Goal: Task Accomplishment & Management: Use online tool/utility

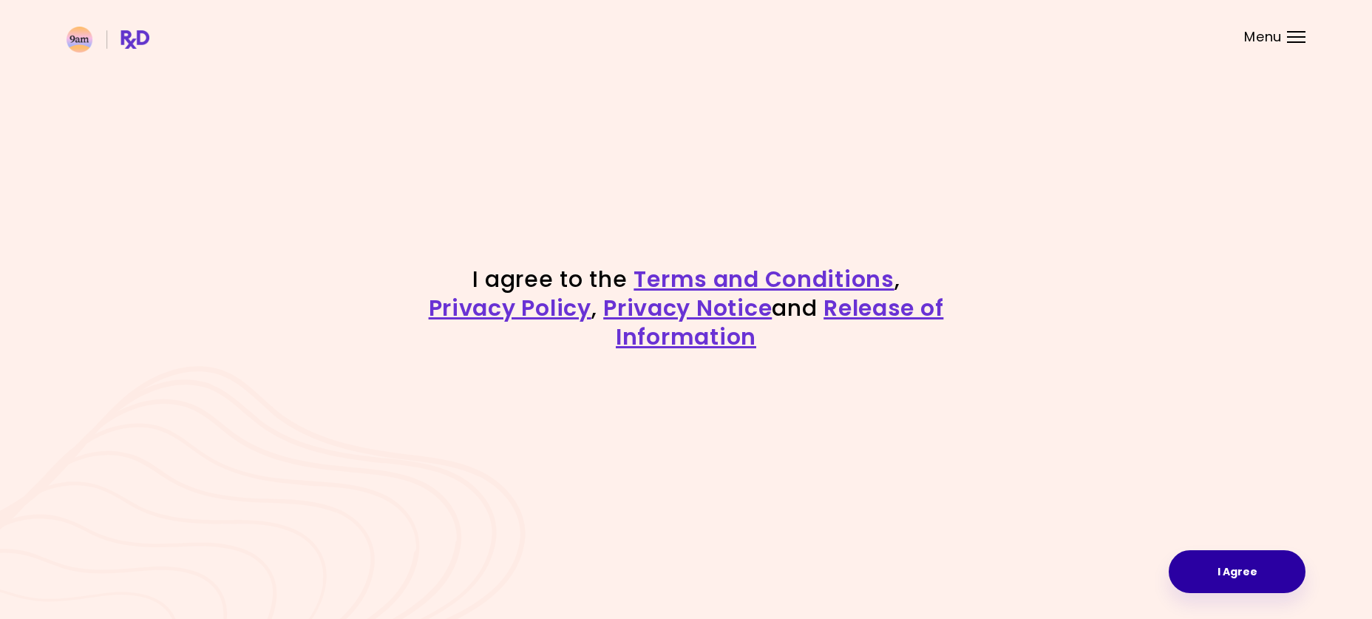
click at [1230, 573] on button "I Agree" at bounding box center [1237, 571] width 137 height 43
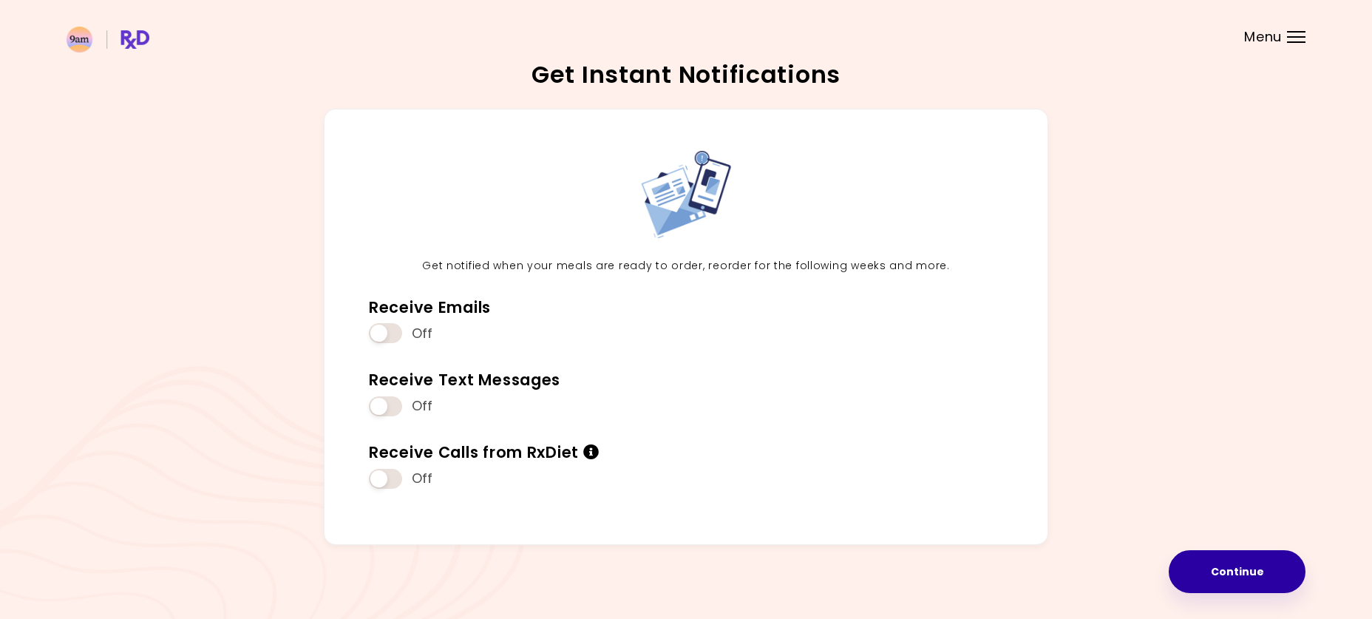
click at [1231, 577] on button "Continue" at bounding box center [1237, 571] width 137 height 43
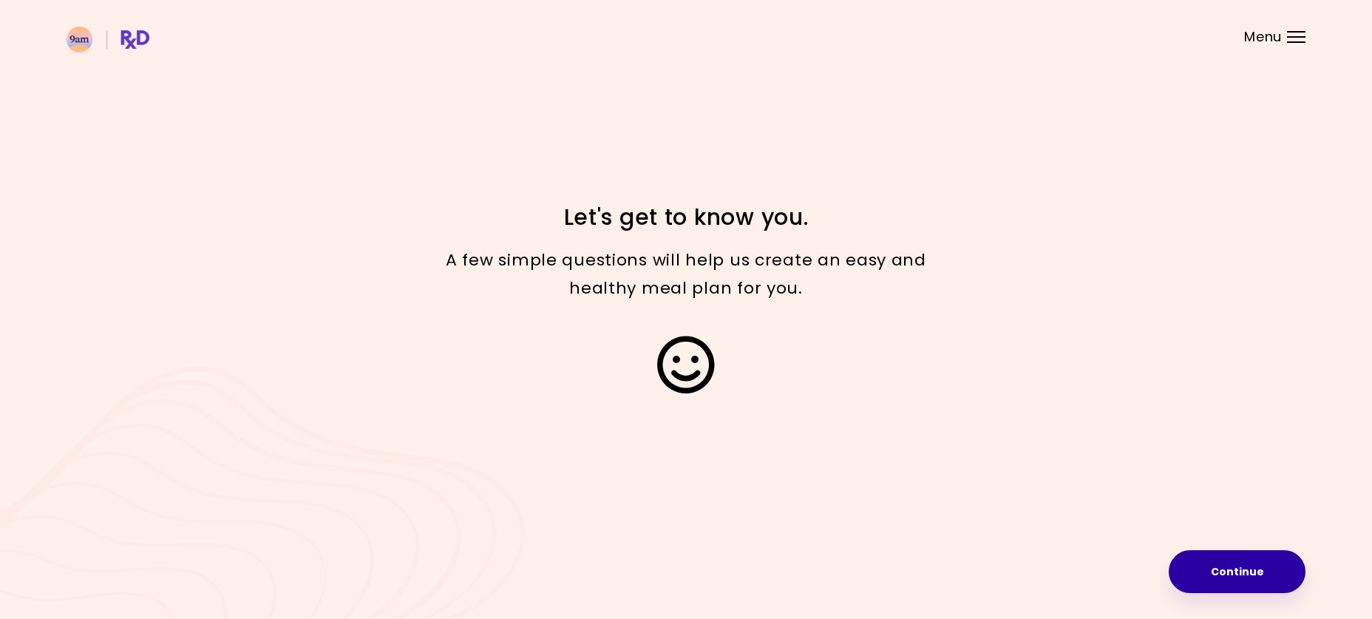
click at [1231, 577] on button "Continue" at bounding box center [1237, 571] width 137 height 43
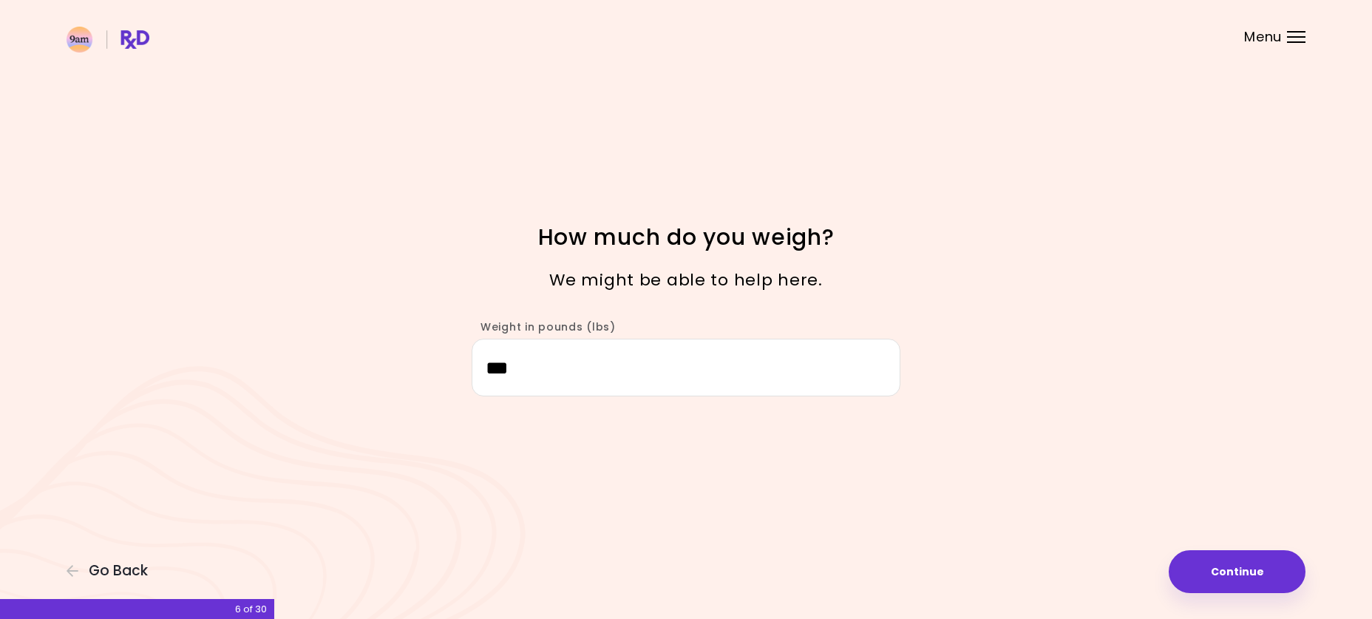
click at [1231, 577] on button "Continue" at bounding box center [1237, 571] width 137 height 43
select select "****"
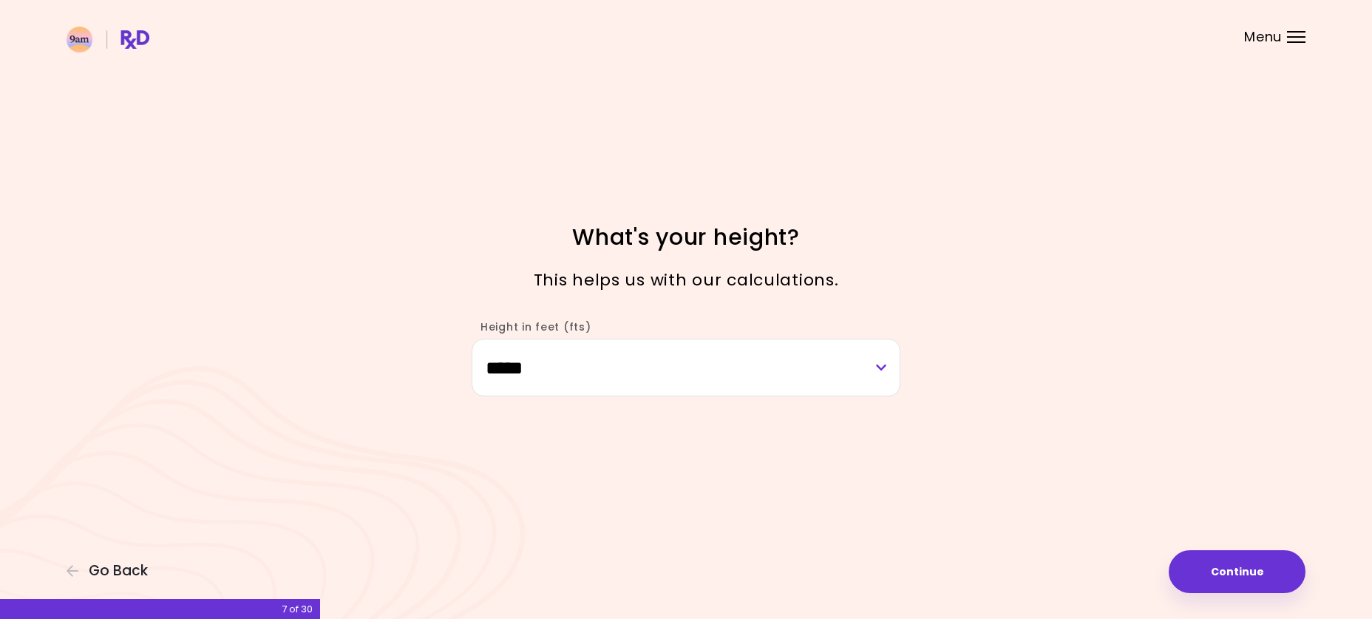
click at [1231, 577] on button "Continue" at bounding box center [1237, 571] width 137 height 43
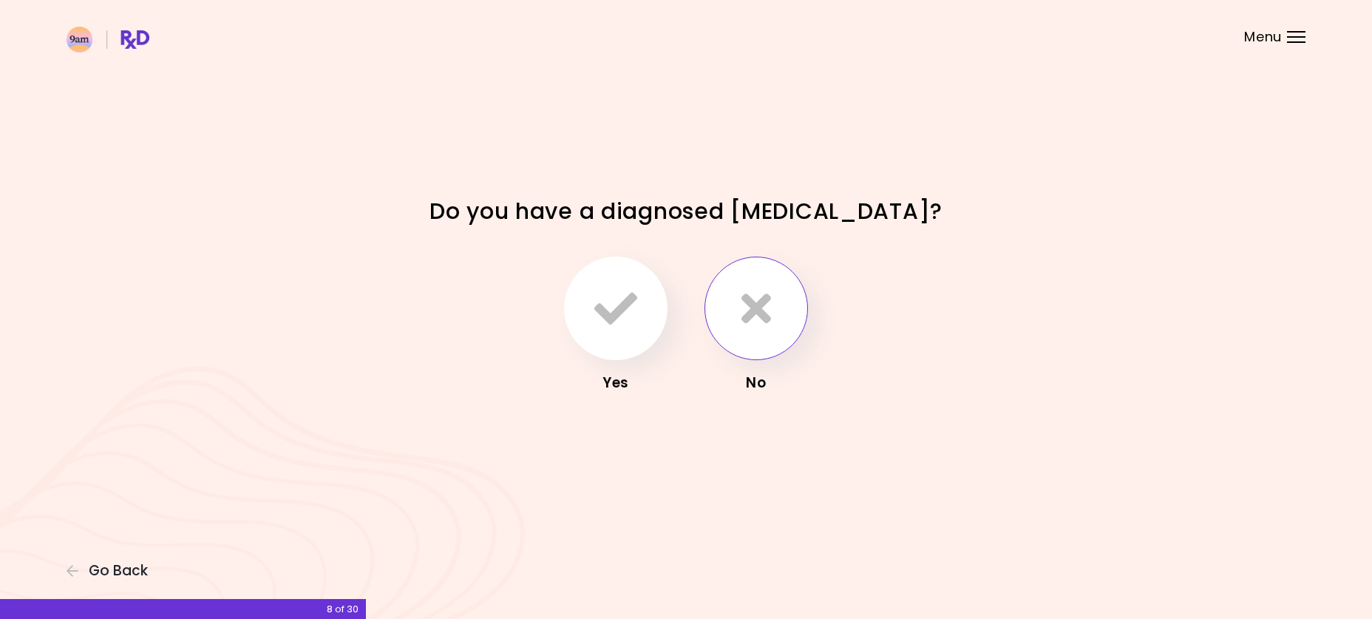
click at [753, 318] on icon "button" at bounding box center [757, 308] width 30 height 43
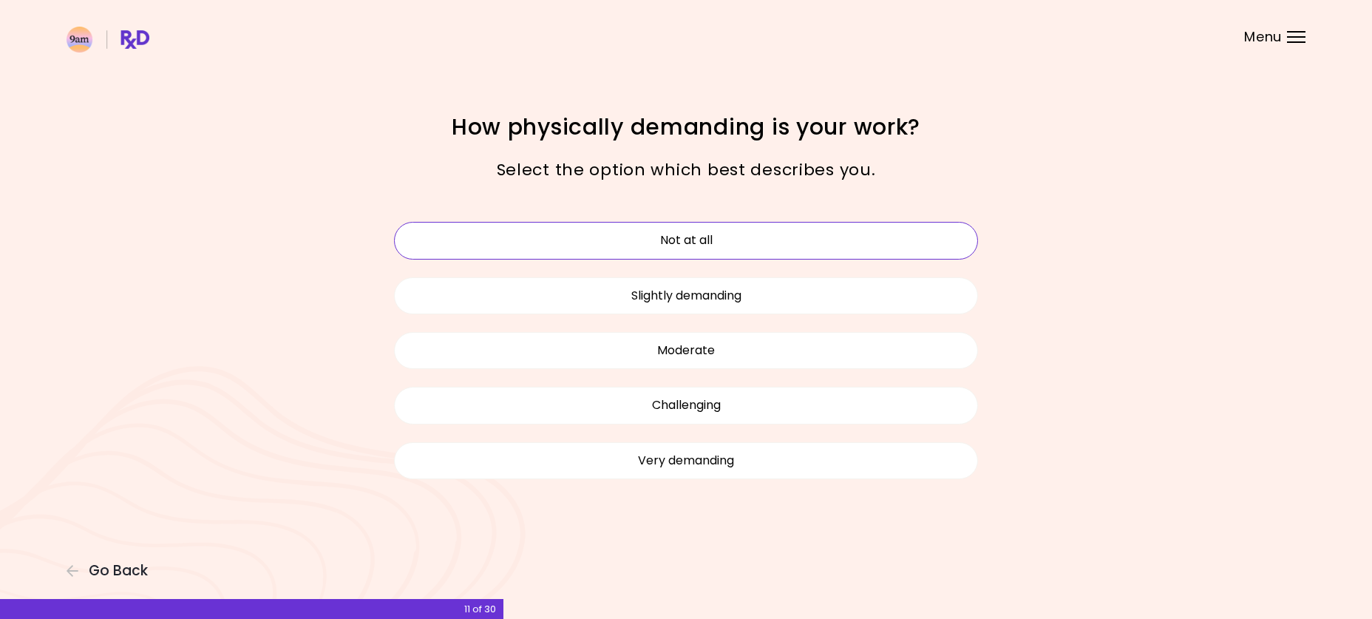
click at [726, 240] on button "Not at all" at bounding box center [686, 240] width 584 height 37
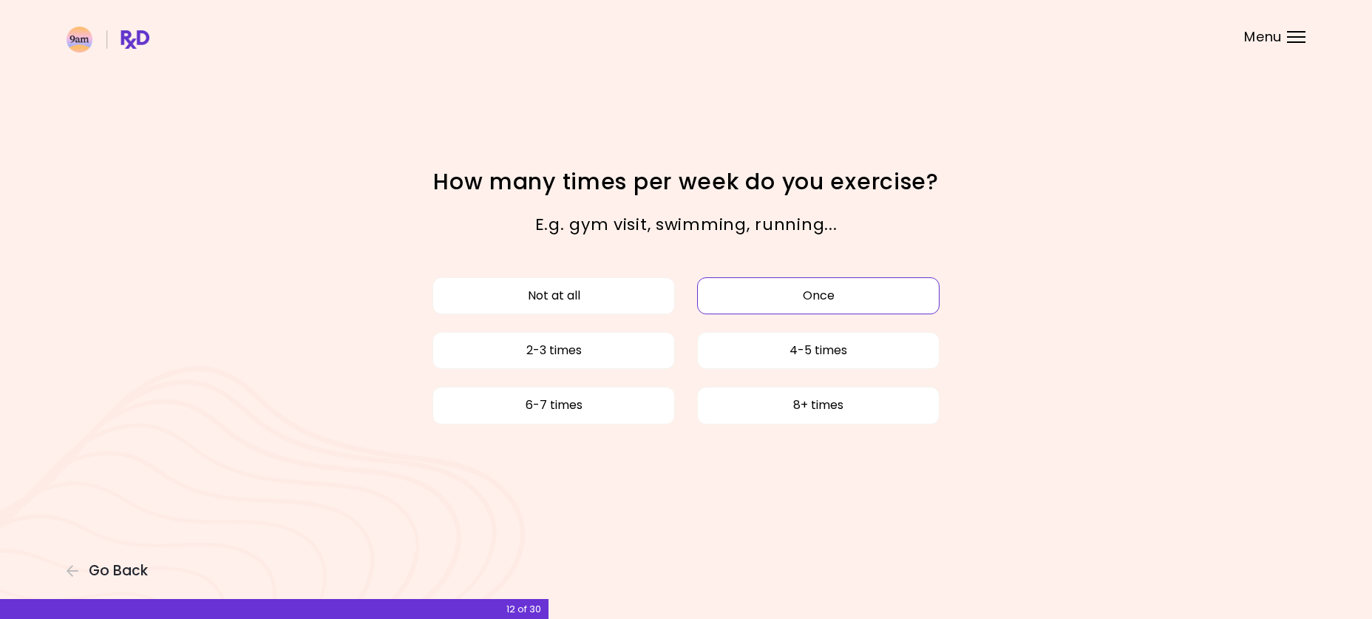
click at [841, 300] on button "Once" at bounding box center [818, 295] width 243 height 37
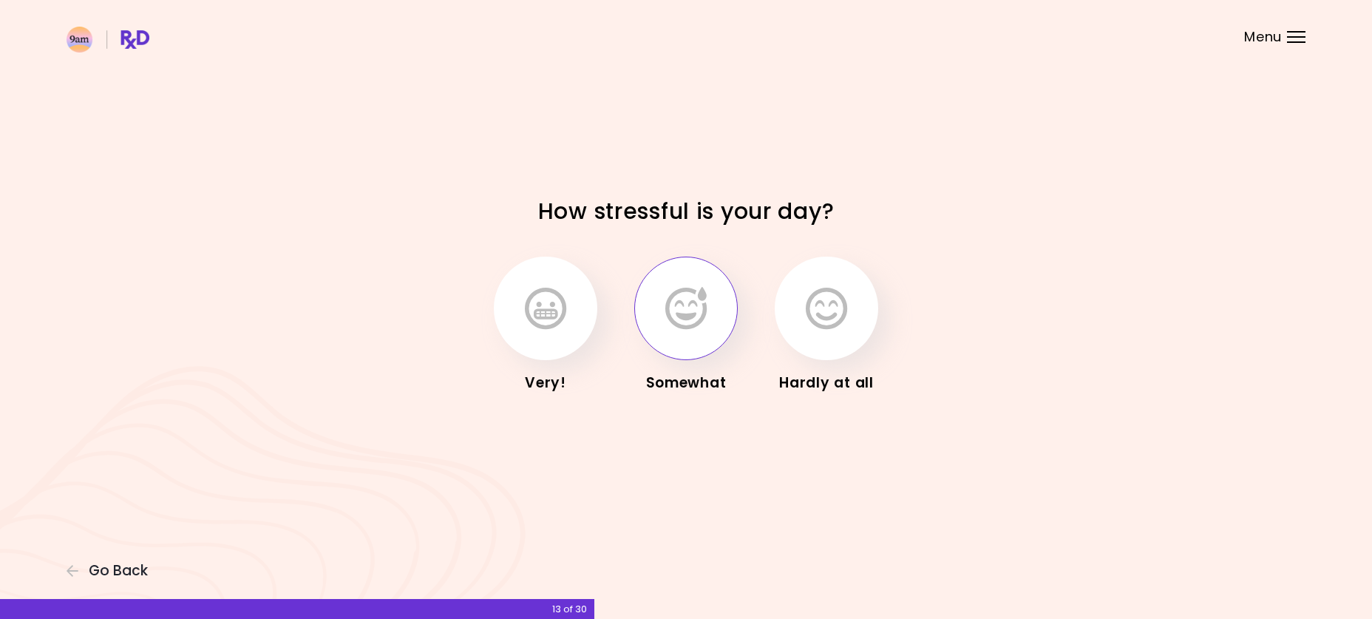
click at [702, 317] on icon "button" at bounding box center [685, 308] width 41 height 43
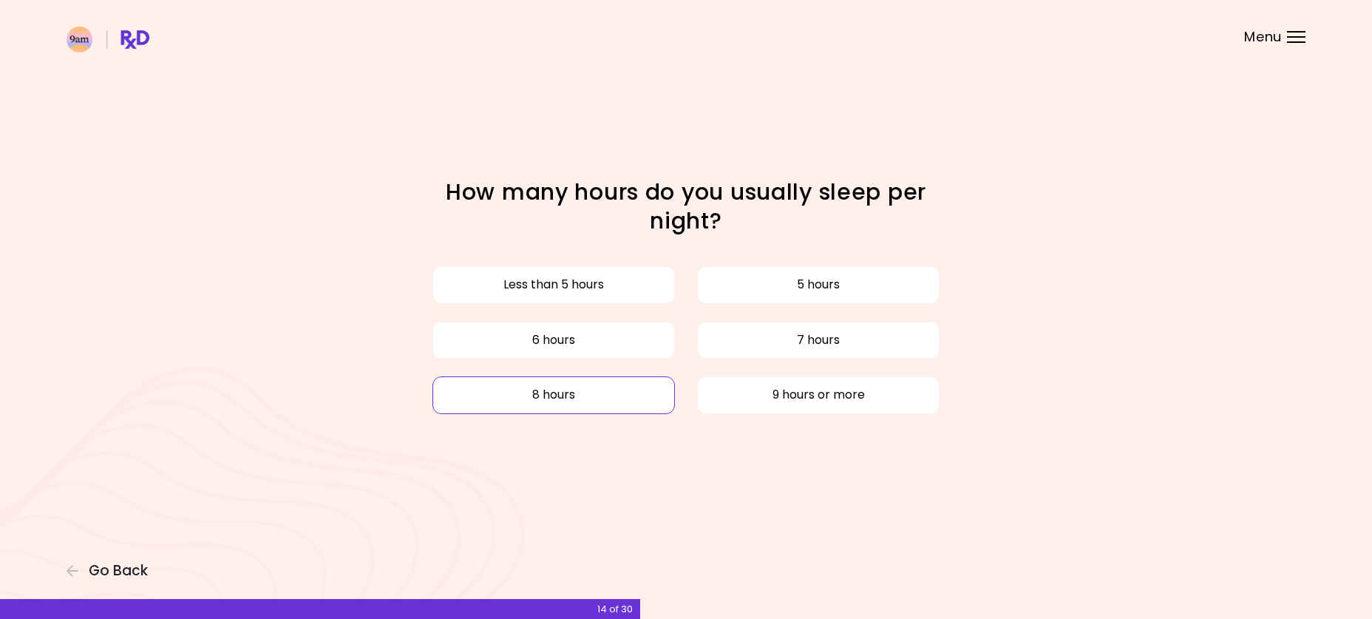
click at [580, 389] on button "8 hours" at bounding box center [554, 394] width 243 height 37
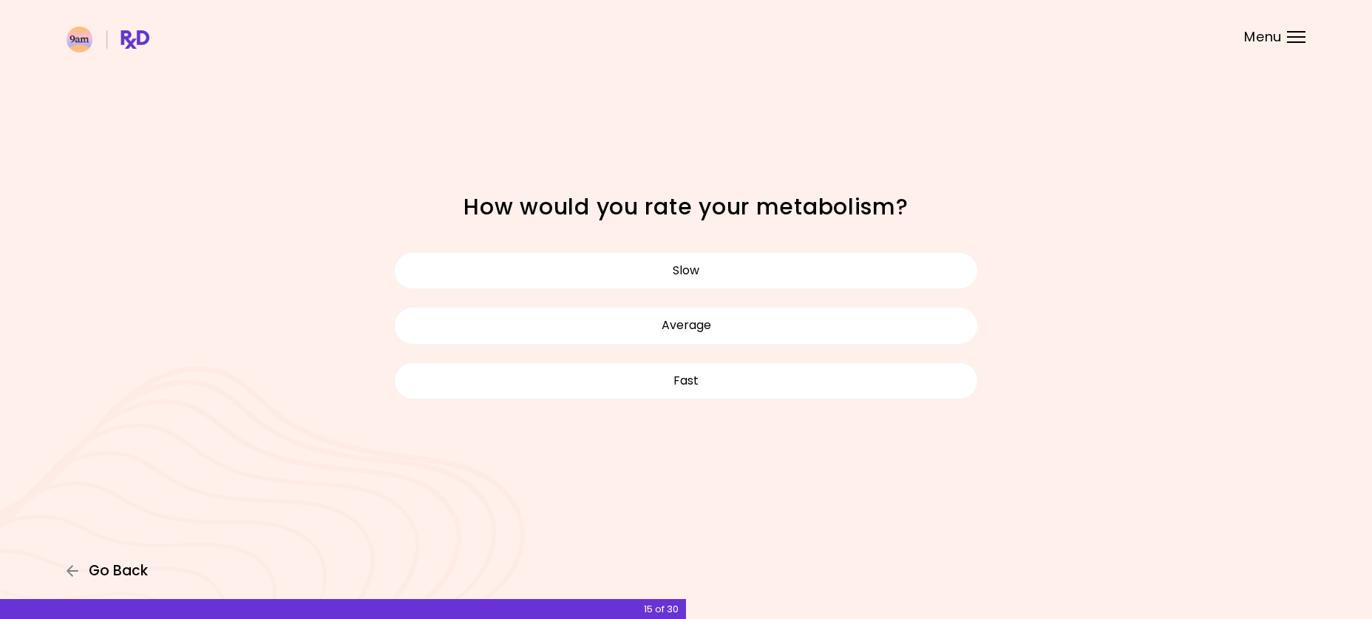
click at [123, 563] on span "Go Back" at bounding box center [118, 571] width 59 height 16
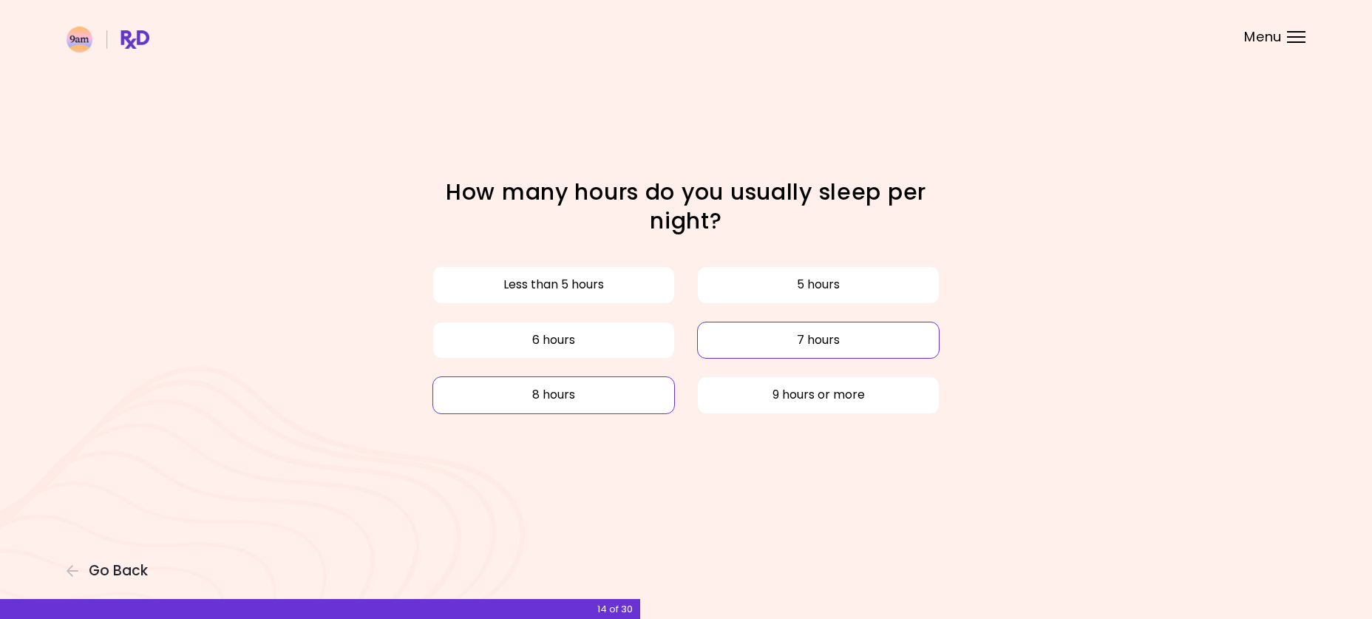
click at [832, 345] on button "7 hours" at bounding box center [818, 340] width 243 height 37
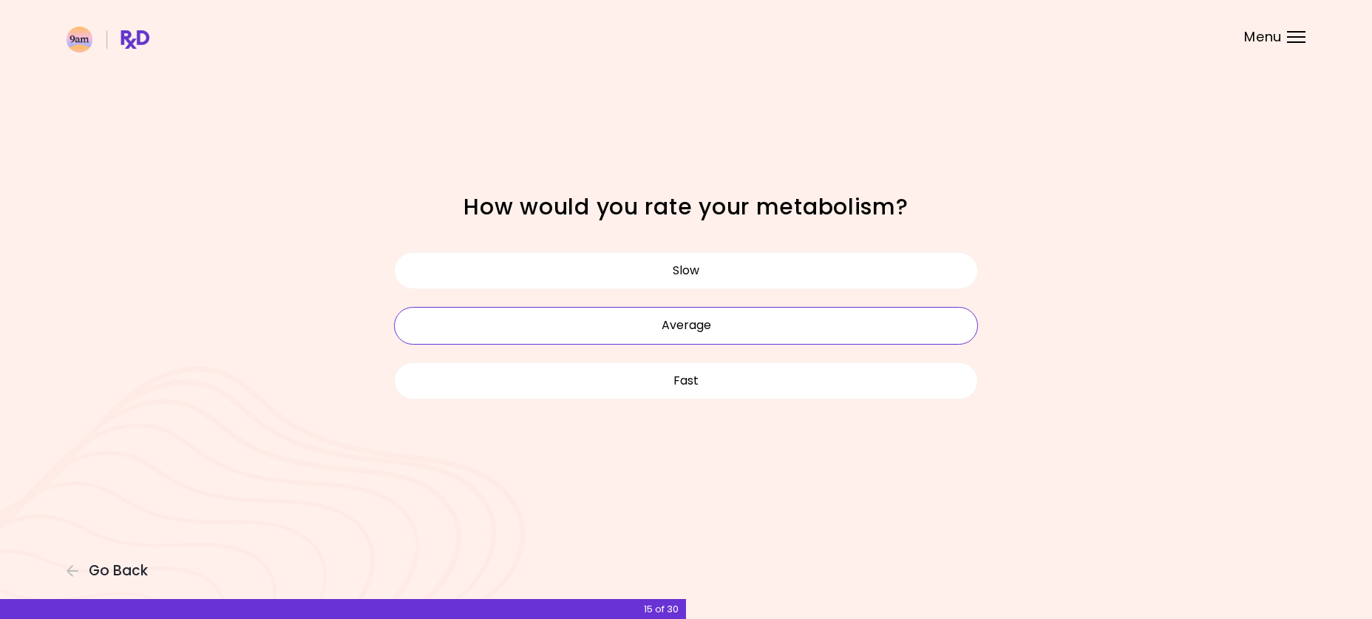
click at [706, 330] on button "Average" at bounding box center [686, 325] width 584 height 37
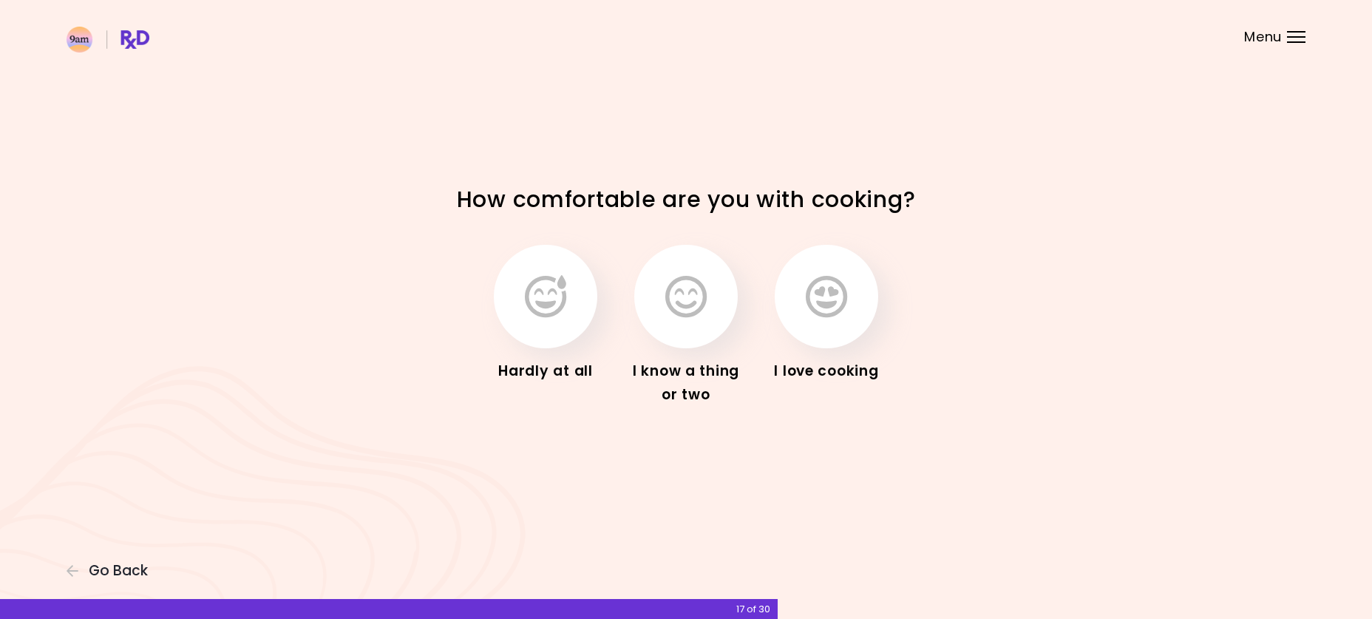
click at [706, 330] on button "button" at bounding box center [686, 297] width 104 height 104
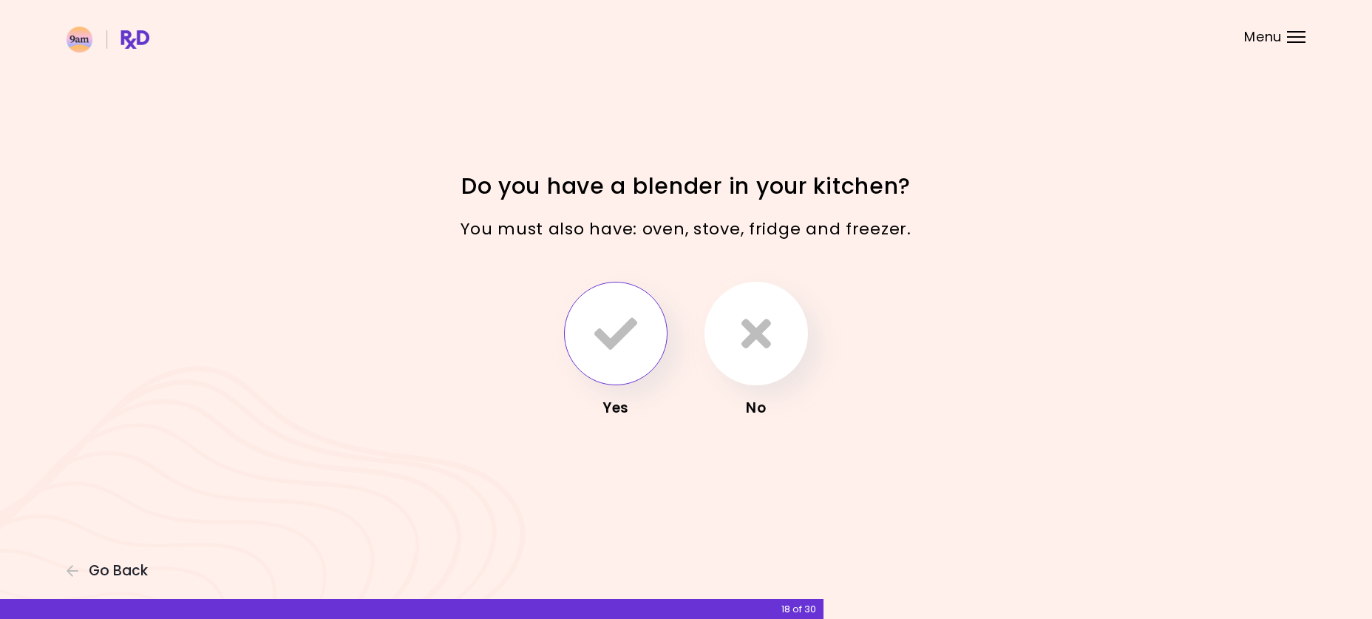
click at [618, 332] on icon "button" at bounding box center [615, 333] width 43 height 43
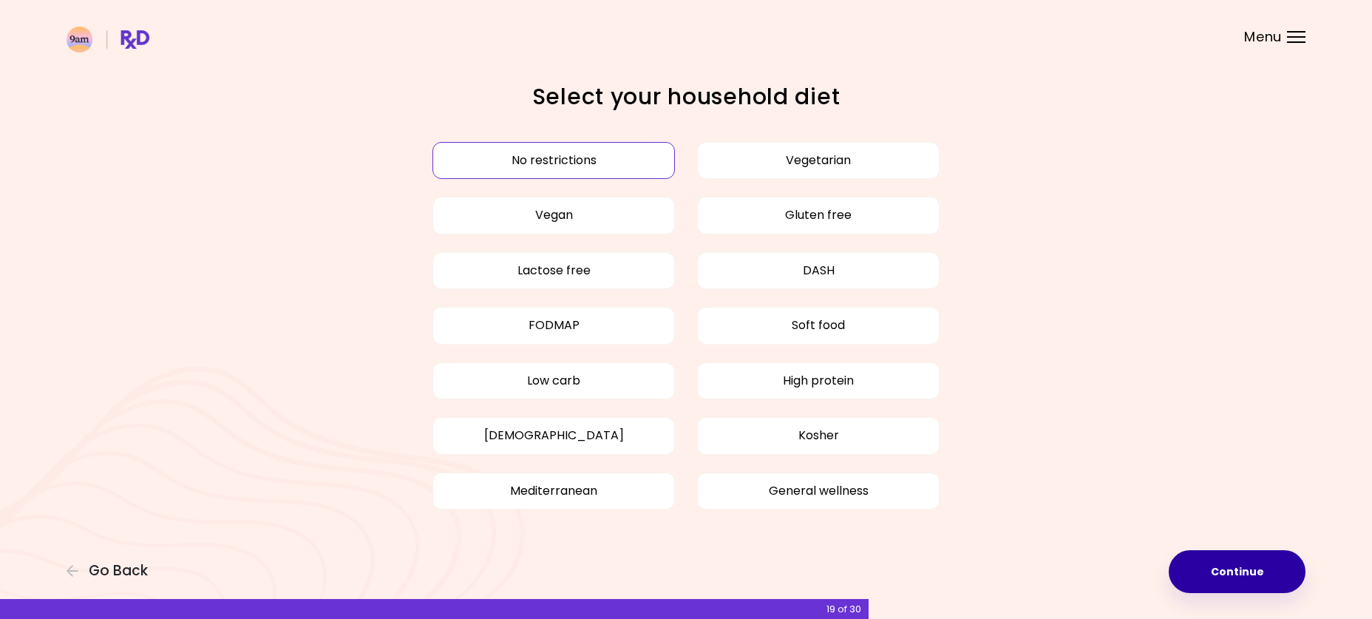
click at [1220, 567] on button "Continue" at bounding box center [1237, 571] width 137 height 43
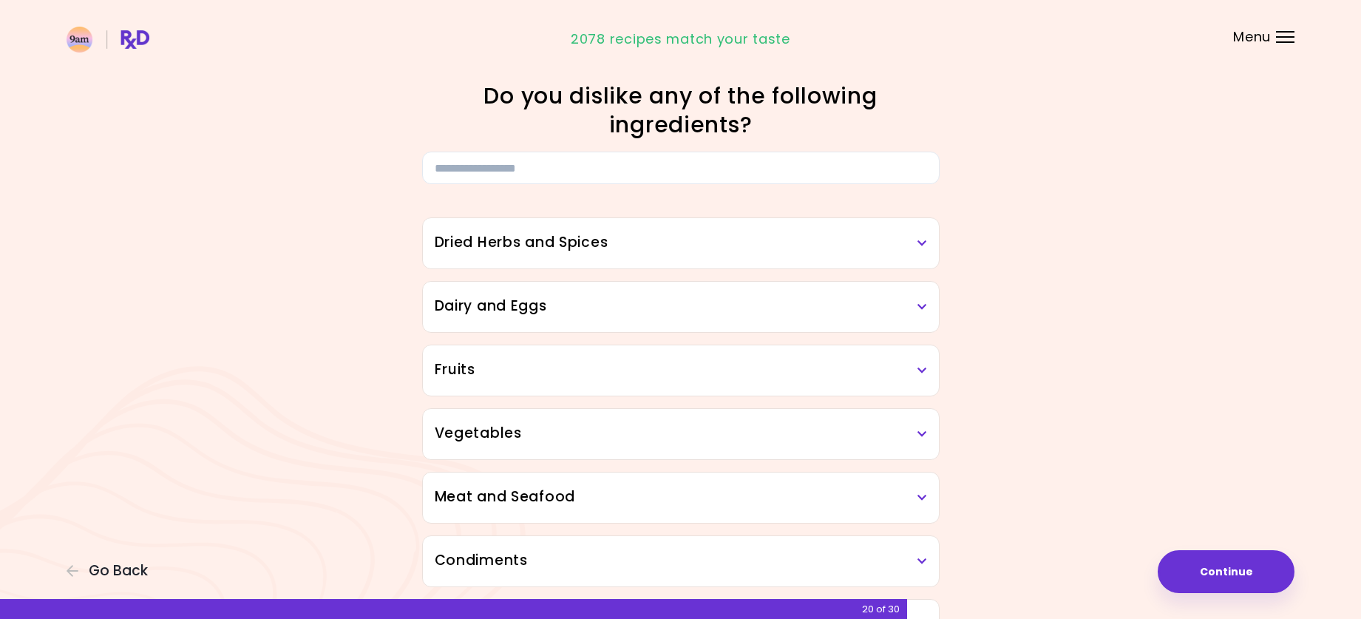
click at [923, 244] on icon at bounding box center [923, 243] width 10 height 10
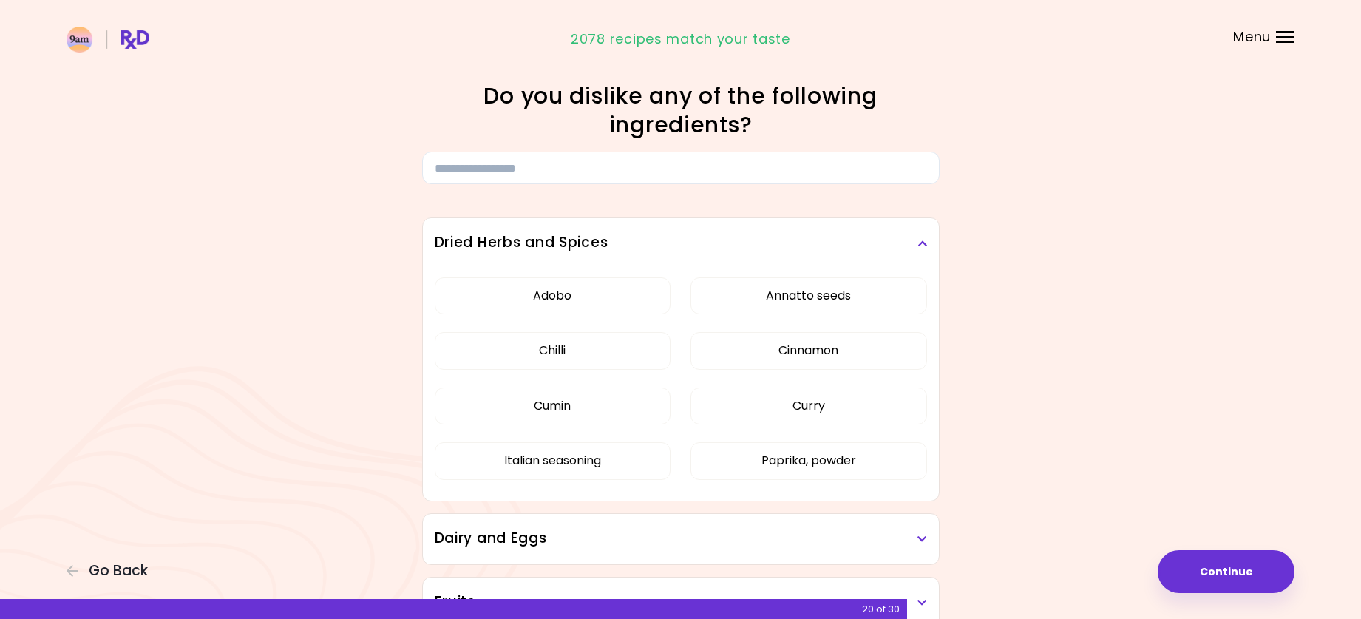
click at [923, 244] on icon at bounding box center [923, 243] width 10 height 10
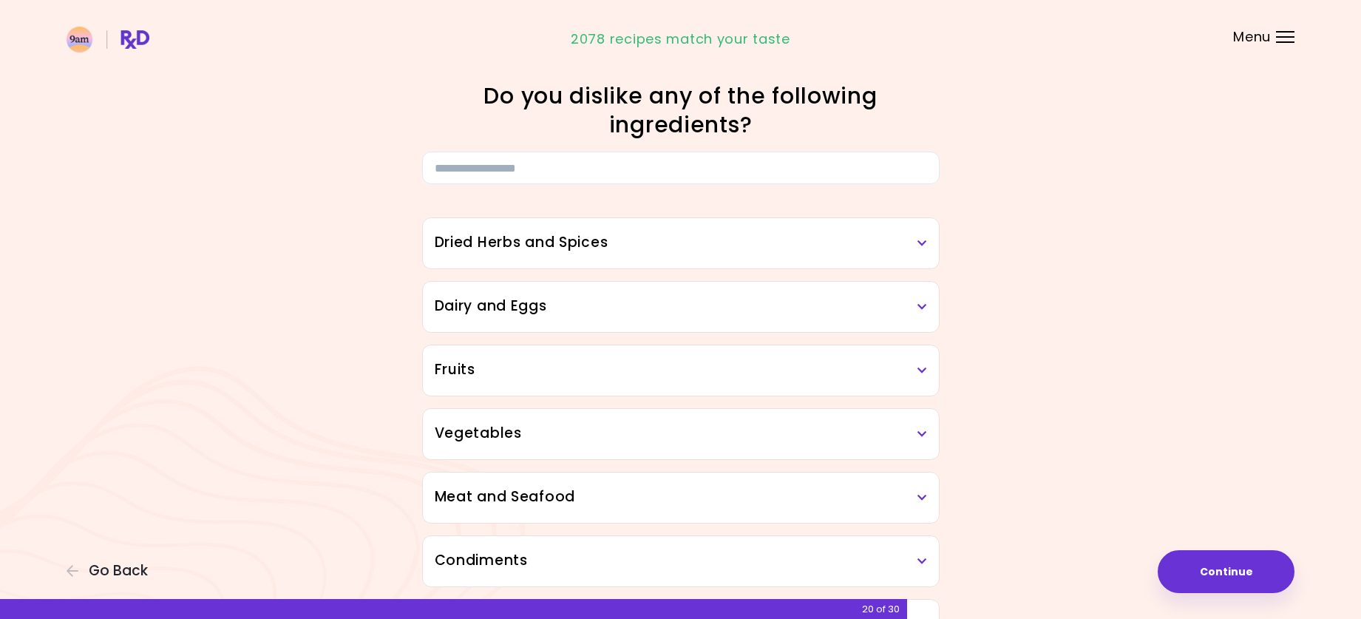
click at [923, 311] on icon at bounding box center [923, 307] width 10 height 10
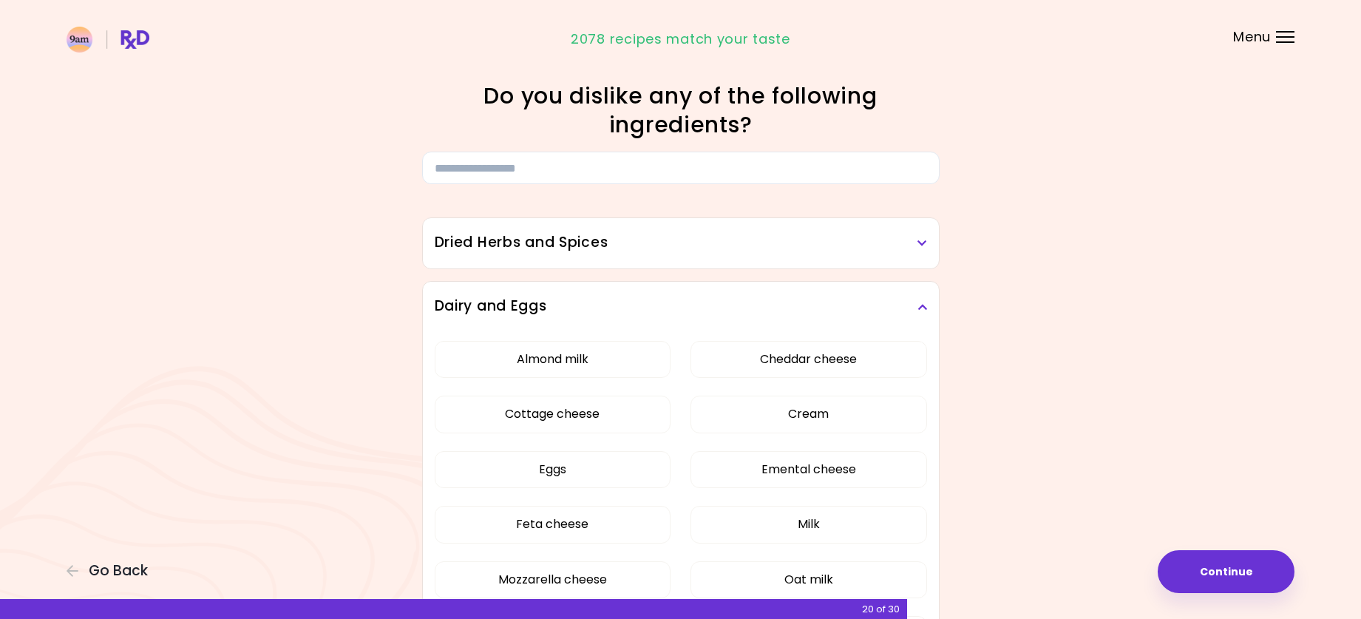
click at [922, 245] on icon at bounding box center [923, 243] width 10 height 10
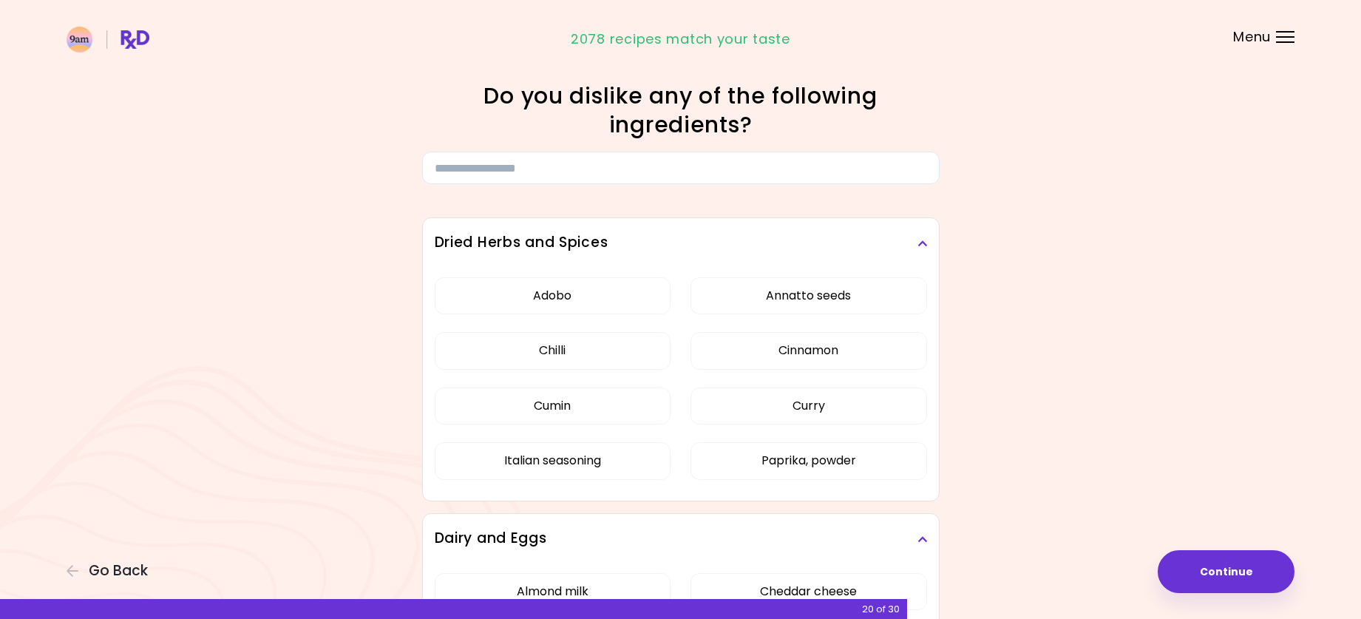
click at [926, 243] on icon at bounding box center [923, 243] width 10 height 10
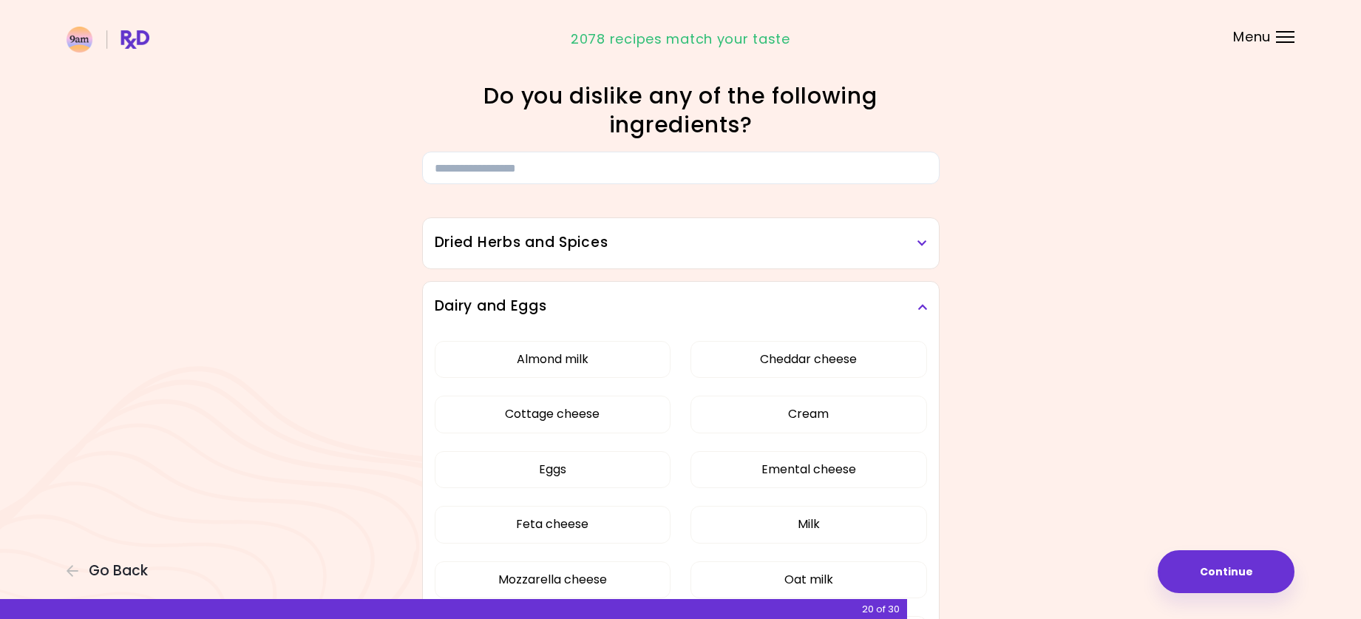
click at [921, 245] on icon at bounding box center [923, 243] width 10 height 10
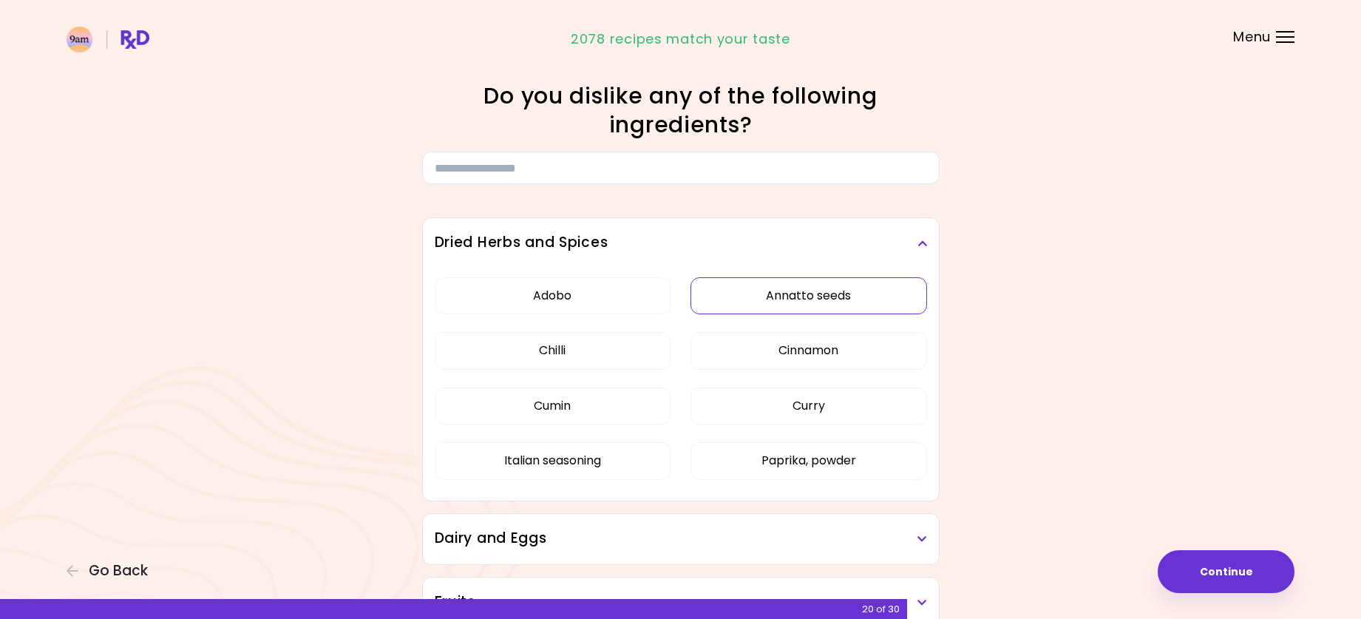
click at [903, 301] on button "Annatto seeds" at bounding box center [809, 295] width 237 height 37
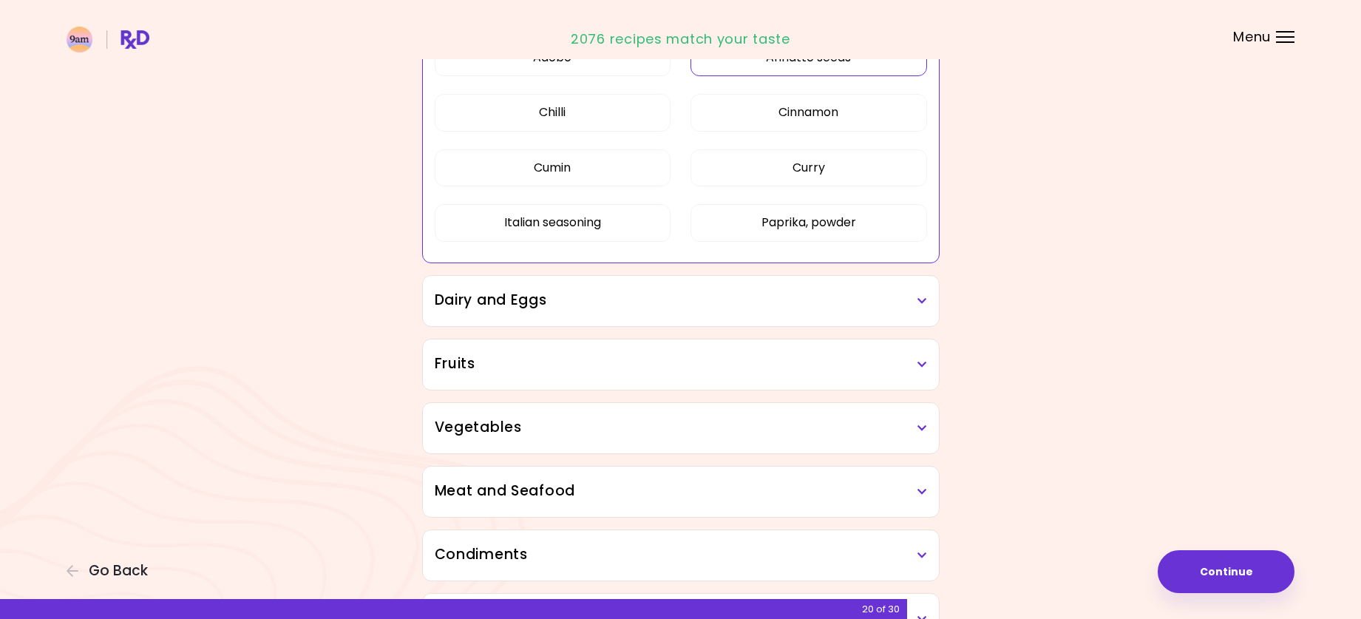
scroll to position [325, 0]
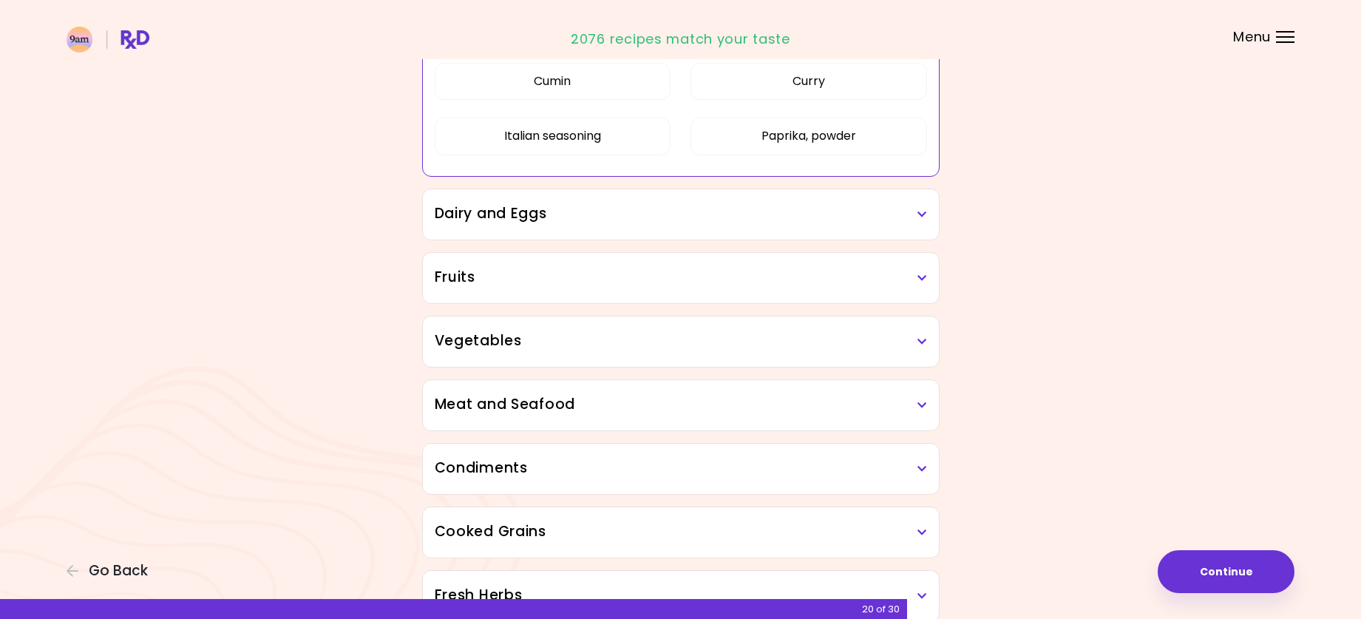
click at [920, 215] on icon at bounding box center [923, 214] width 10 height 10
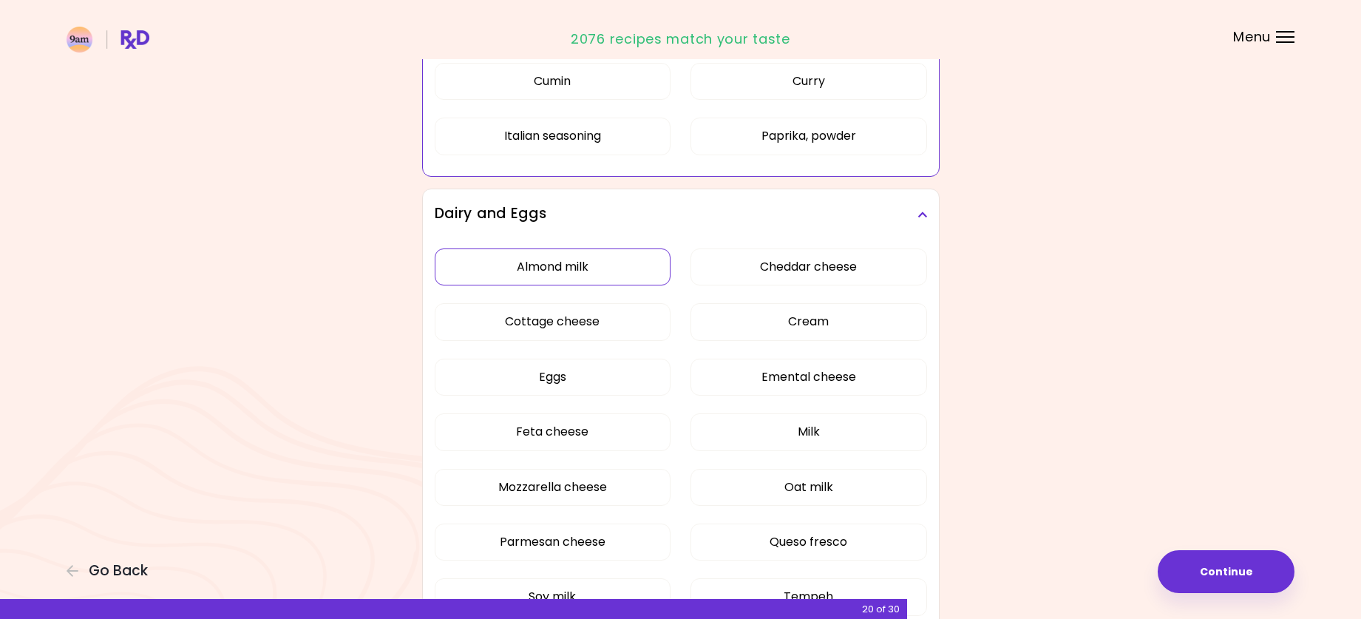
click at [637, 268] on div "Almond milk Cheddar cheese Cottage cheese Cream Eggs Emental cheese Feta cheese…" at bounding box center [681, 466] width 492 height 452
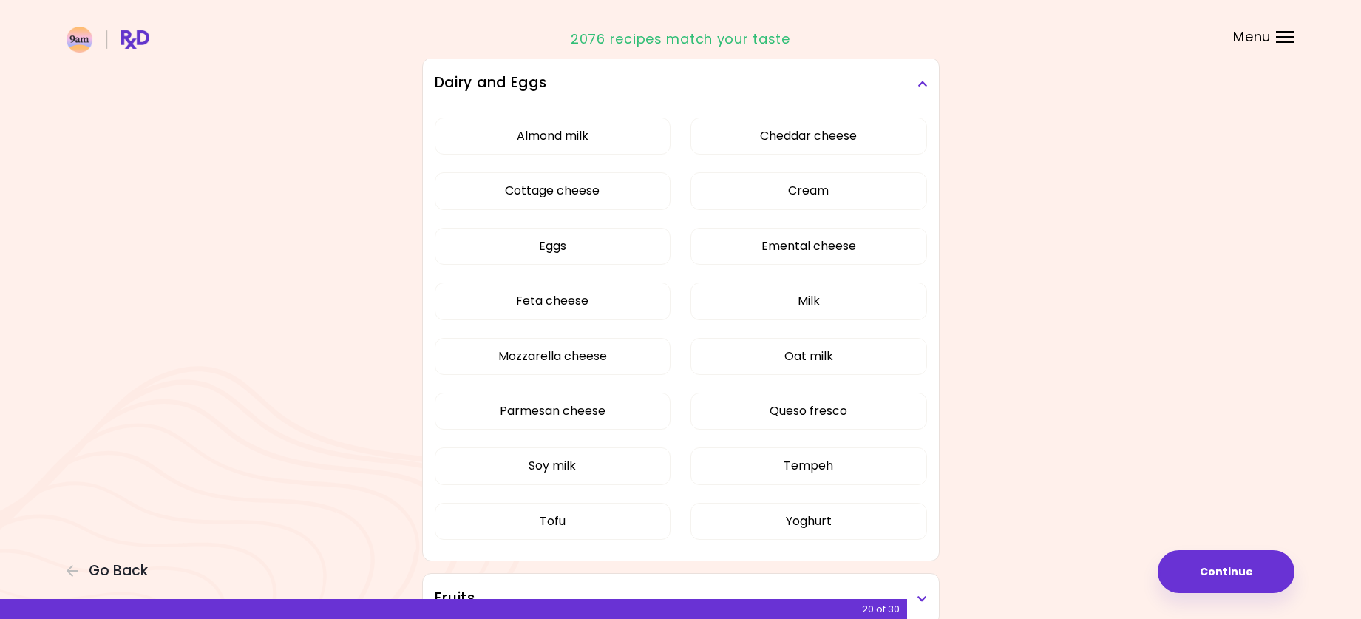
scroll to position [220, 0]
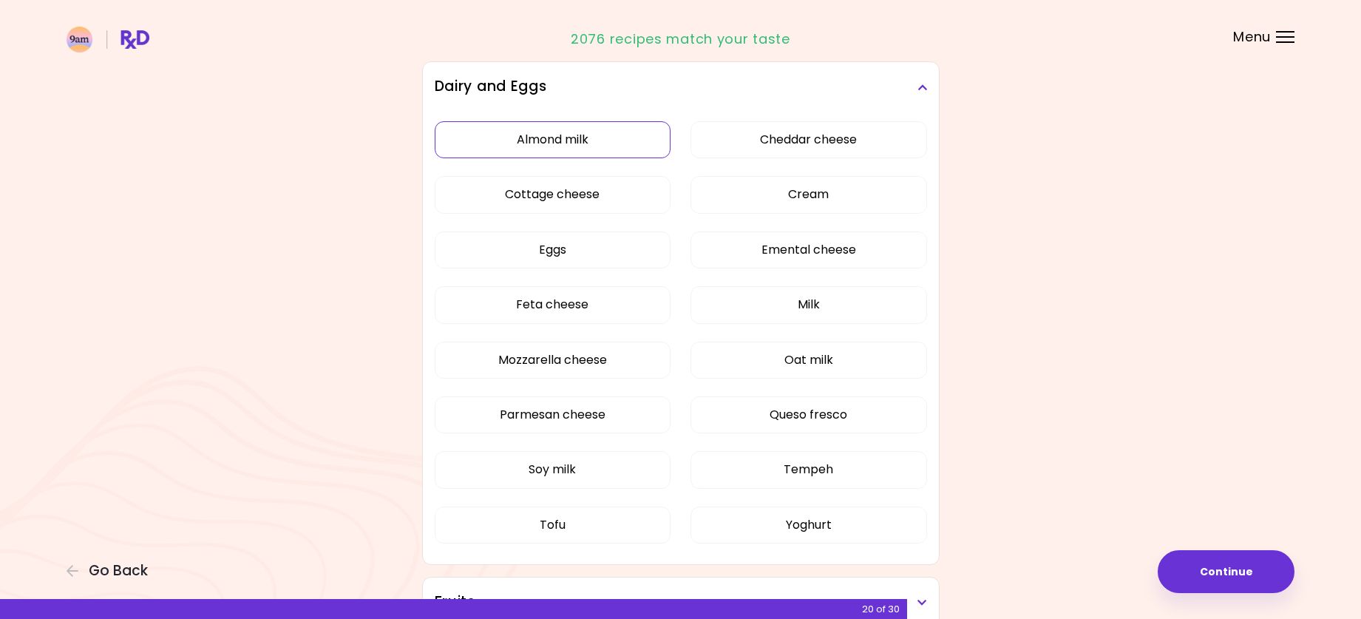
click at [559, 133] on button "Almond milk" at bounding box center [553, 139] width 237 height 37
click at [579, 467] on button "Soy milk" at bounding box center [553, 469] width 237 height 37
click at [574, 516] on button "Tofu" at bounding box center [553, 524] width 237 height 37
click at [826, 467] on button "Tempeh" at bounding box center [809, 469] width 237 height 37
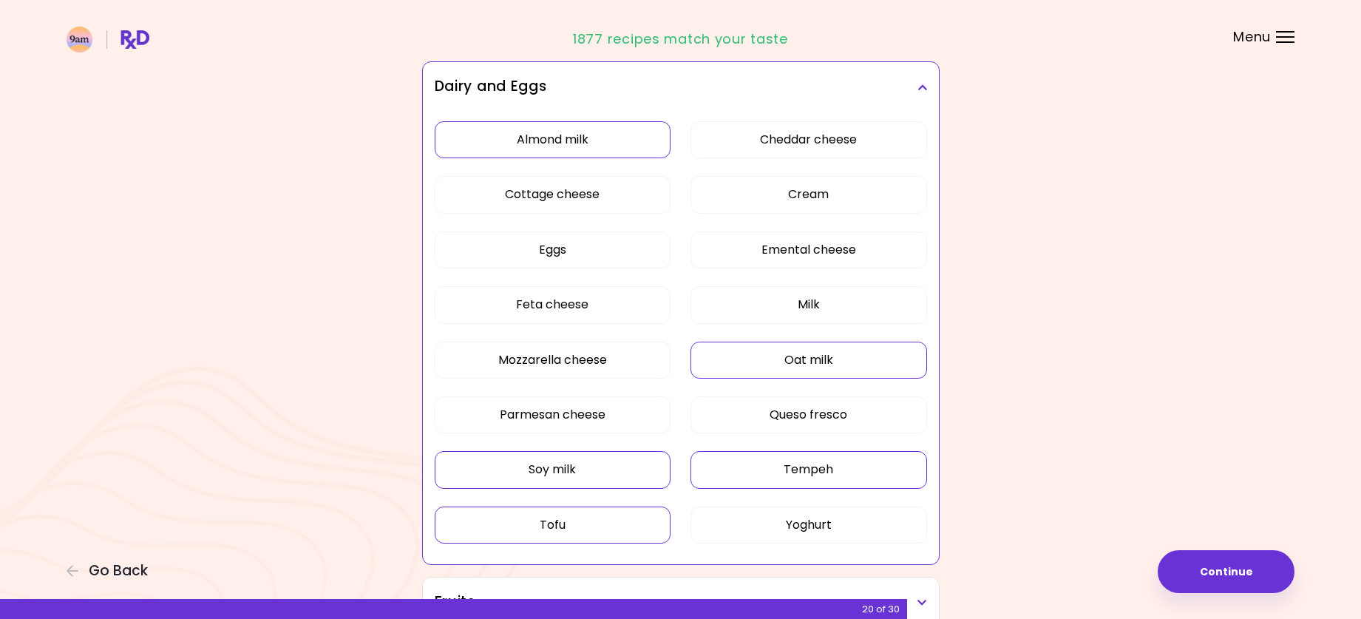
click at [823, 369] on button "Oat milk" at bounding box center [809, 360] width 237 height 37
click at [824, 248] on button "Emental cheese" at bounding box center [809, 249] width 237 height 37
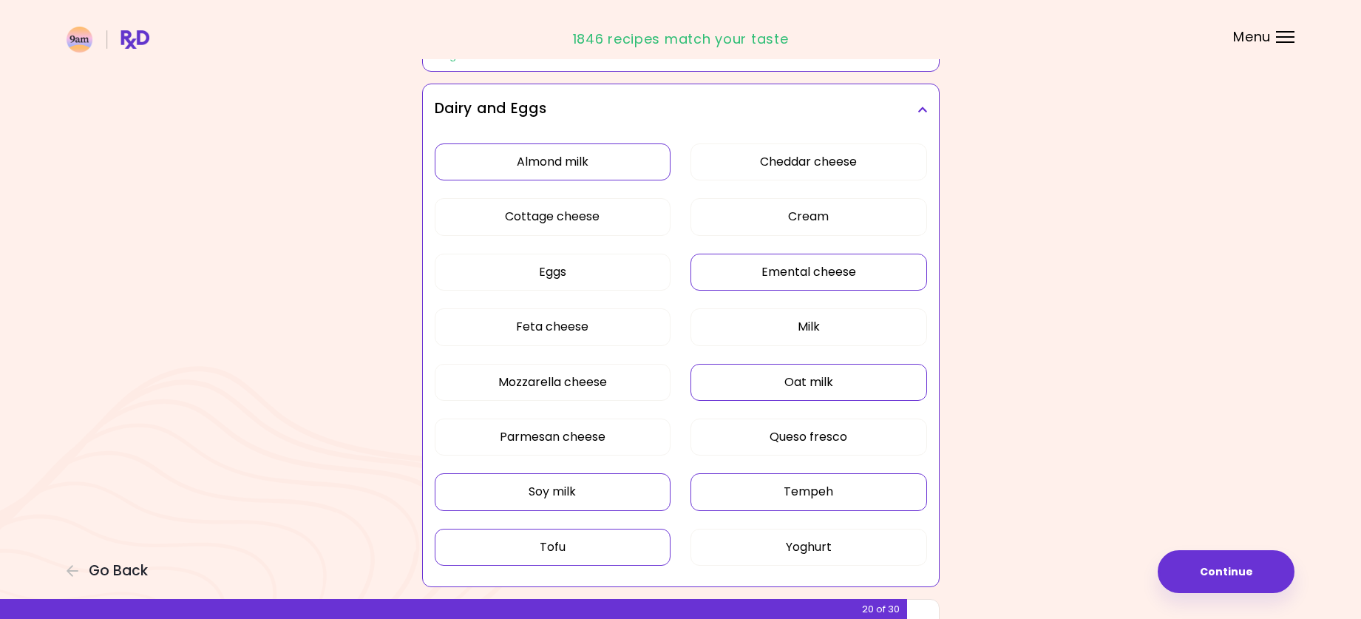
scroll to position [171, 0]
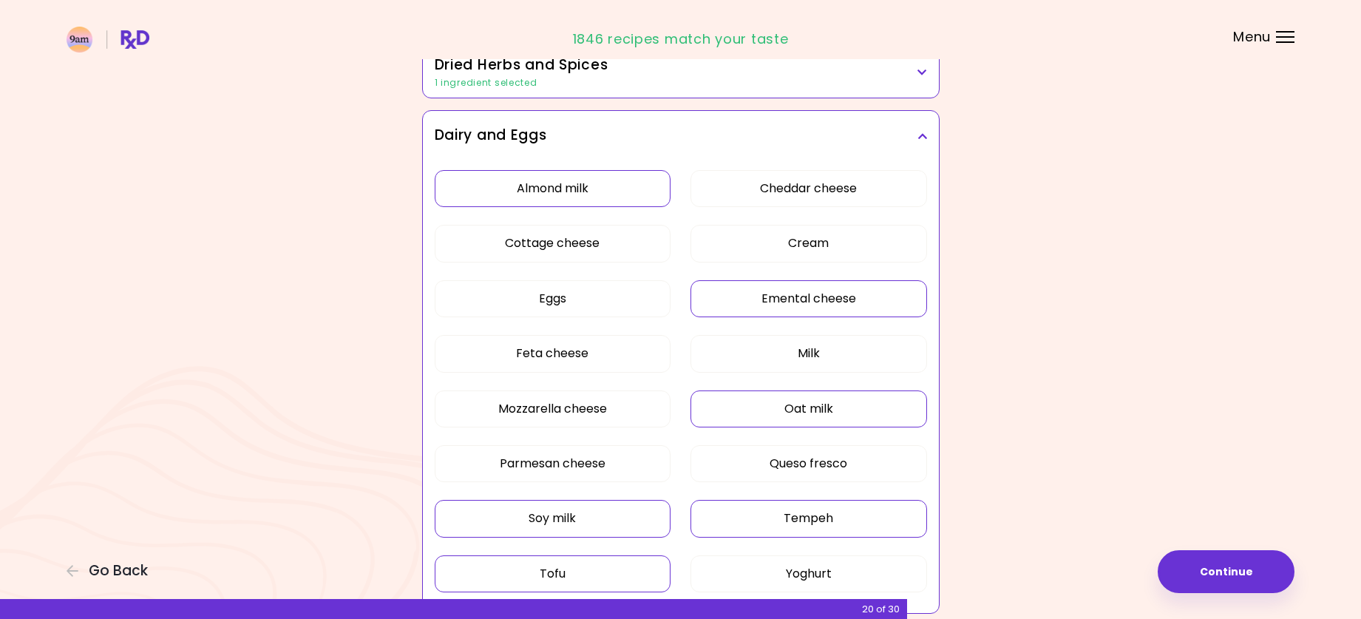
click at [922, 138] on icon at bounding box center [923, 136] width 10 height 10
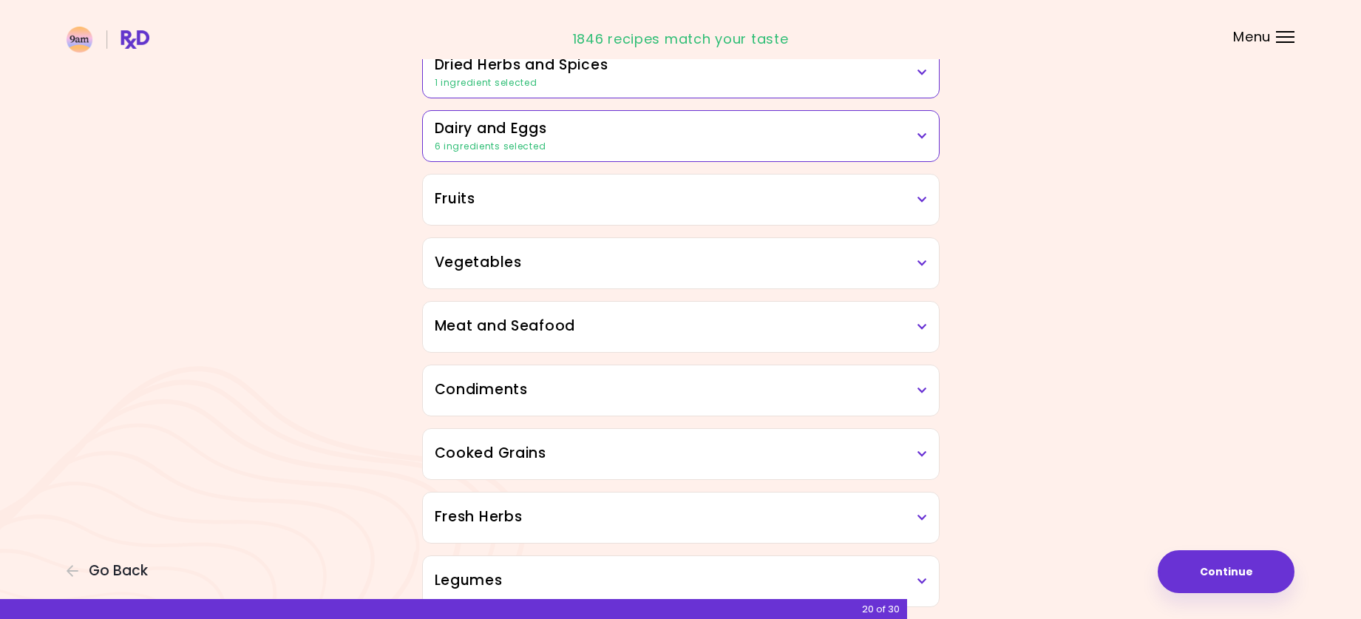
click at [923, 199] on icon at bounding box center [923, 199] width 10 height 10
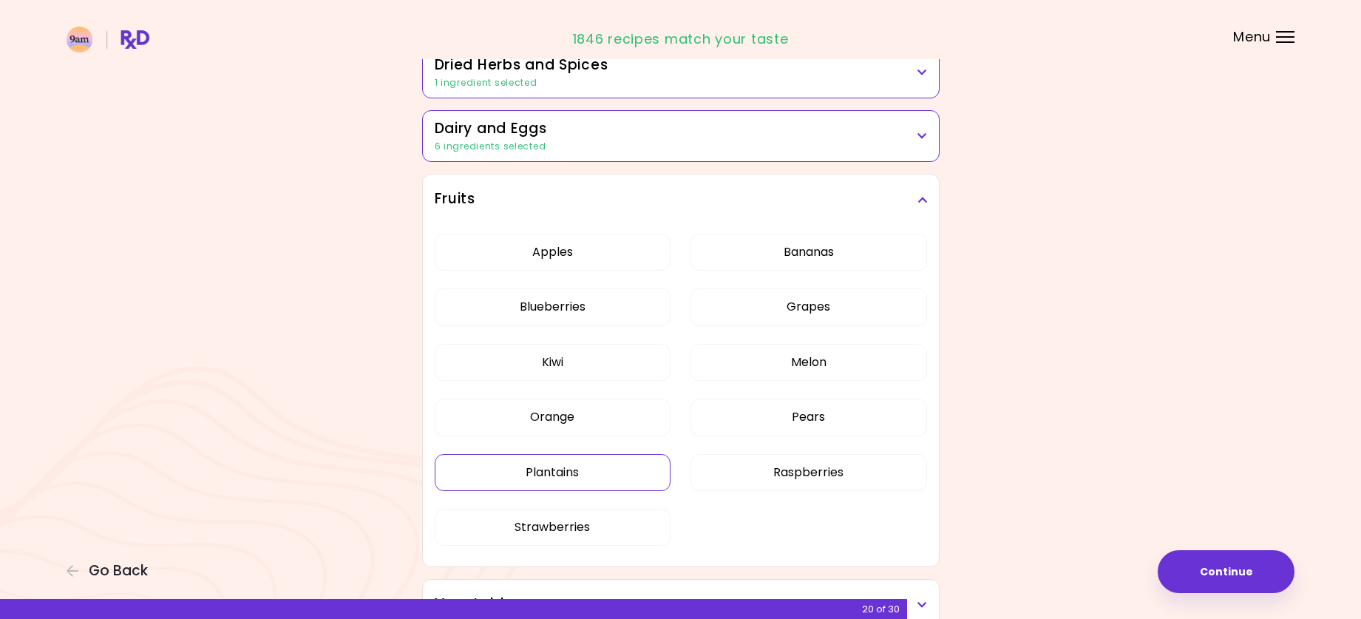
click at [554, 475] on button "Plantains" at bounding box center [553, 472] width 237 height 37
click at [919, 194] on icon at bounding box center [923, 199] width 10 height 10
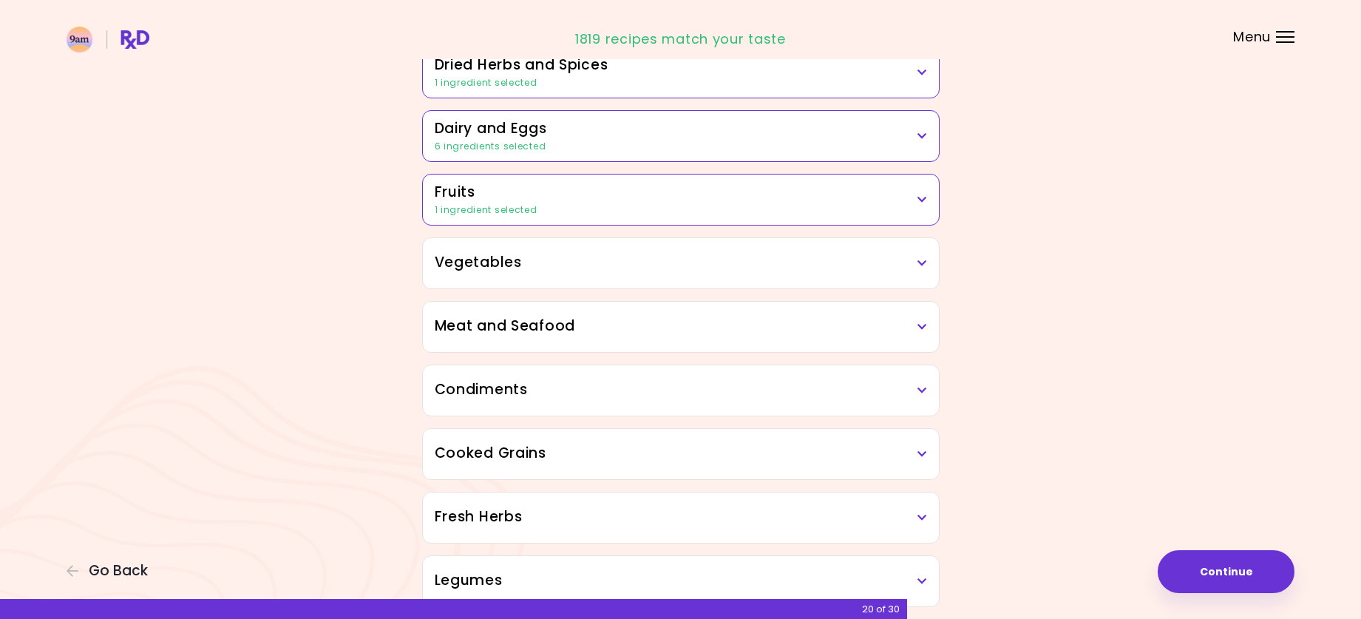
click at [910, 262] on h3 "Vegetables" at bounding box center [681, 262] width 492 height 21
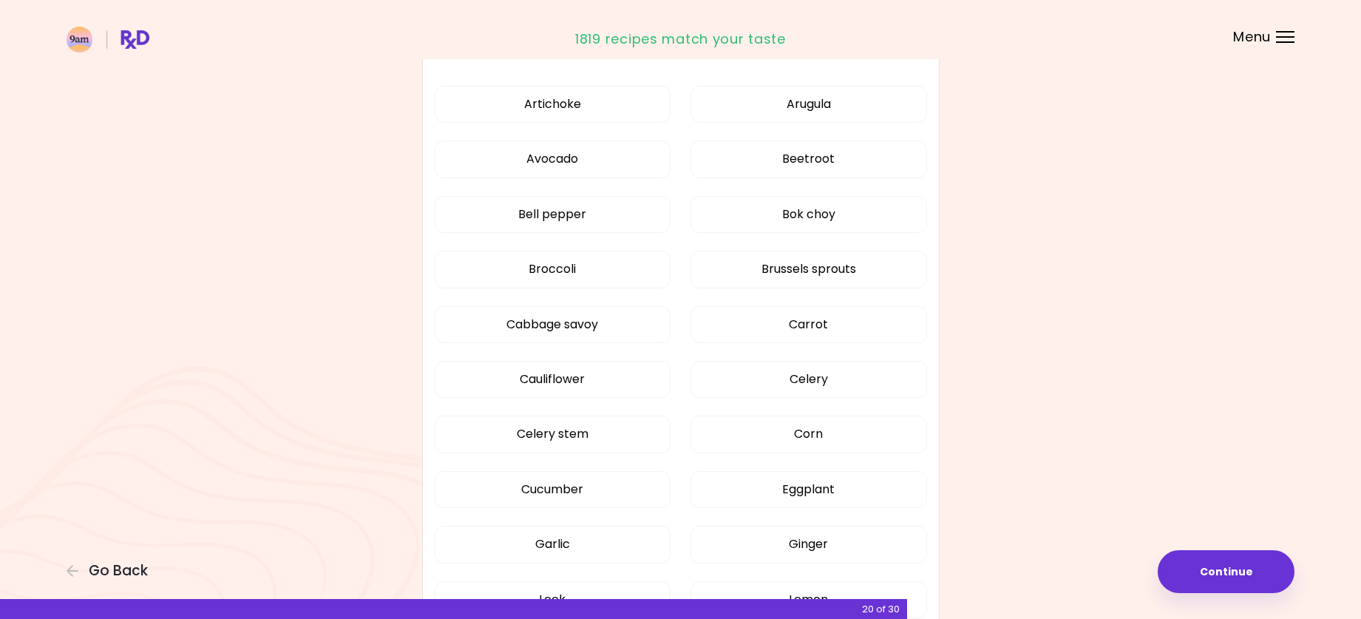
scroll to position [385, 0]
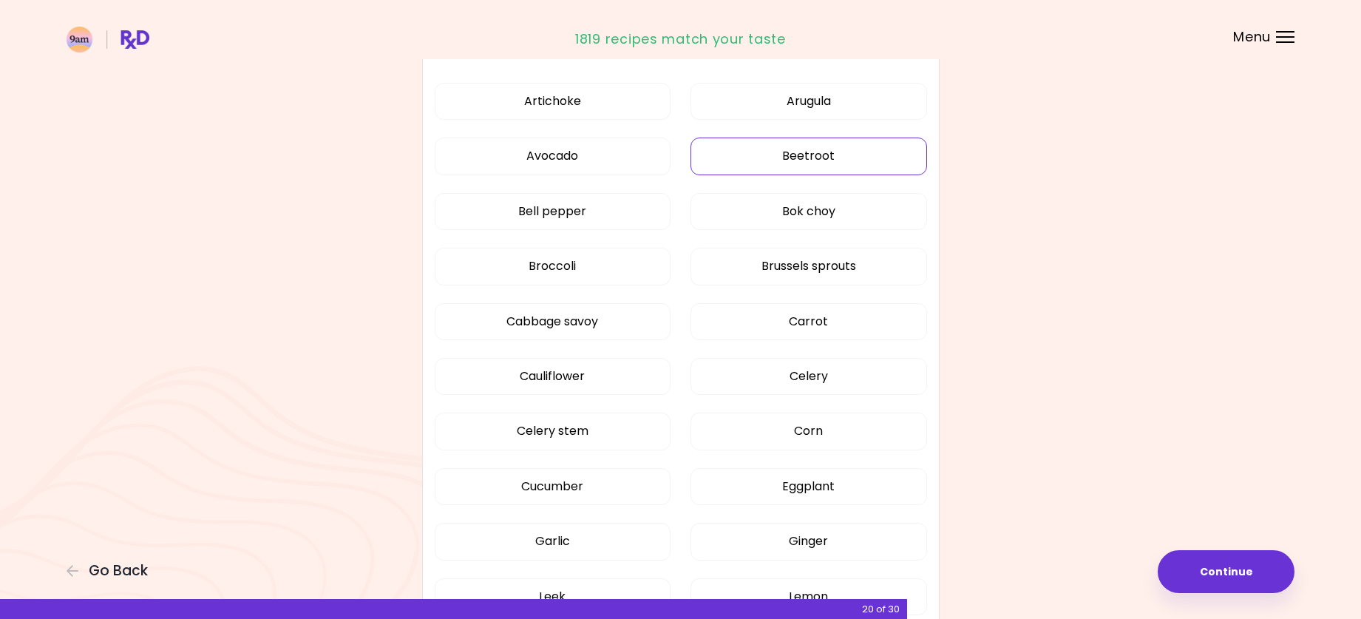
click at [808, 145] on button "Beetroot" at bounding box center [809, 156] width 237 height 37
click at [807, 274] on button "Brussels sprouts" at bounding box center [809, 266] width 237 height 37
click at [550, 487] on button "Cucumber" at bounding box center [553, 486] width 237 height 37
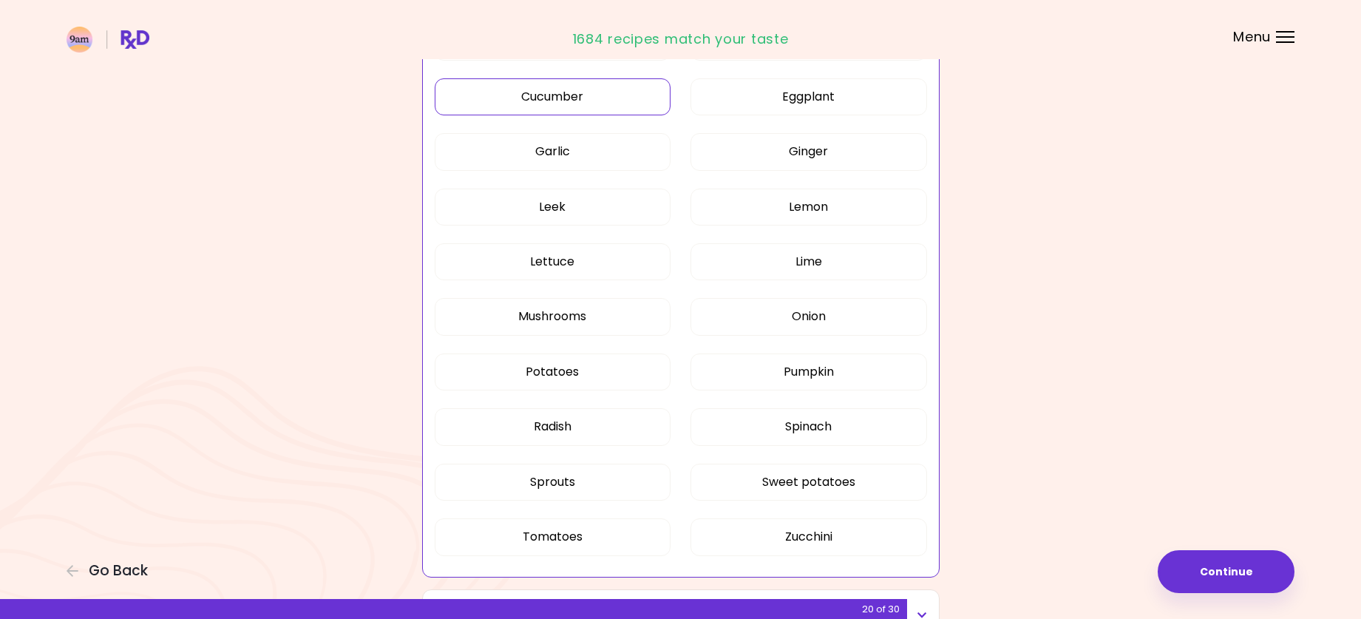
scroll to position [778, 0]
click at [814, 358] on button "Pumpkin" at bounding box center [809, 368] width 237 height 37
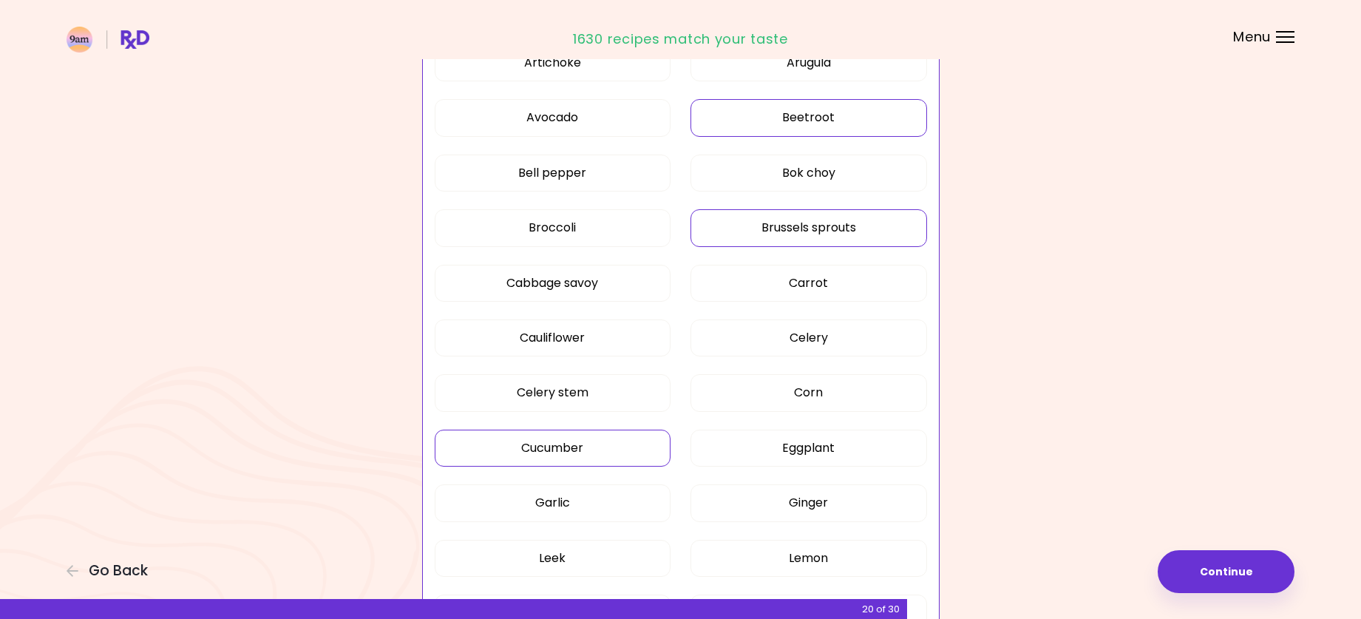
scroll to position [292, 0]
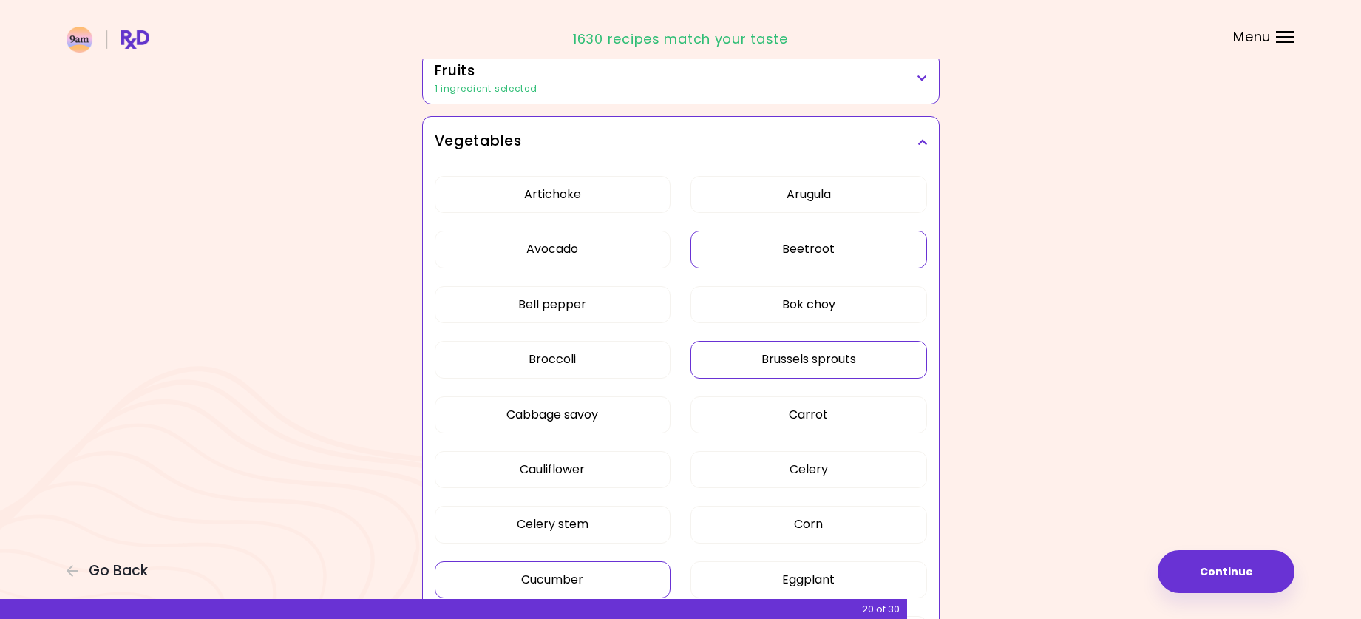
click at [926, 140] on icon at bounding box center [923, 142] width 10 height 10
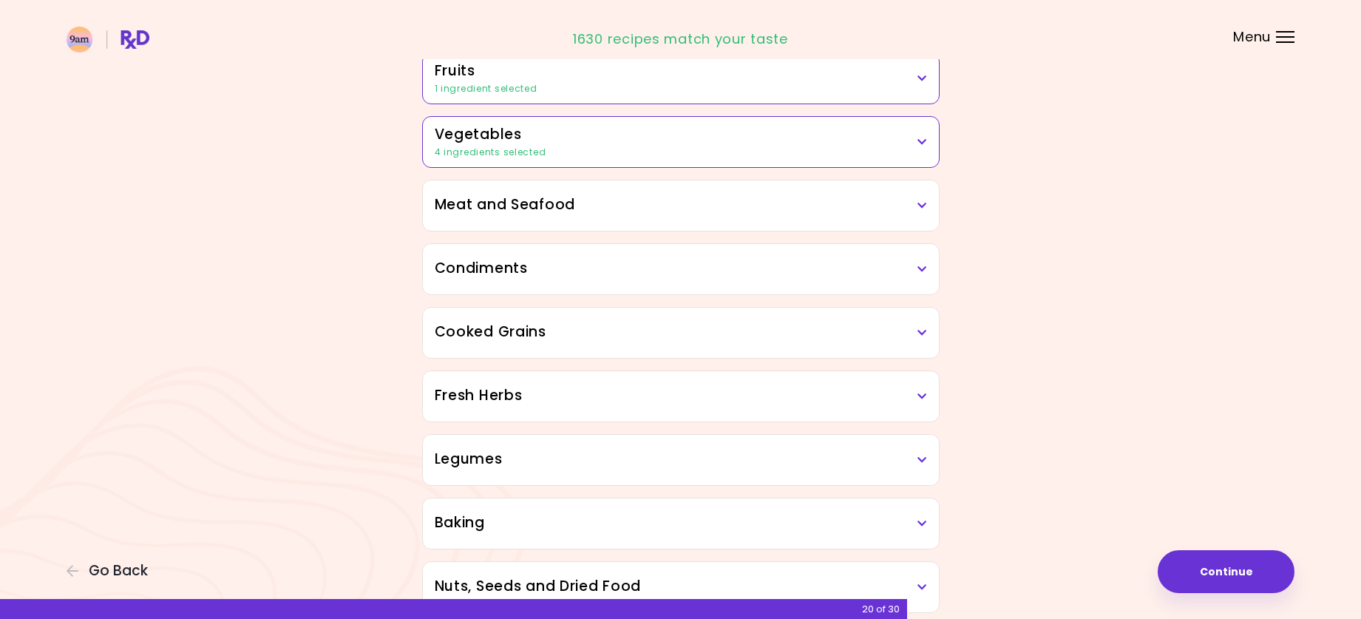
click at [925, 206] on icon at bounding box center [923, 205] width 10 height 10
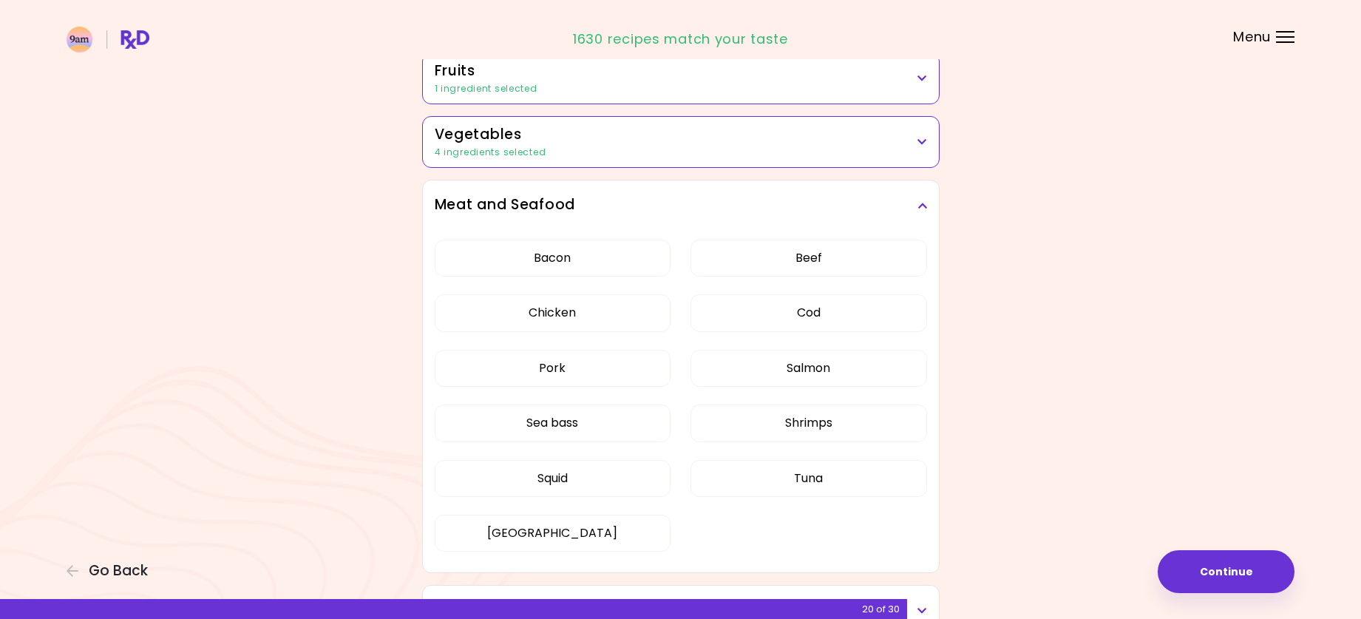
click at [932, 203] on div "Meat and Seafood" at bounding box center [681, 205] width 516 height 50
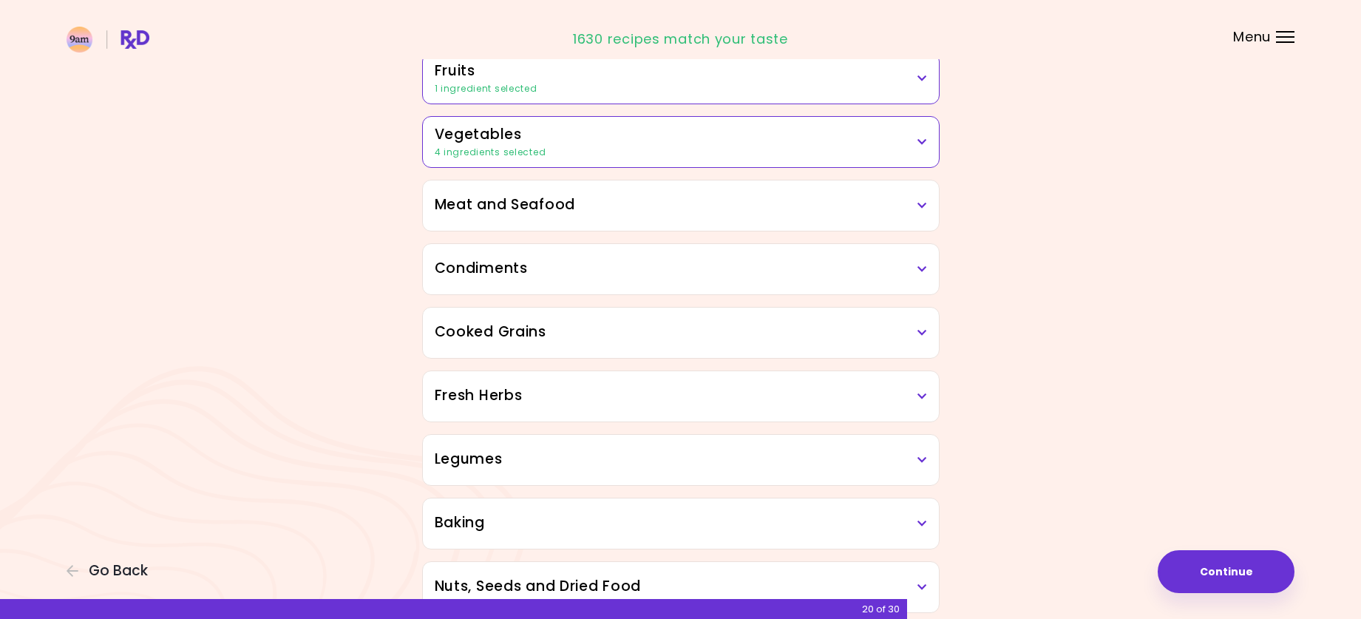
click at [923, 269] on icon at bounding box center [923, 269] width 10 height 10
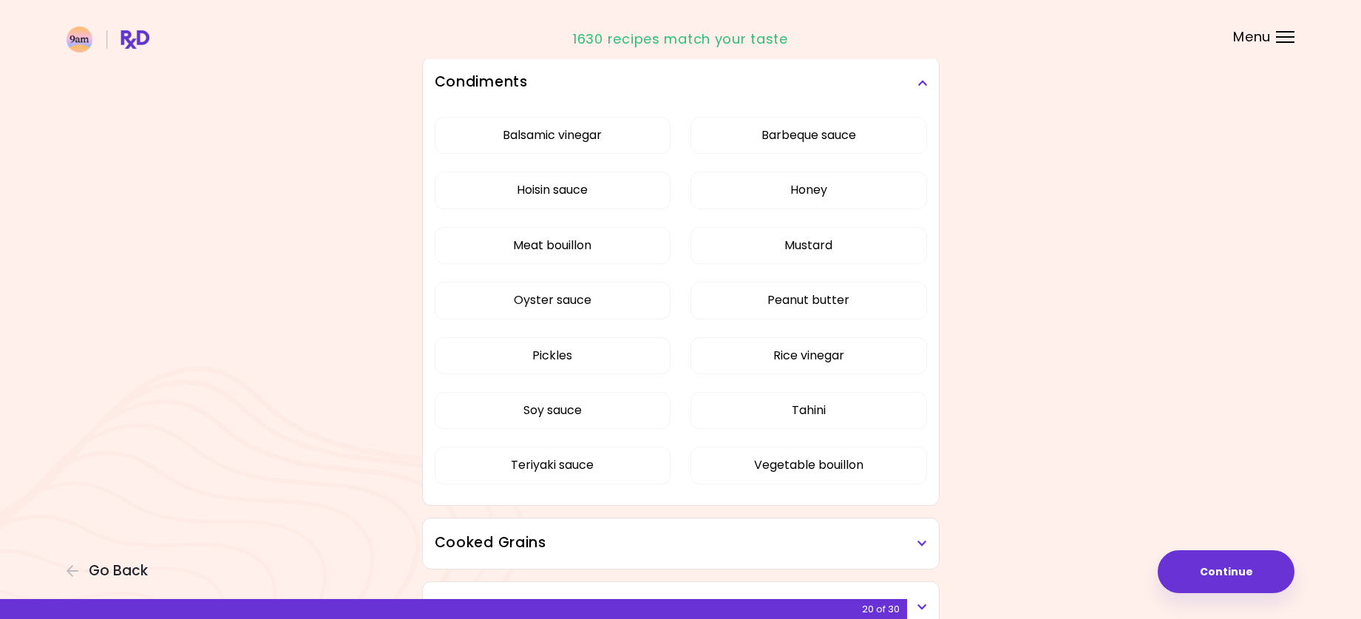
scroll to position [487, 0]
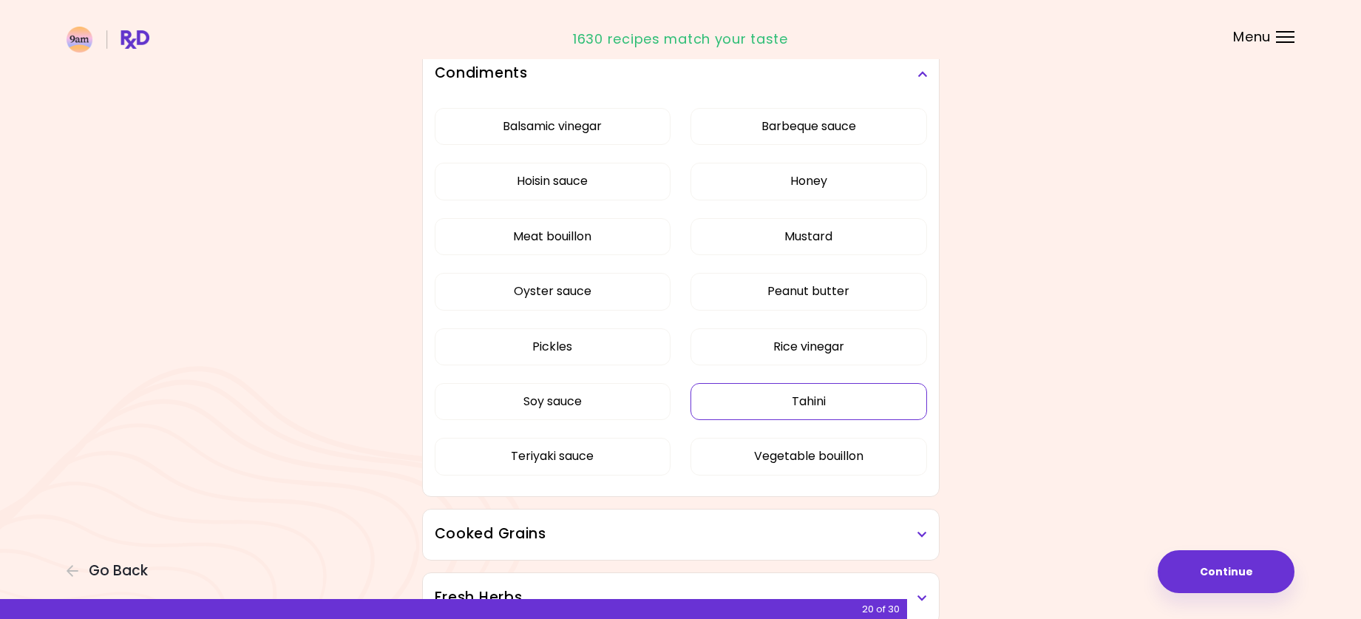
click at [847, 398] on button "Tahini" at bounding box center [809, 401] width 237 height 37
click at [805, 342] on button "Rice vinegar" at bounding box center [809, 346] width 237 height 37
click at [920, 78] on icon at bounding box center [923, 74] width 10 height 10
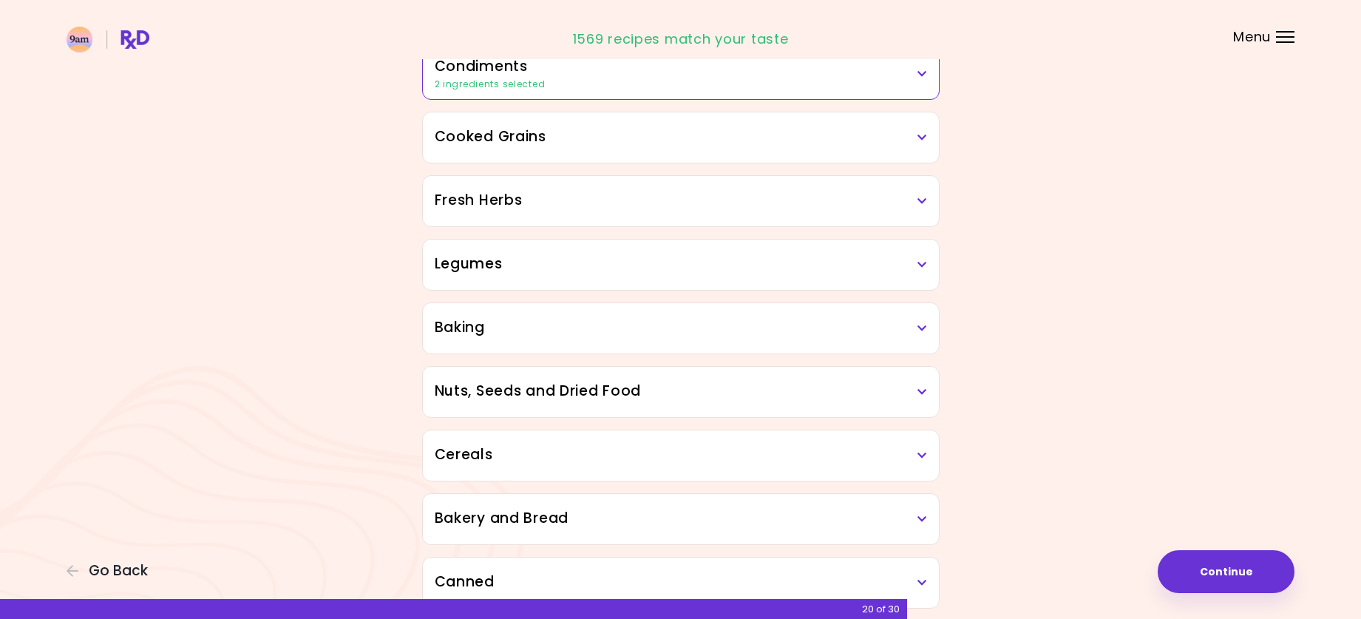
click at [923, 140] on icon at bounding box center [923, 137] width 10 height 10
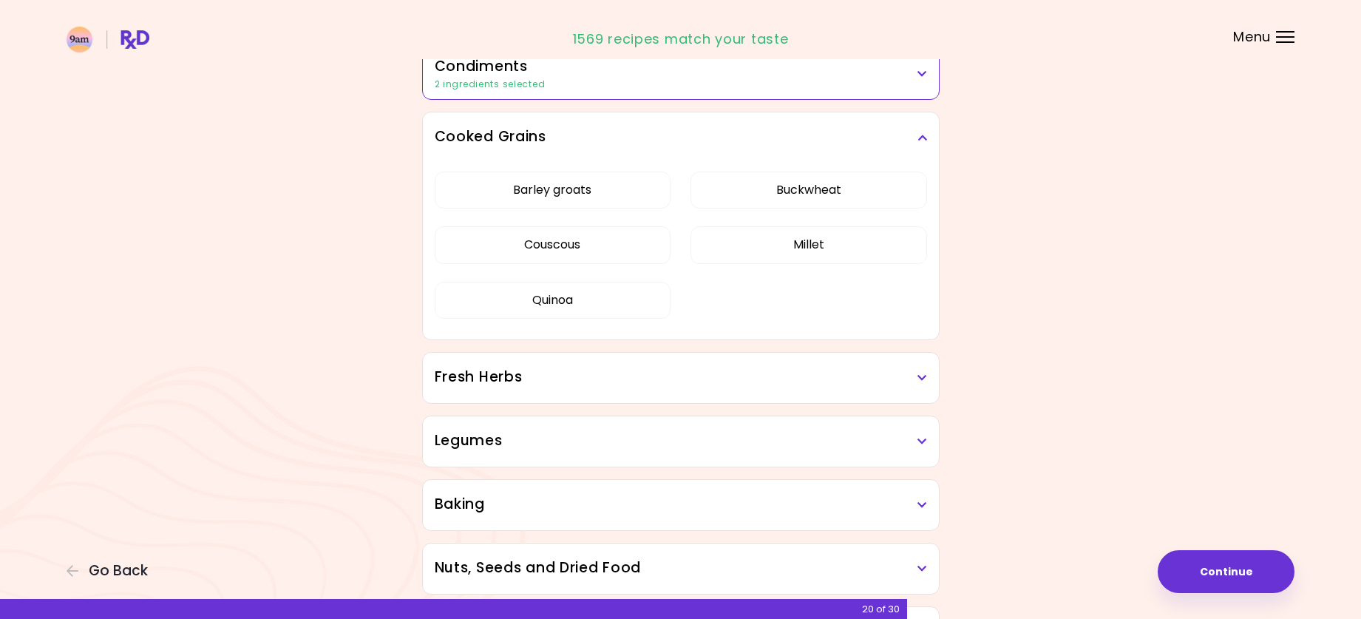
click at [923, 140] on icon at bounding box center [923, 137] width 10 height 10
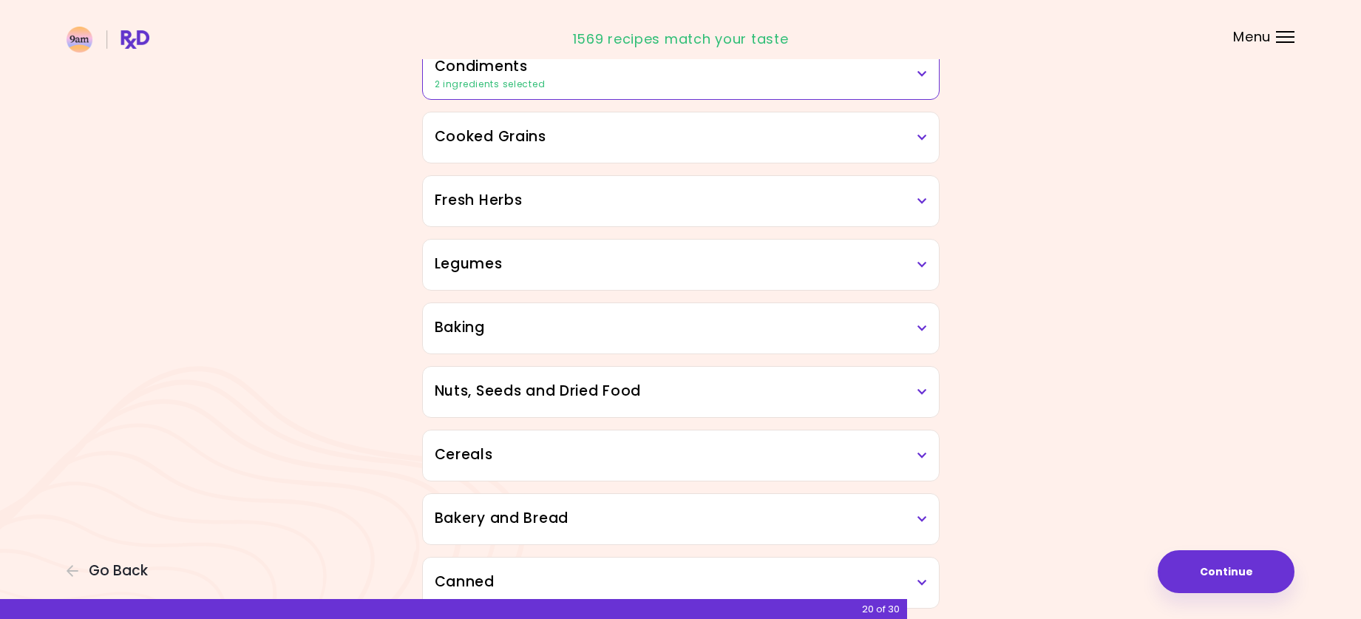
click at [921, 200] on icon at bounding box center [923, 201] width 10 height 10
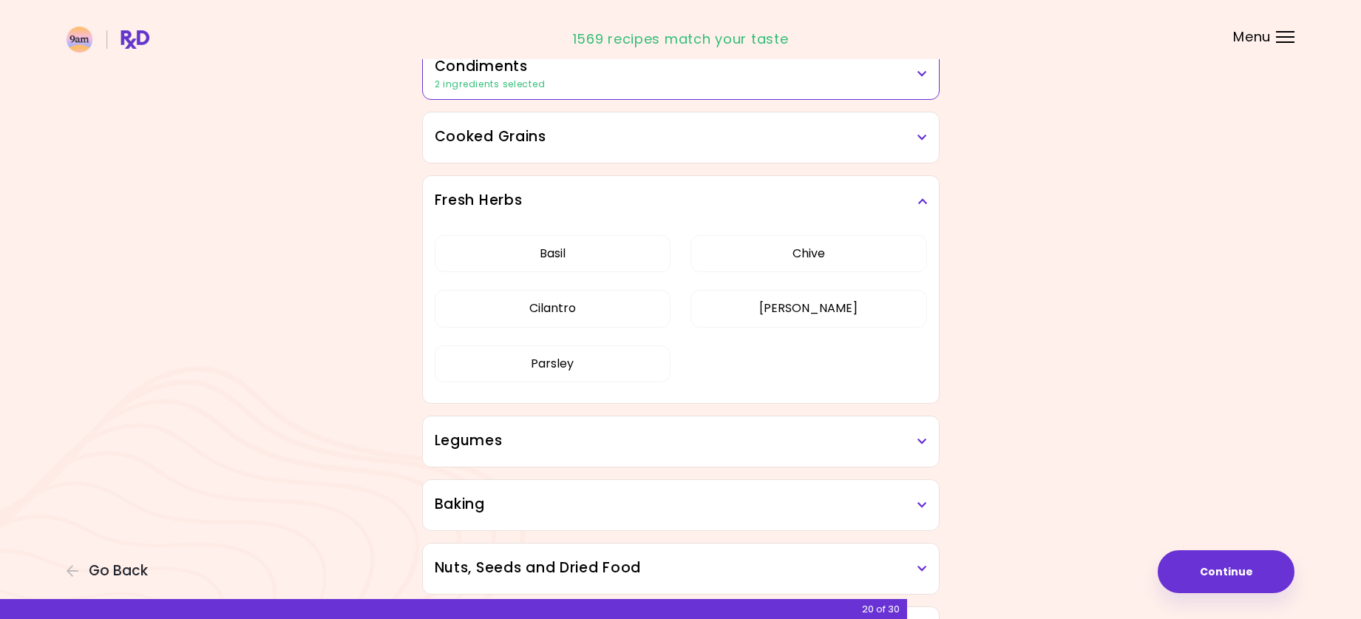
click at [921, 200] on icon at bounding box center [923, 201] width 10 height 10
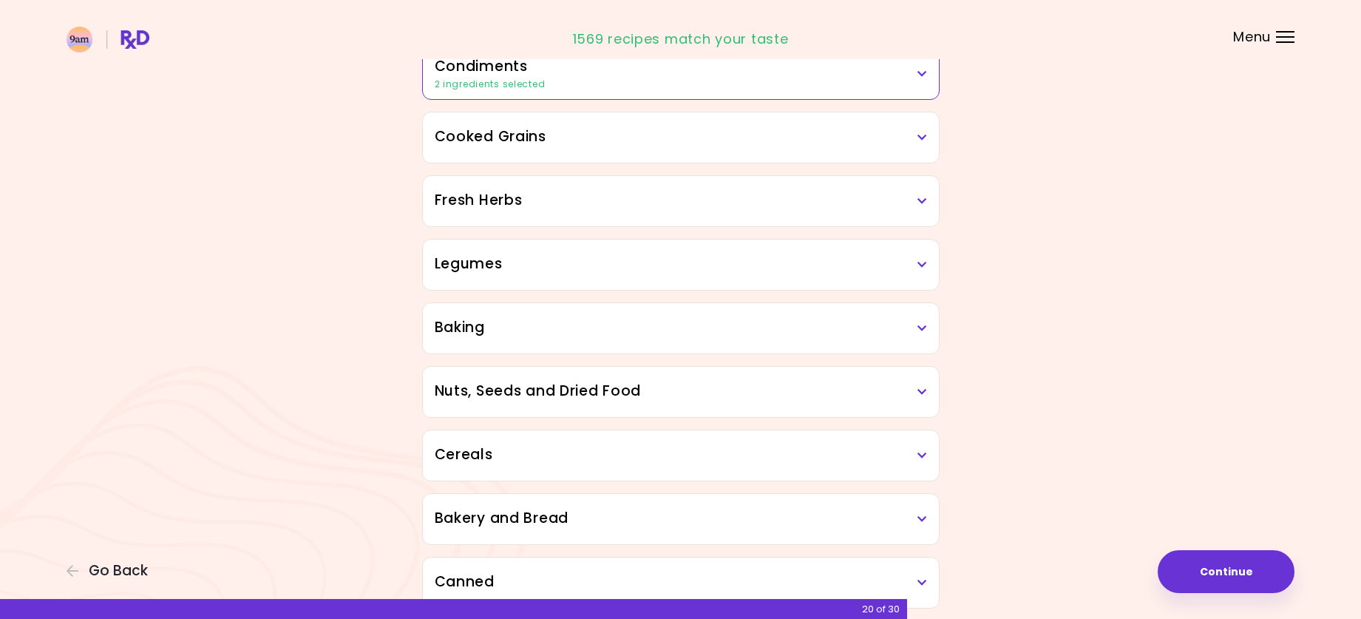
click at [923, 269] on icon at bounding box center [923, 265] width 10 height 10
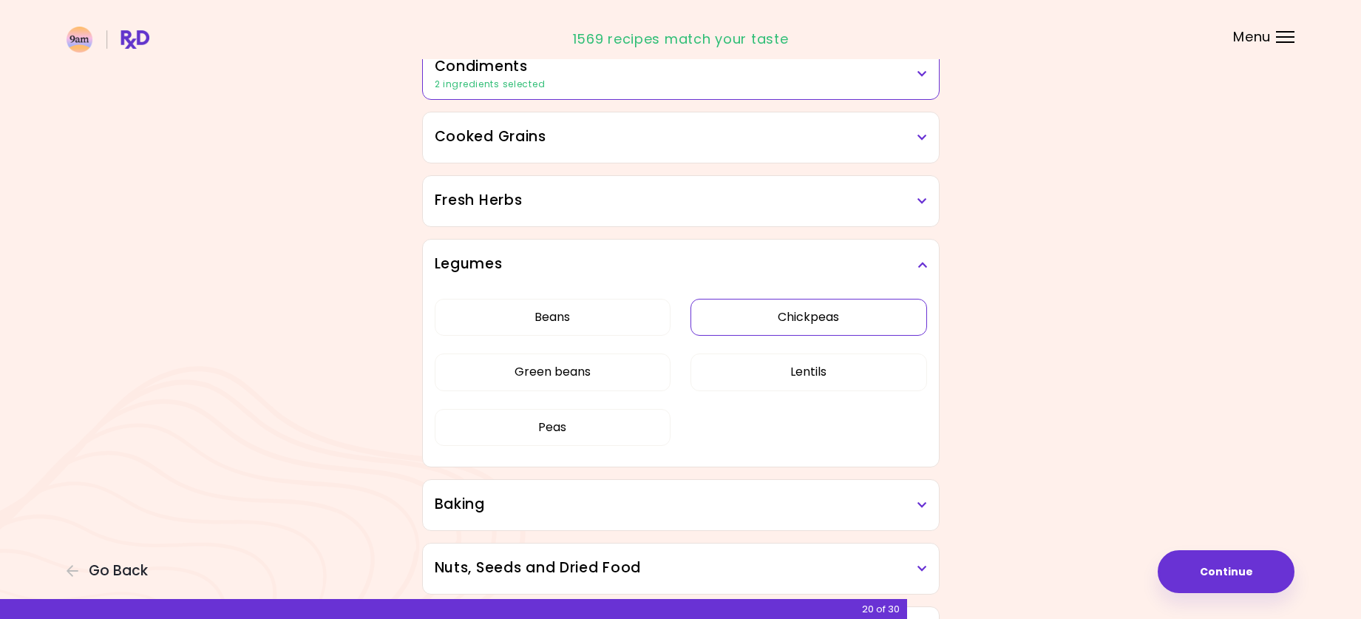
click at [880, 316] on button "Chickpeas" at bounding box center [809, 317] width 237 height 37
click at [925, 262] on icon at bounding box center [923, 265] width 10 height 10
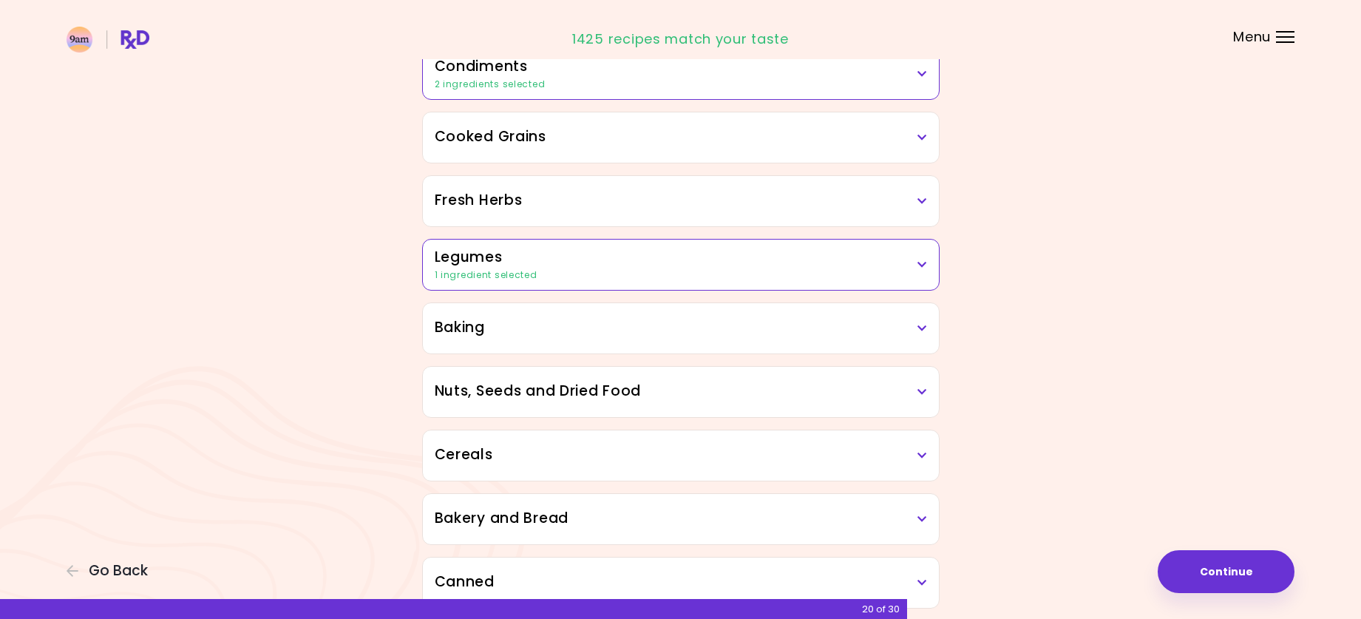
click at [916, 325] on h3 "Baking" at bounding box center [681, 327] width 492 height 21
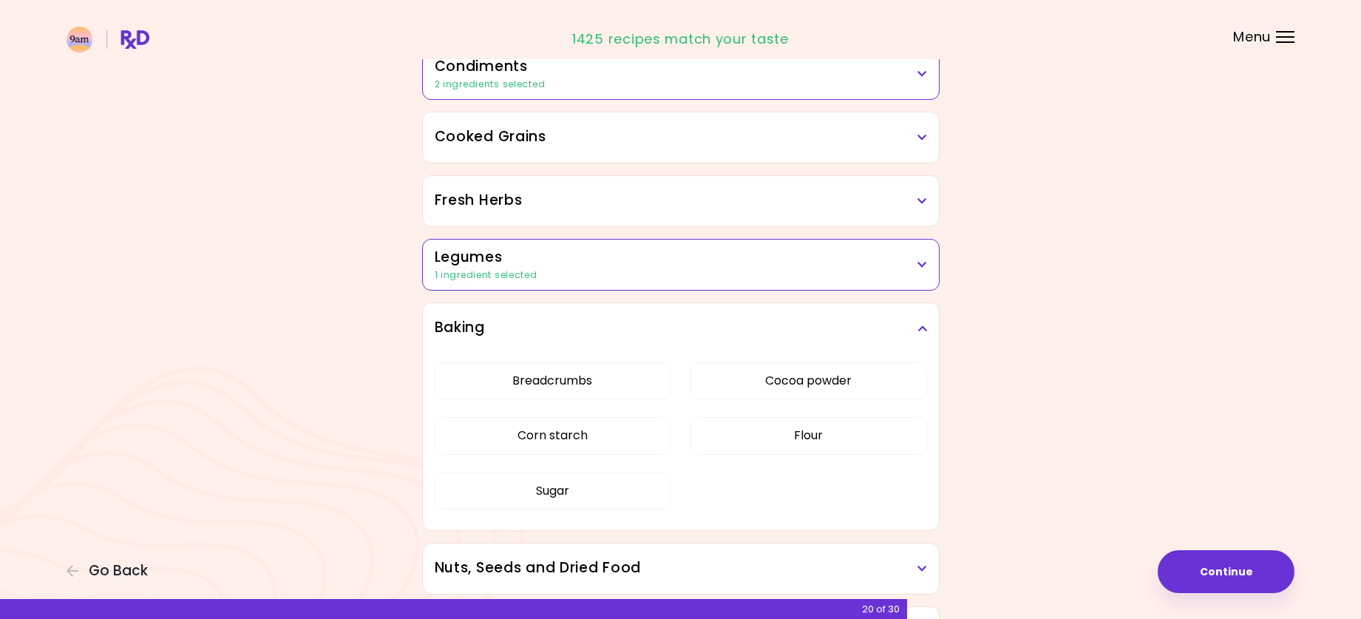
click at [916, 325] on h3 "Baking" at bounding box center [681, 327] width 492 height 21
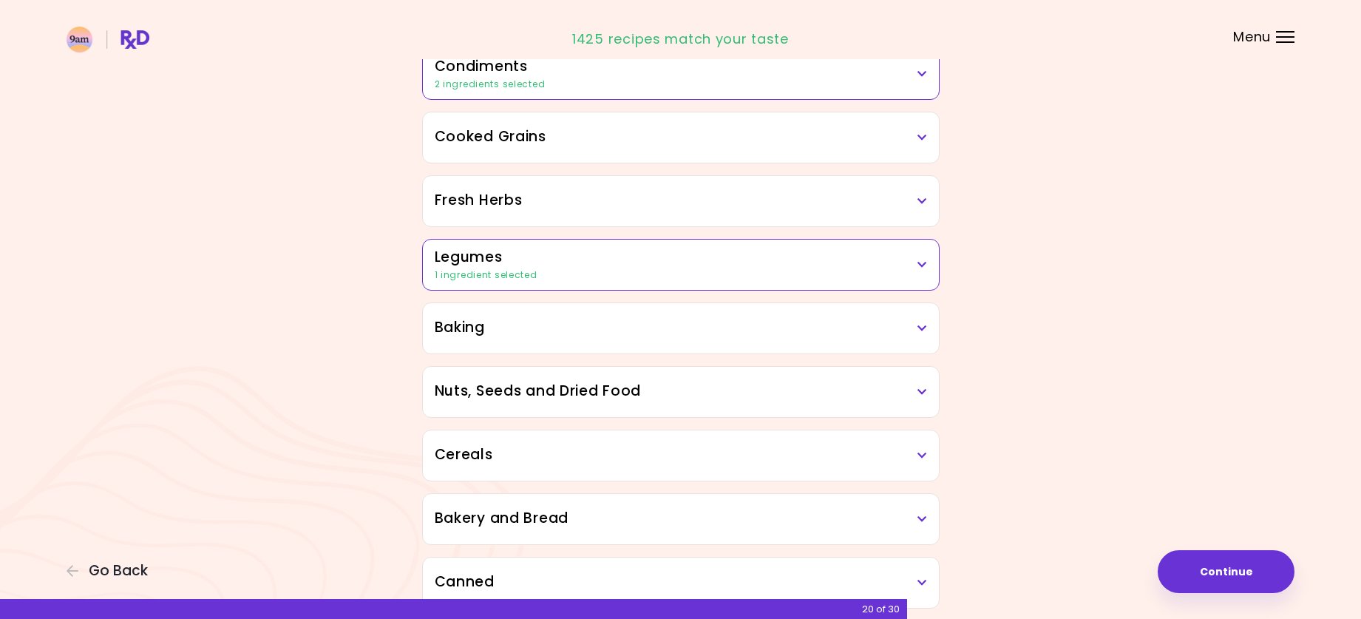
click at [922, 391] on icon at bounding box center [923, 392] width 10 height 10
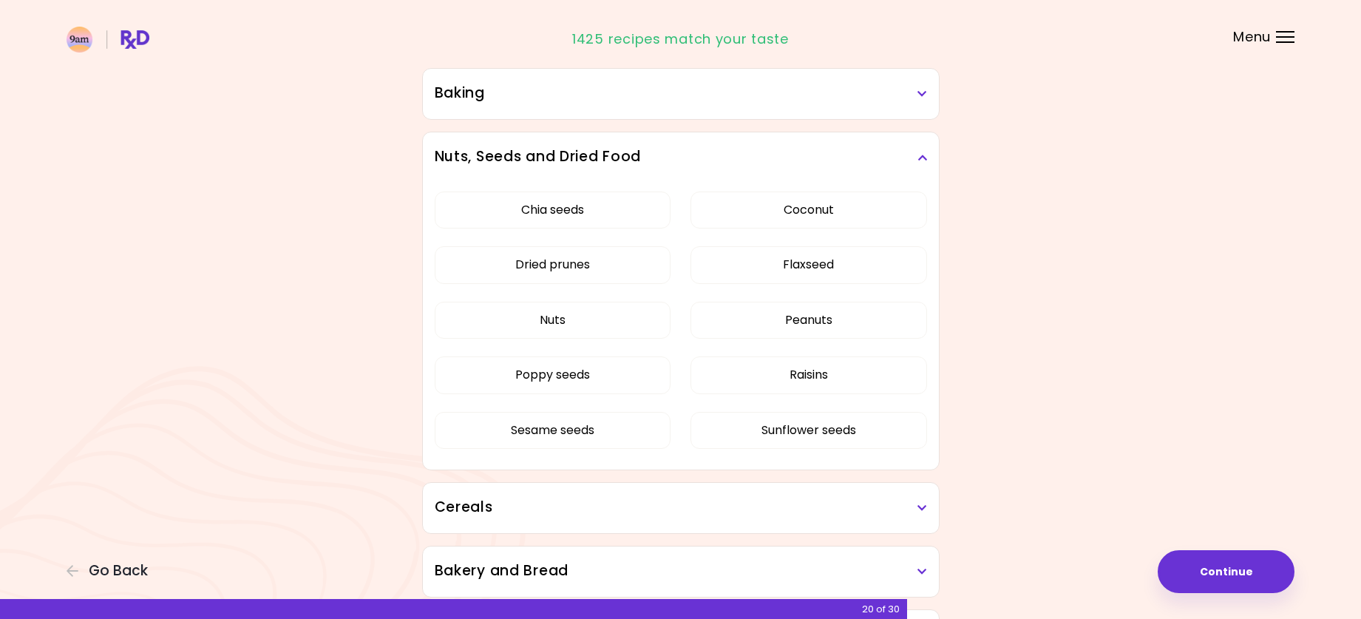
scroll to position [733, 0]
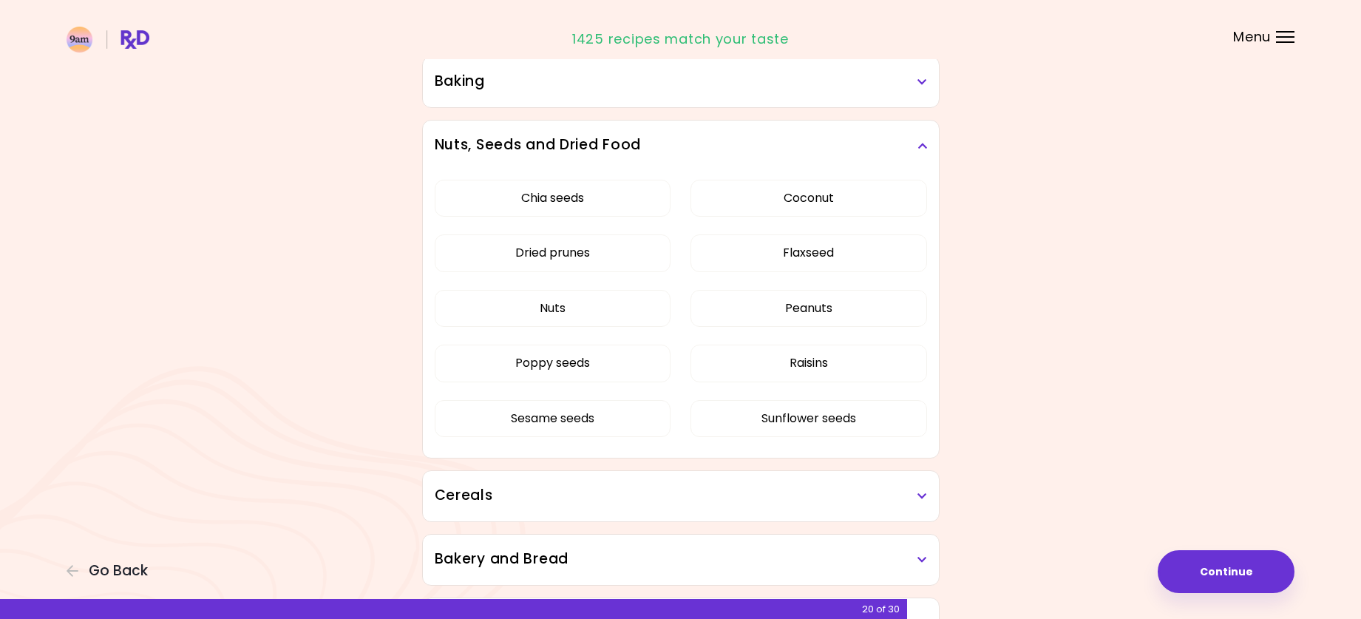
click at [919, 149] on icon at bounding box center [923, 145] width 10 height 10
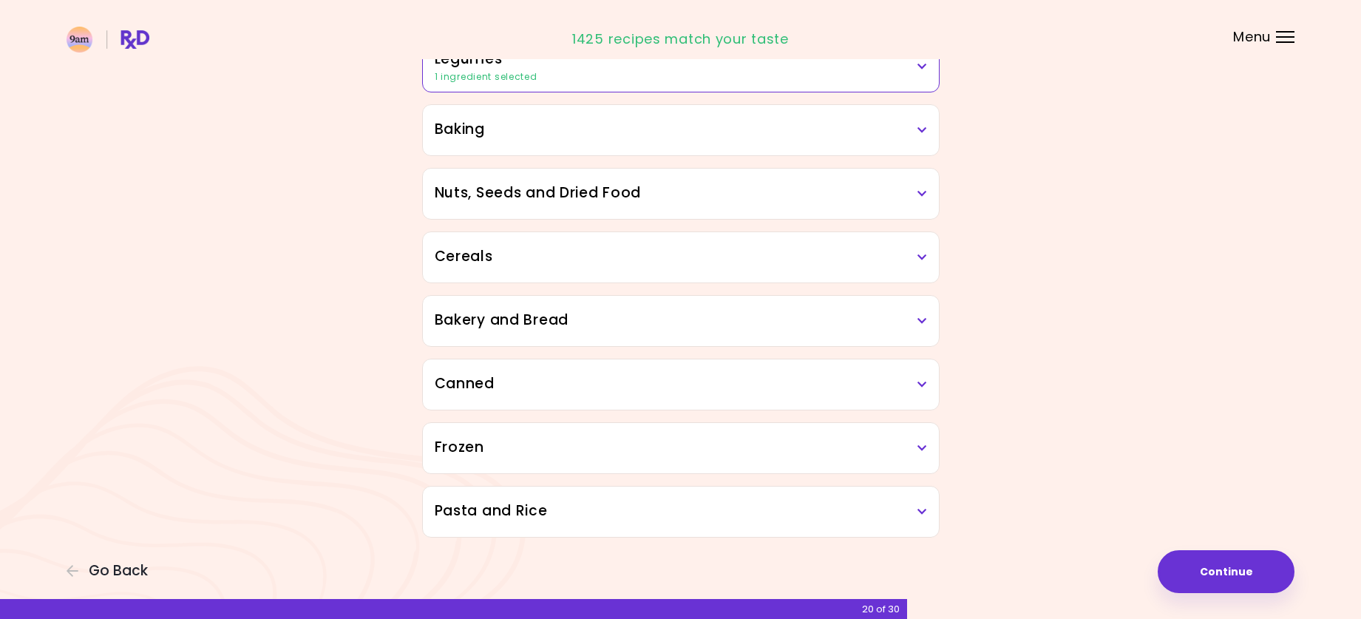
scroll to position [685, 0]
click at [921, 258] on icon at bounding box center [923, 257] width 10 height 10
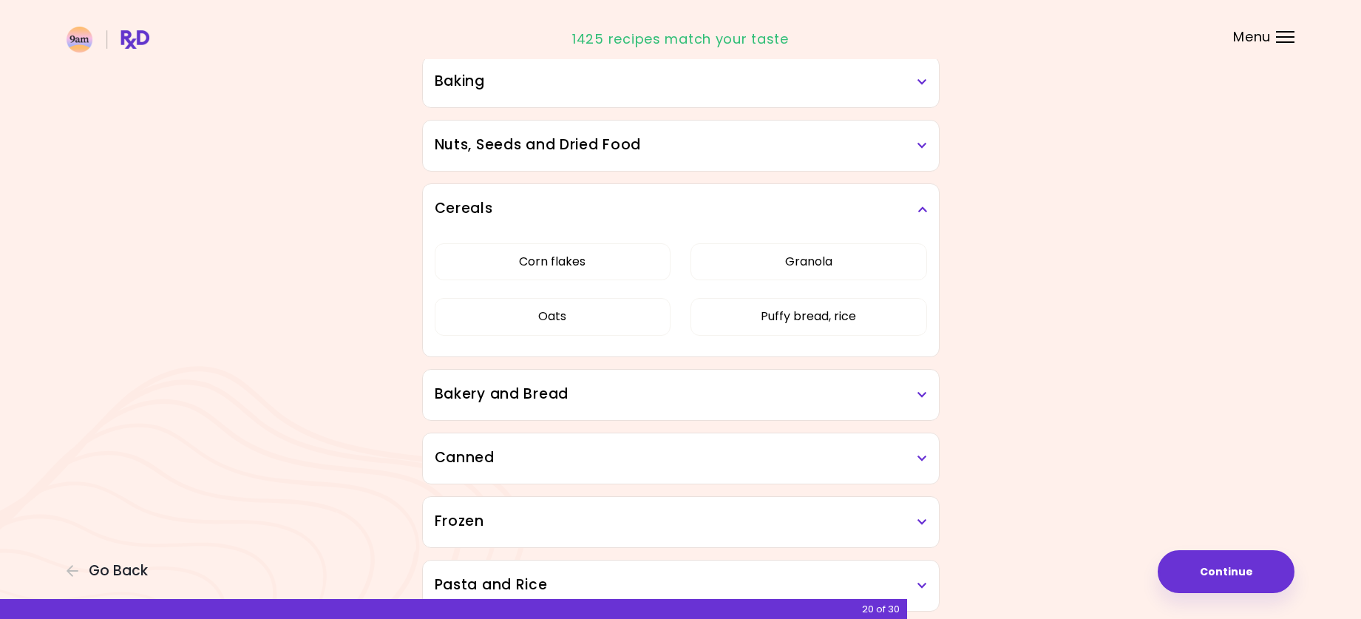
click at [918, 206] on icon at bounding box center [923, 209] width 10 height 10
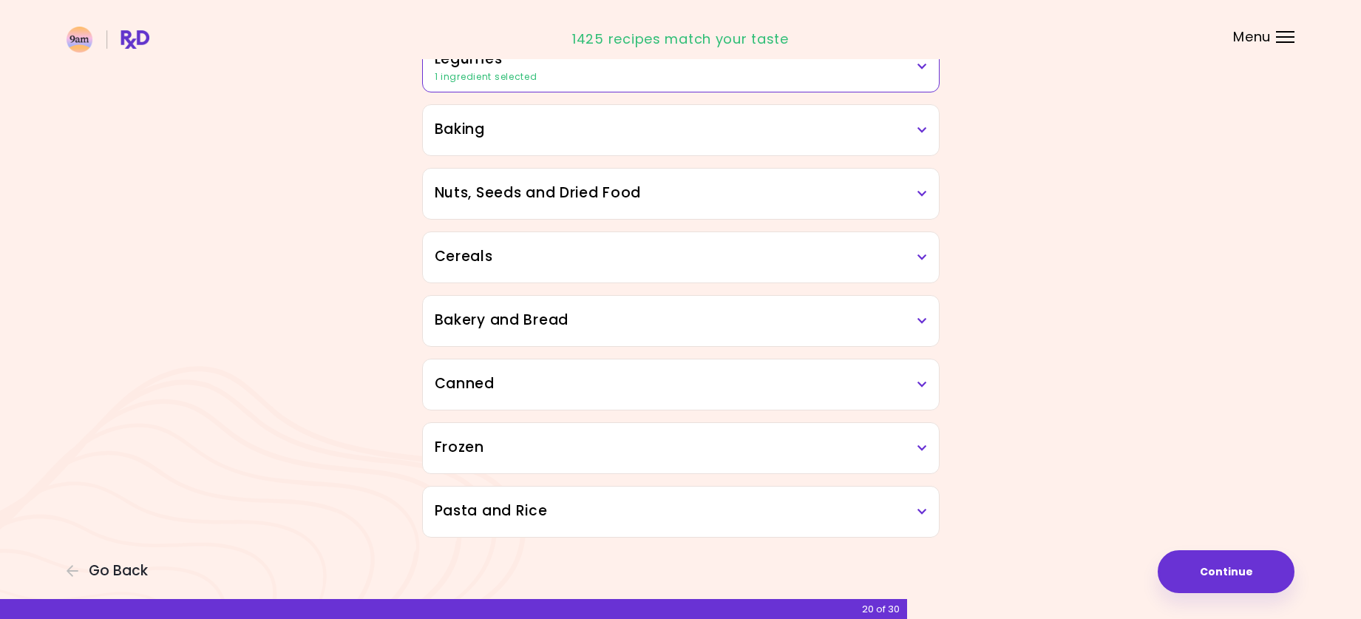
scroll to position [685, 0]
click at [921, 327] on h3 "Bakery and Bread" at bounding box center [681, 320] width 492 height 21
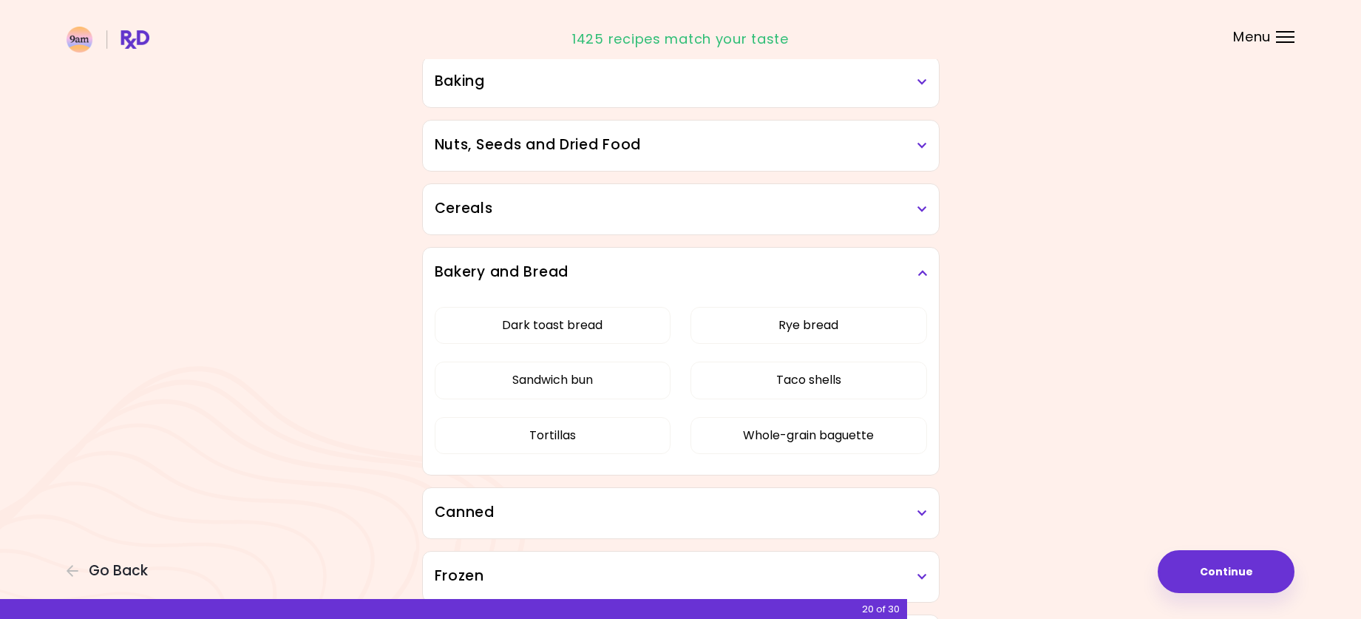
click at [924, 268] on icon at bounding box center [923, 273] width 10 height 10
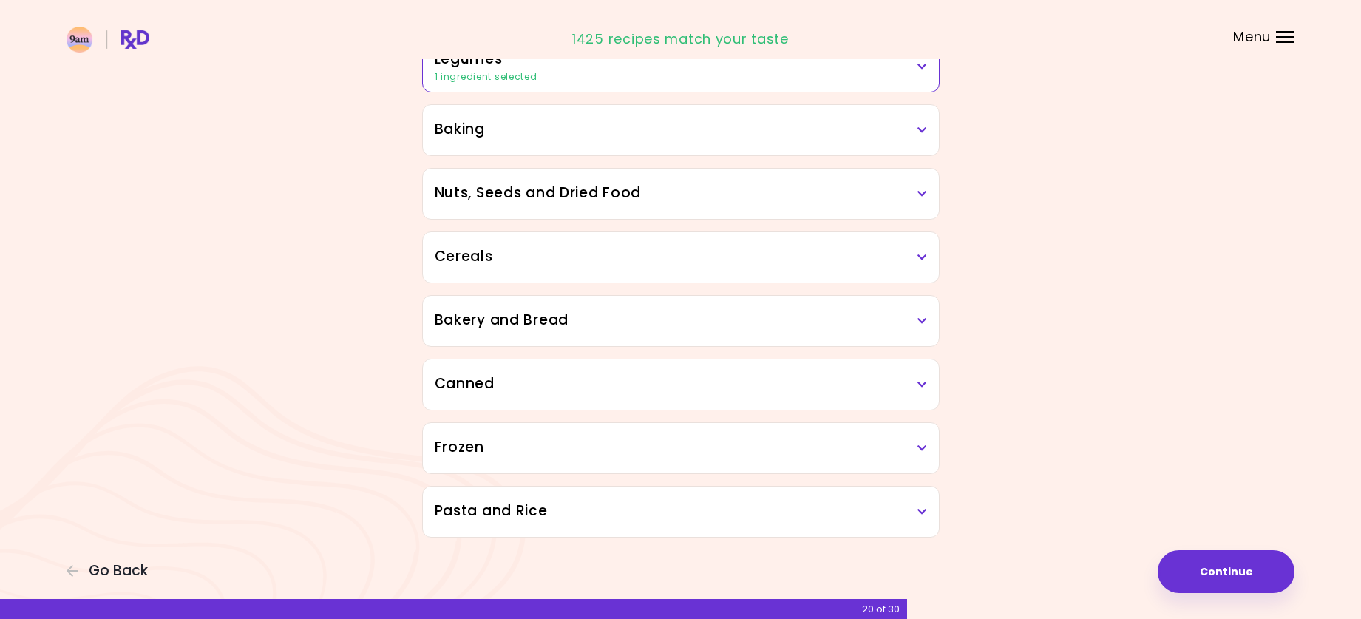
scroll to position [685, 0]
click at [921, 381] on icon at bounding box center [923, 384] width 10 height 10
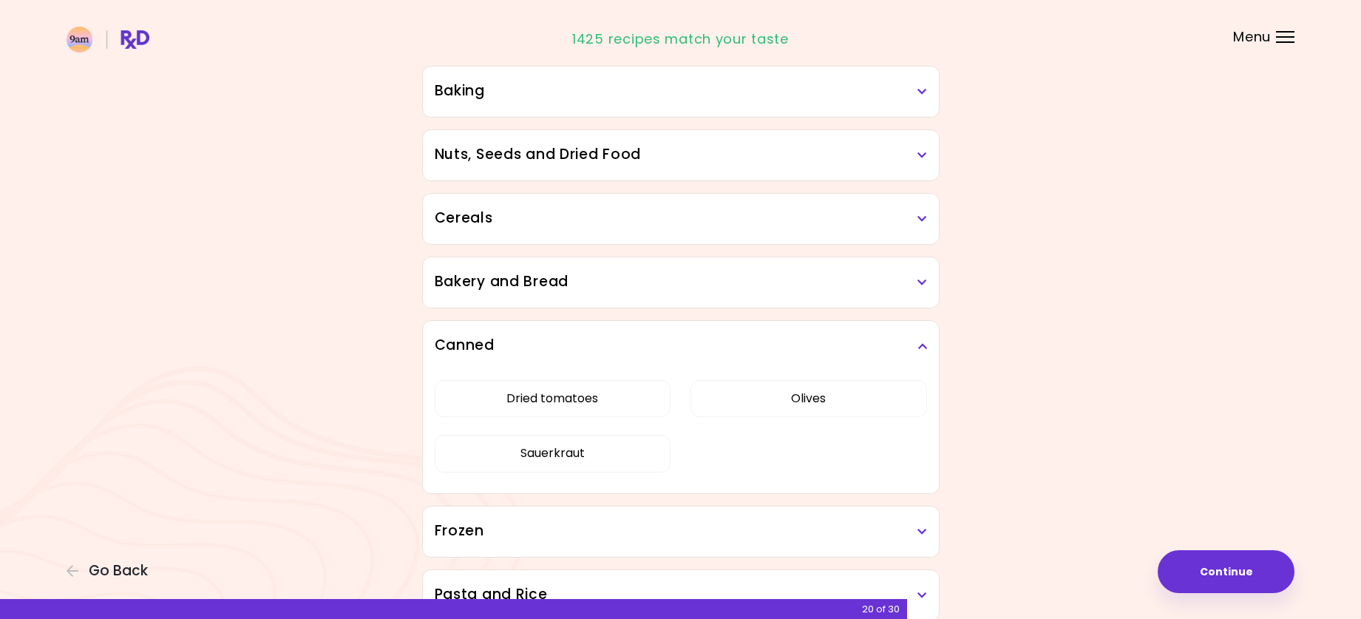
scroll to position [733, 0]
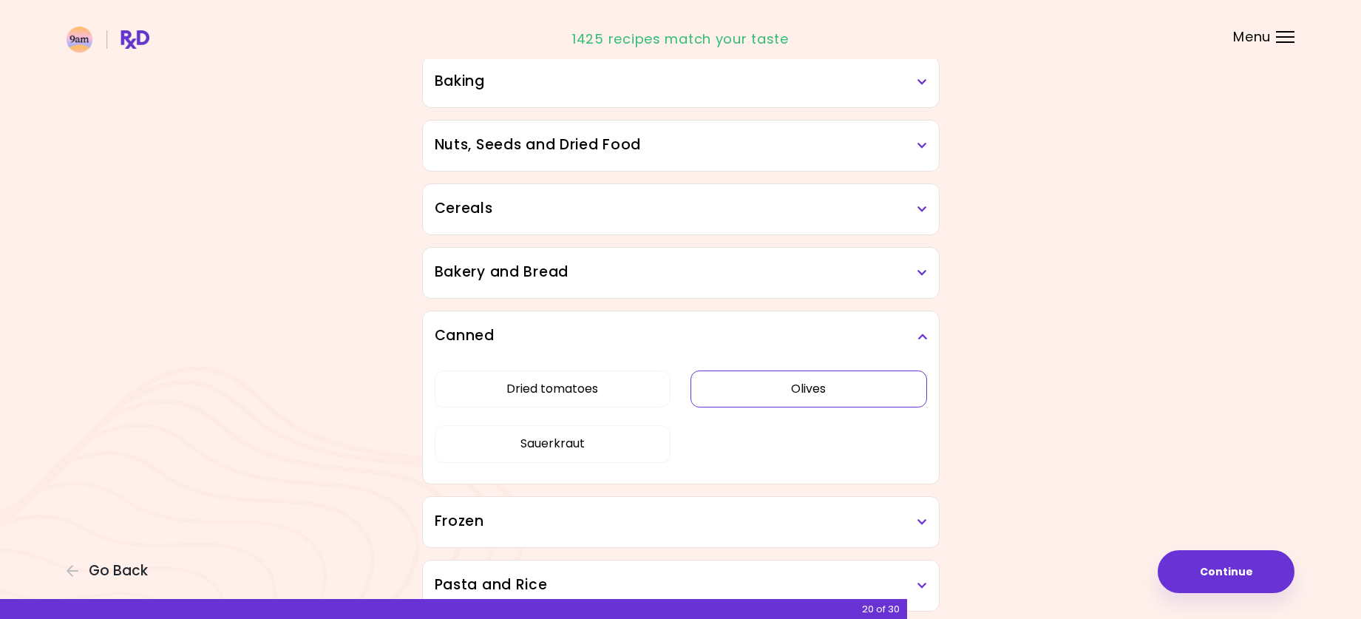
click at [869, 387] on button "Olives" at bounding box center [809, 388] width 237 height 37
click at [921, 333] on icon at bounding box center [923, 336] width 10 height 10
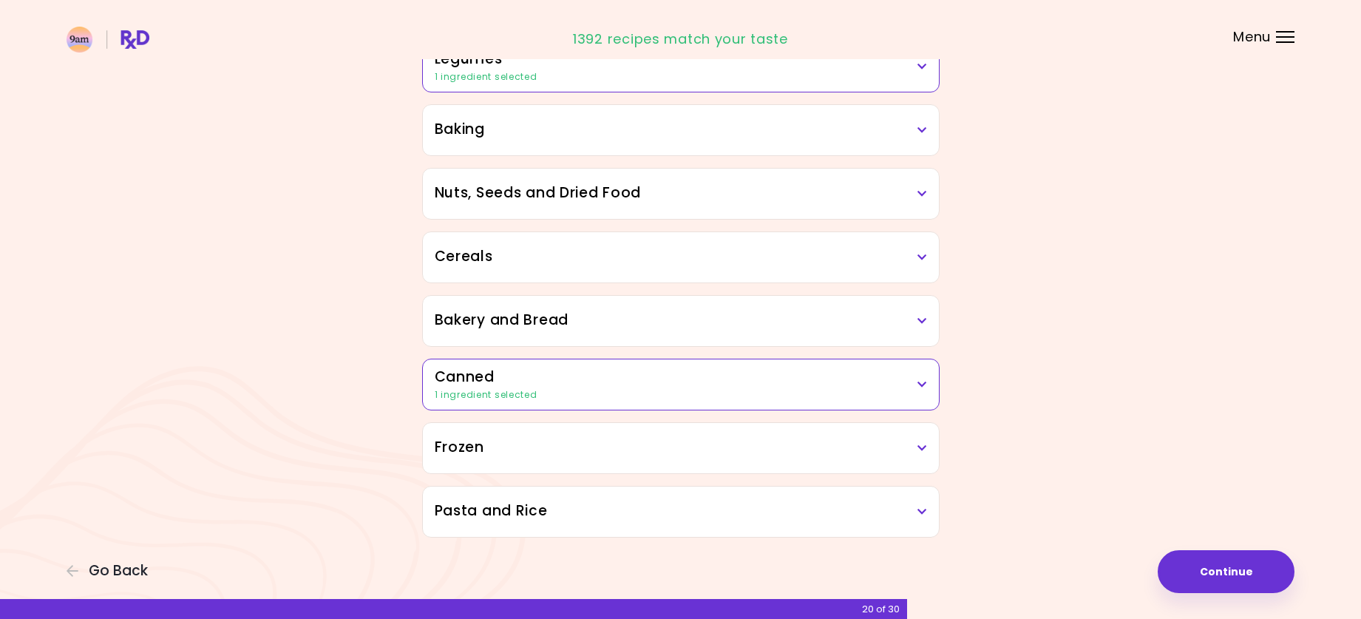
scroll to position [685, 0]
click at [921, 443] on icon at bounding box center [923, 448] width 10 height 10
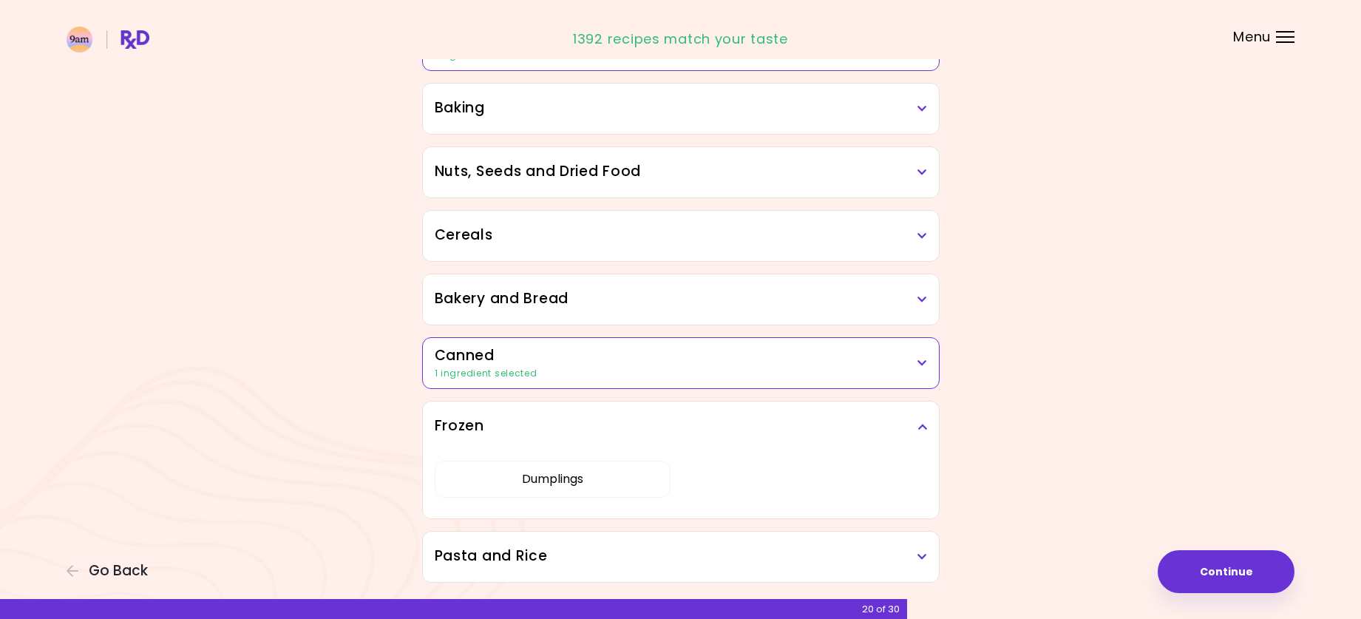
scroll to position [733, 0]
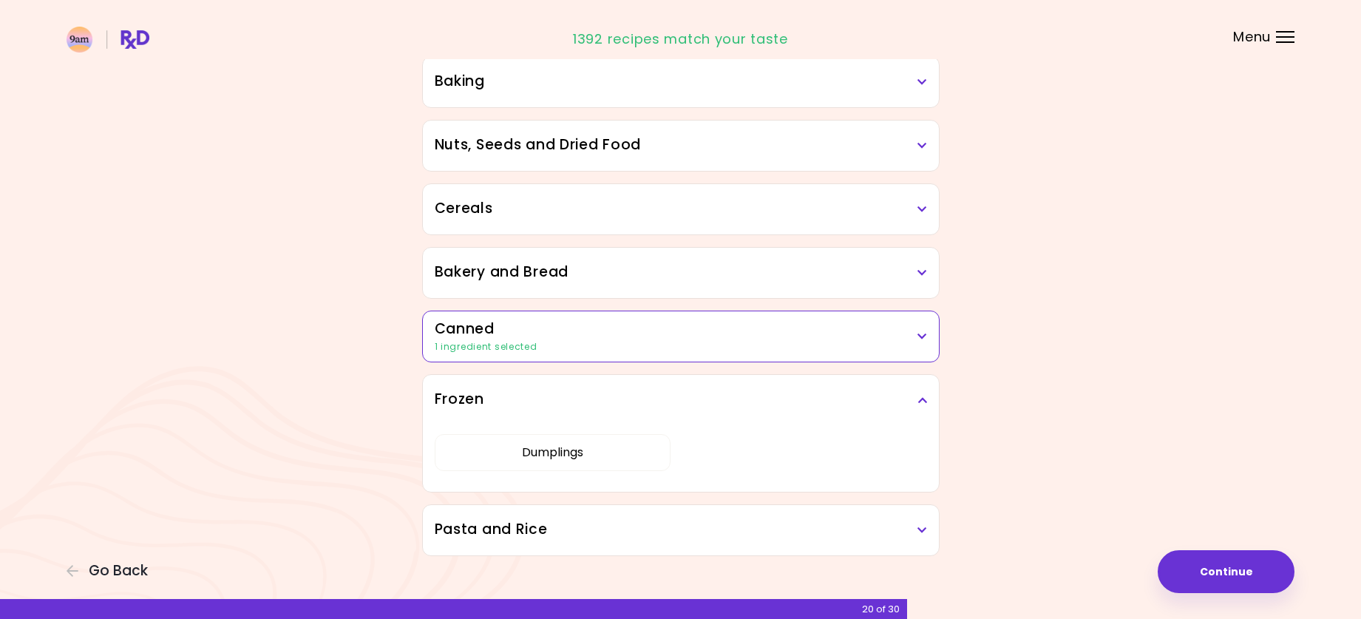
click at [922, 397] on icon at bounding box center [923, 400] width 10 height 10
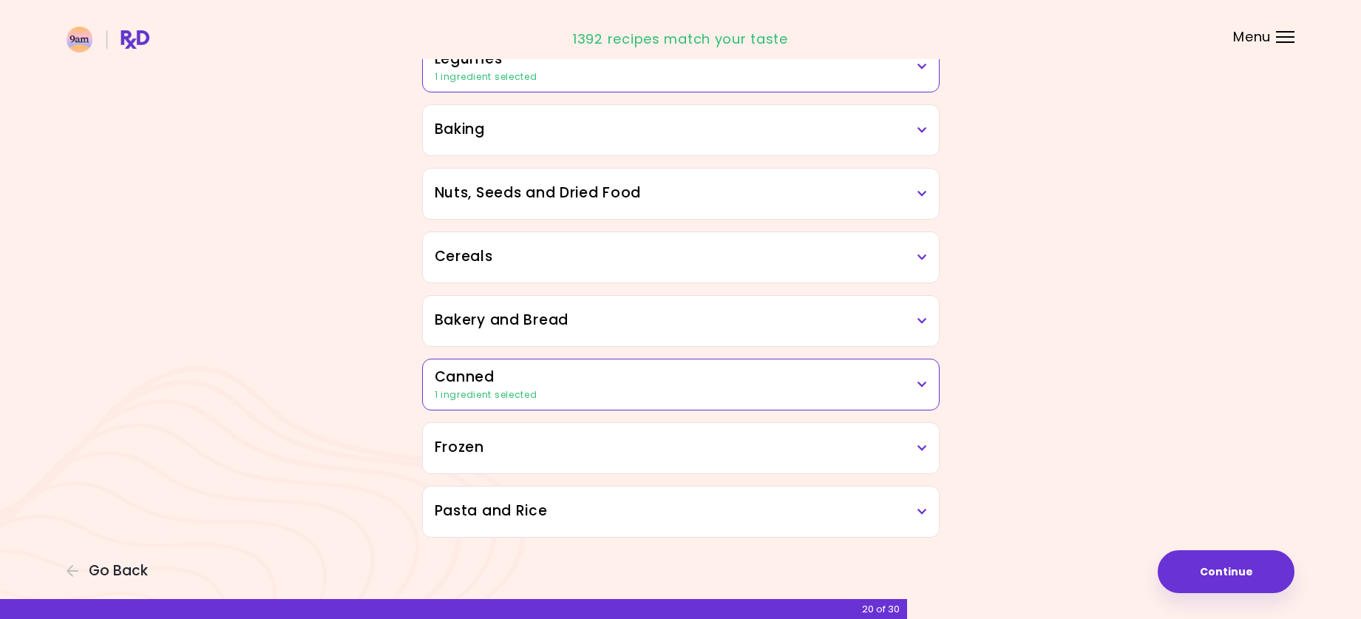
click at [923, 511] on icon at bounding box center [923, 511] width 10 height 10
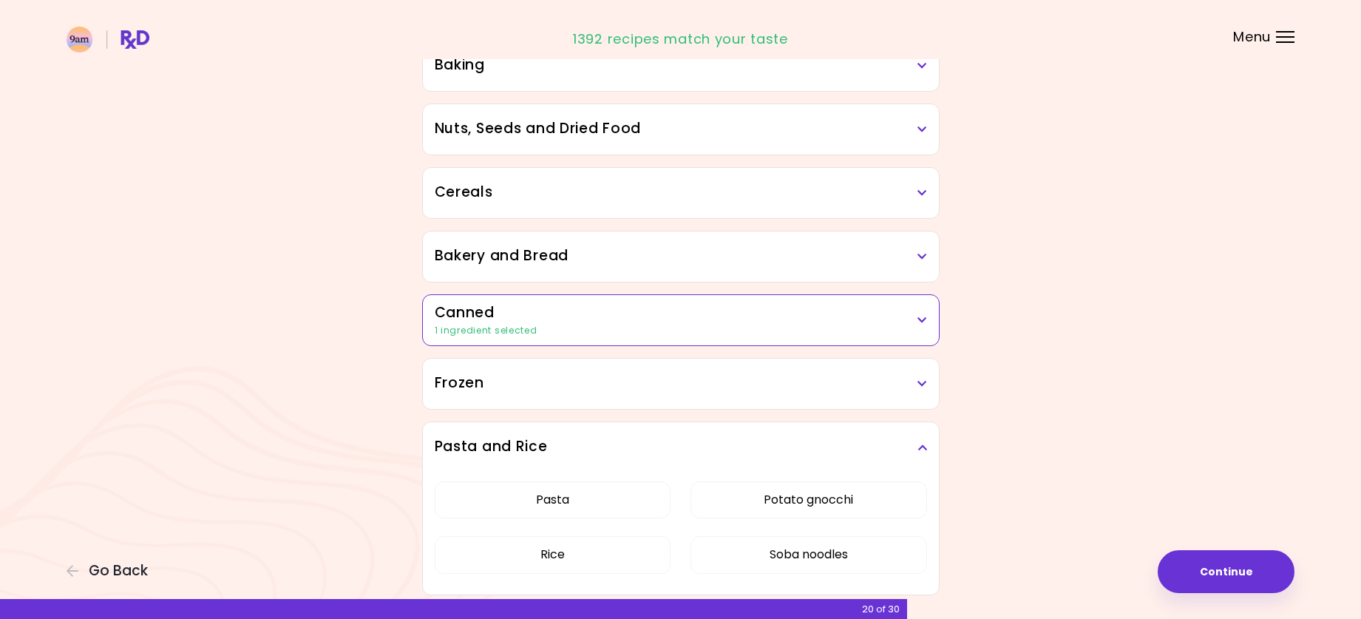
scroll to position [807, 0]
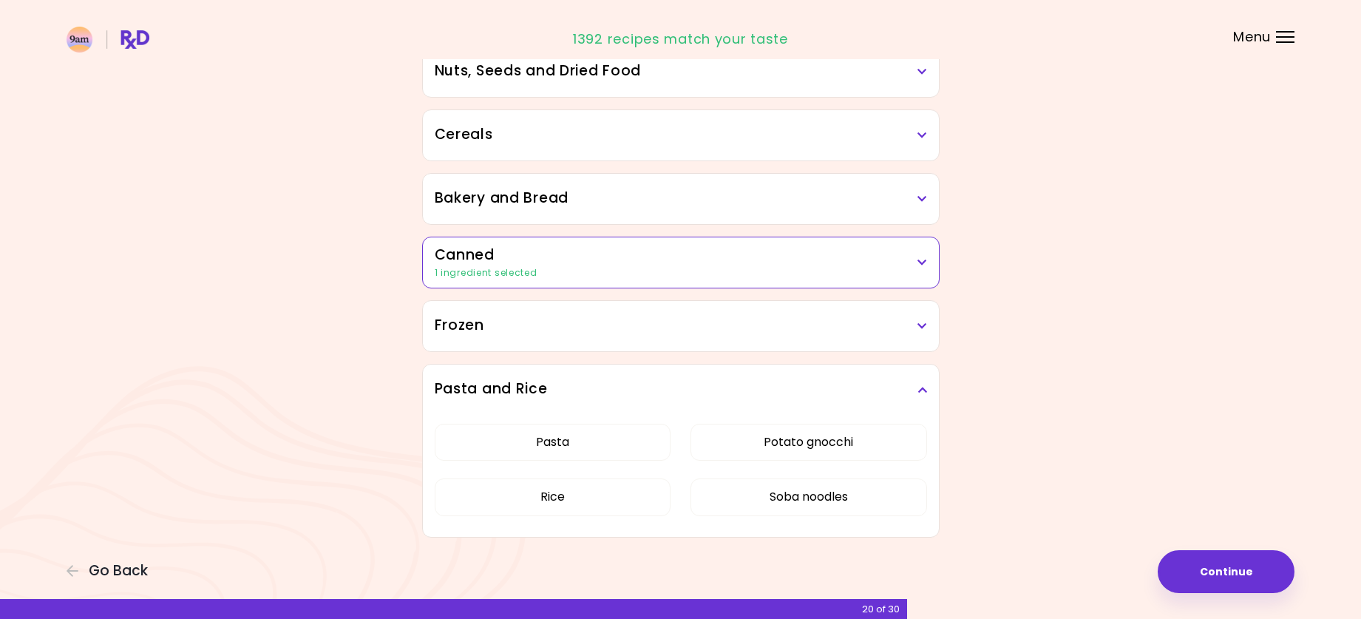
click at [922, 387] on icon at bounding box center [923, 389] width 10 height 10
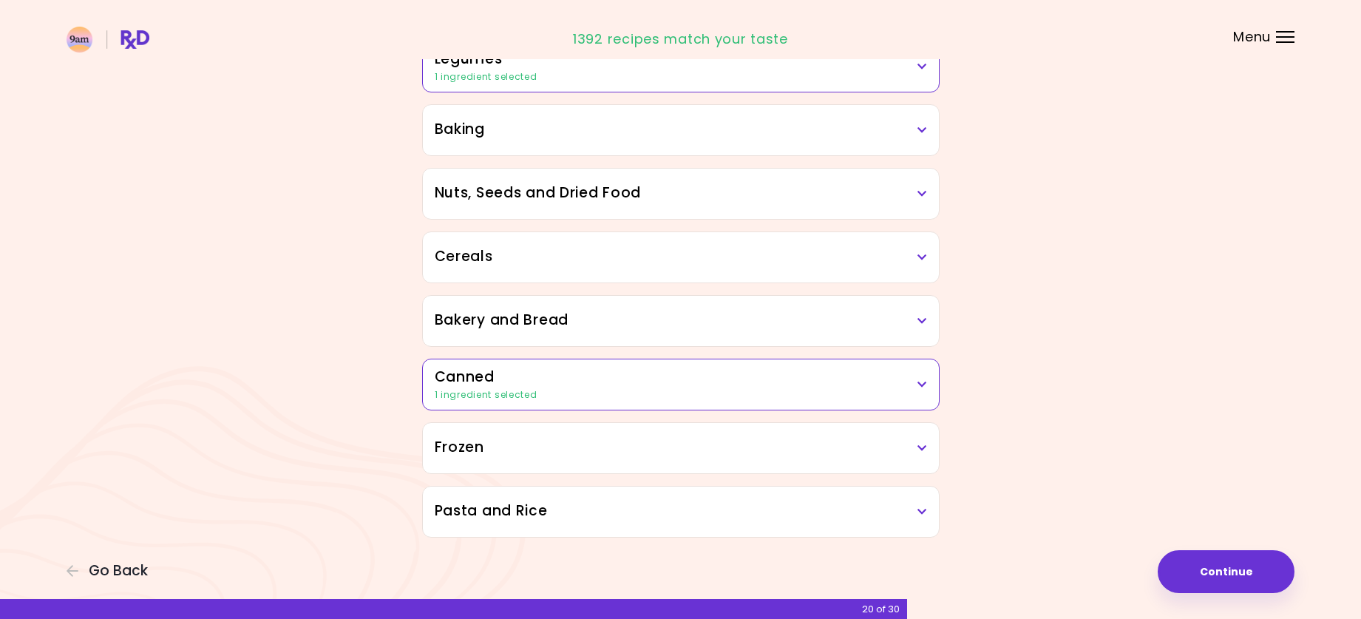
scroll to position [685, 0]
click at [1211, 562] on button "Continue" at bounding box center [1226, 571] width 137 height 43
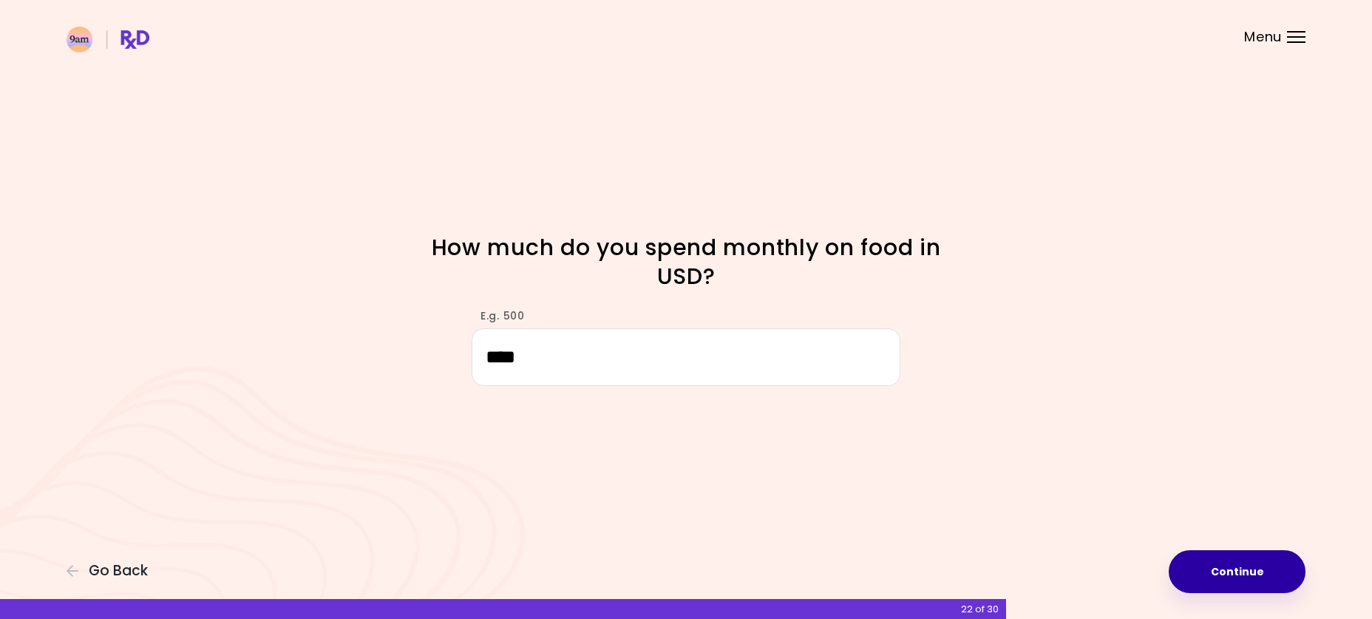
click at [1249, 569] on button "Continue" at bounding box center [1237, 571] width 137 height 43
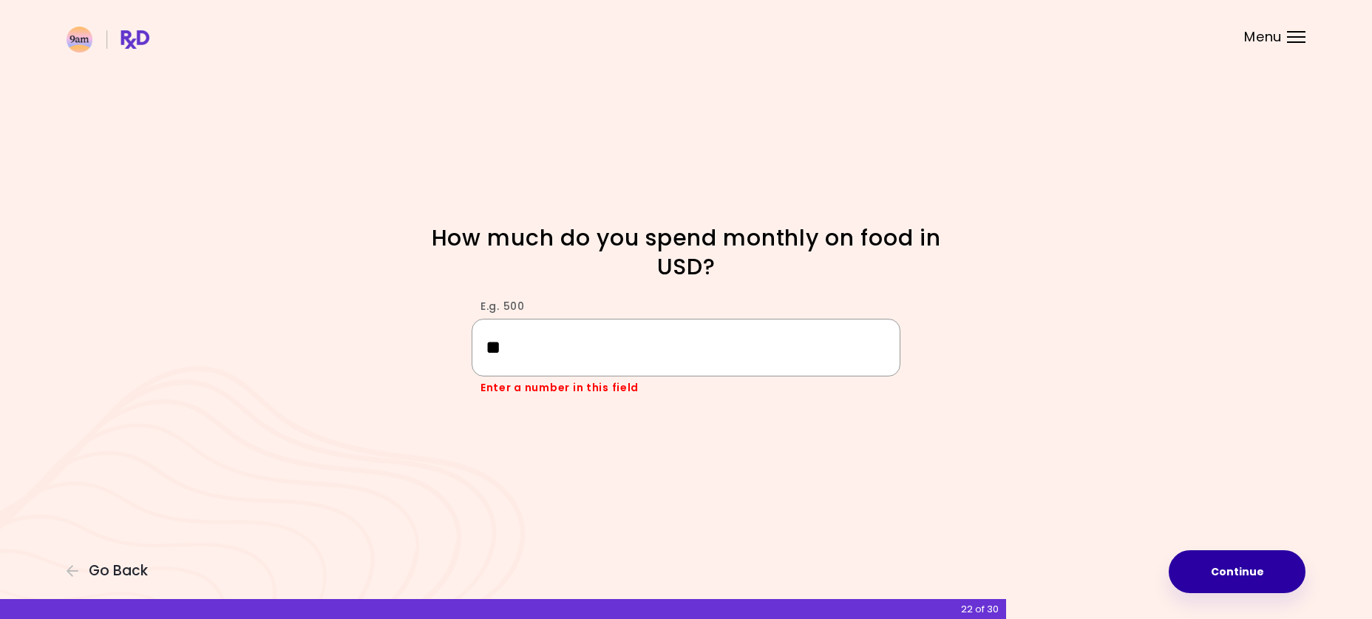
type input "*"
type input "***"
click at [1207, 571] on button "Continue" at bounding box center [1237, 571] width 137 height 43
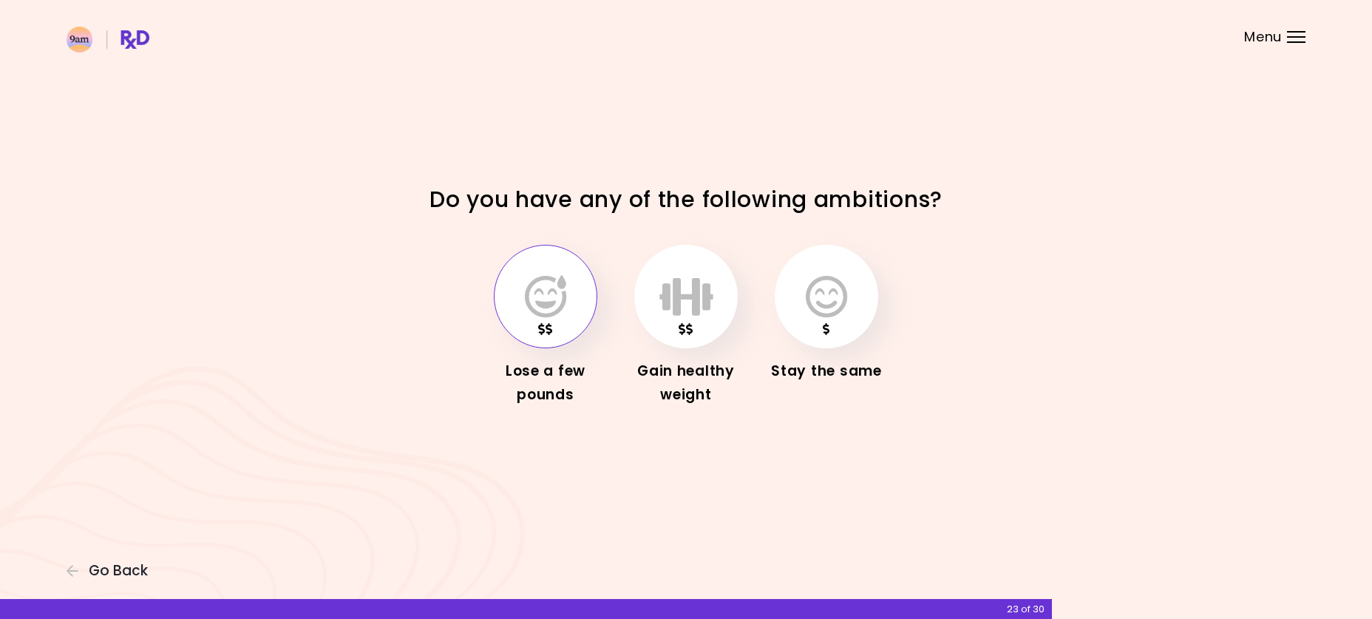
click at [556, 308] on icon "button" at bounding box center [545, 296] width 41 height 43
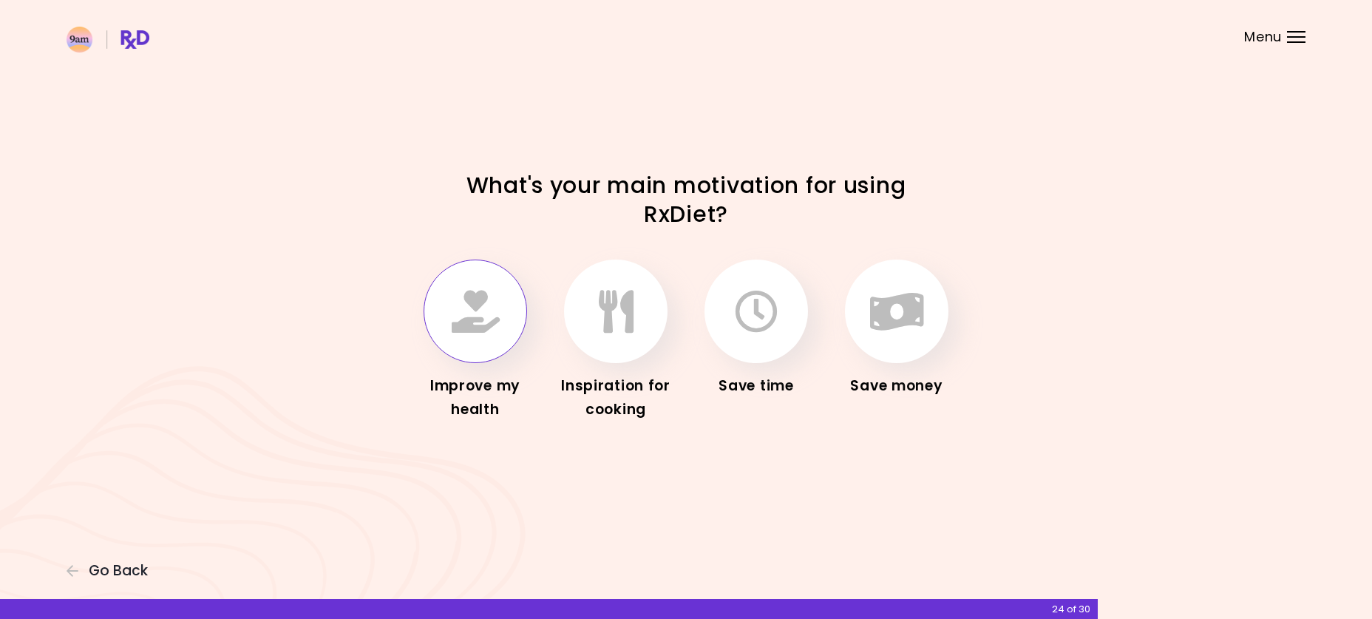
click at [474, 320] on icon "button" at bounding box center [476, 311] width 48 height 43
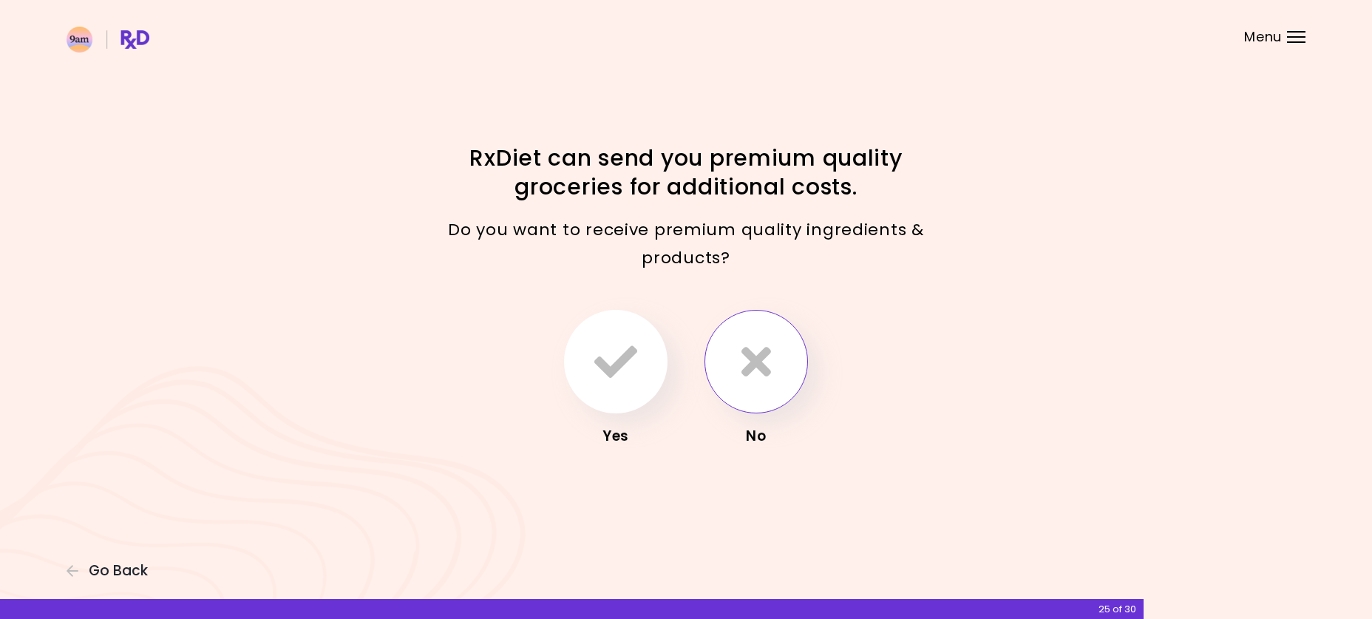
click at [765, 362] on icon "button" at bounding box center [757, 361] width 30 height 43
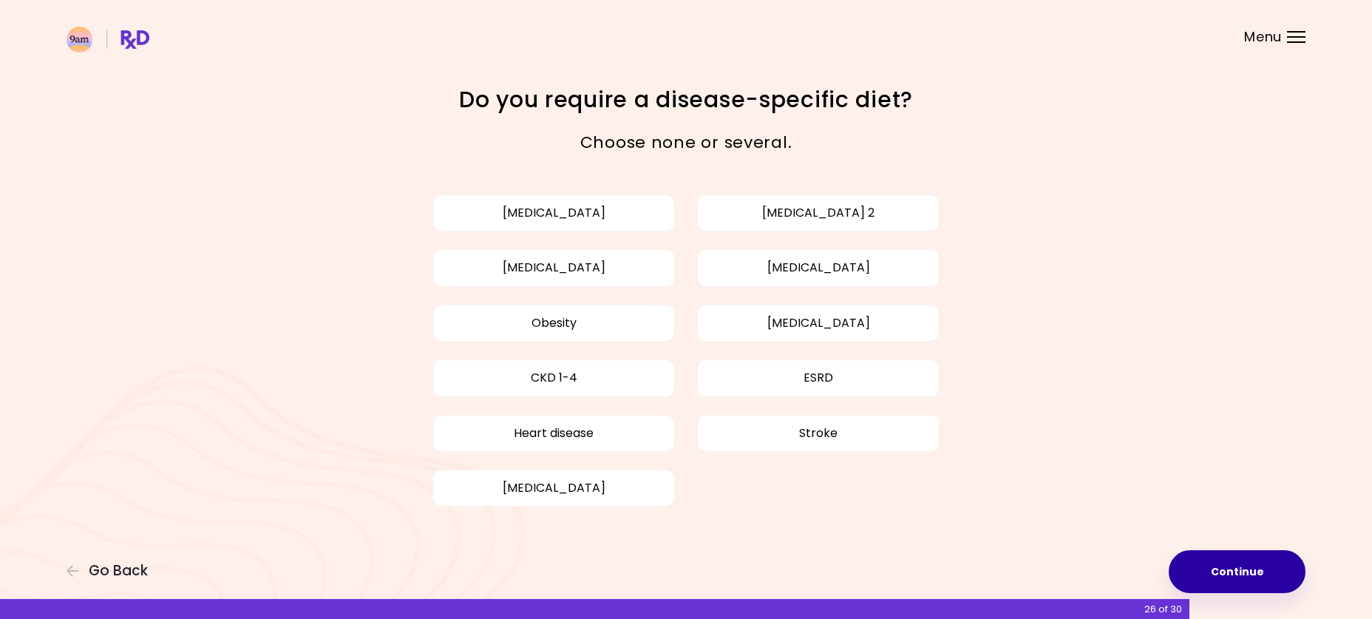
click at [1238, 573] on button "Continue" at bounding box center [1237, 571] width 137 height 43
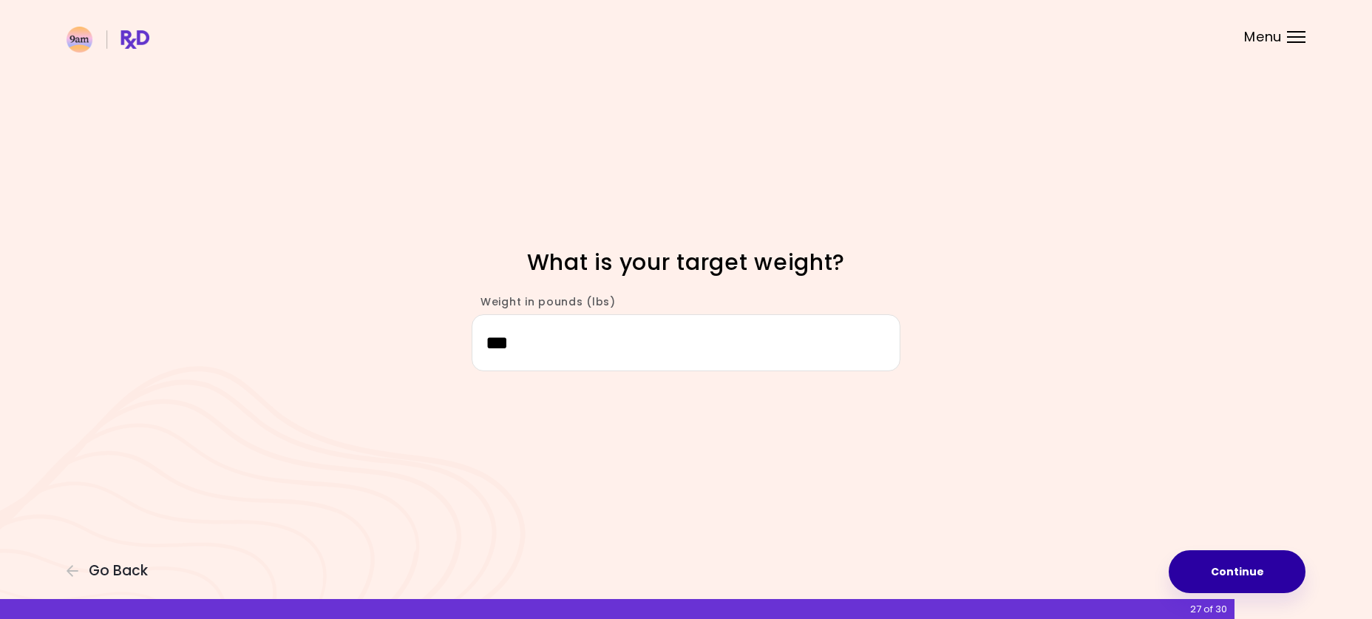
type input "***"
click at [1249, 571] on button "Continue" at bounding box center [1237, 571] width 137 height 43
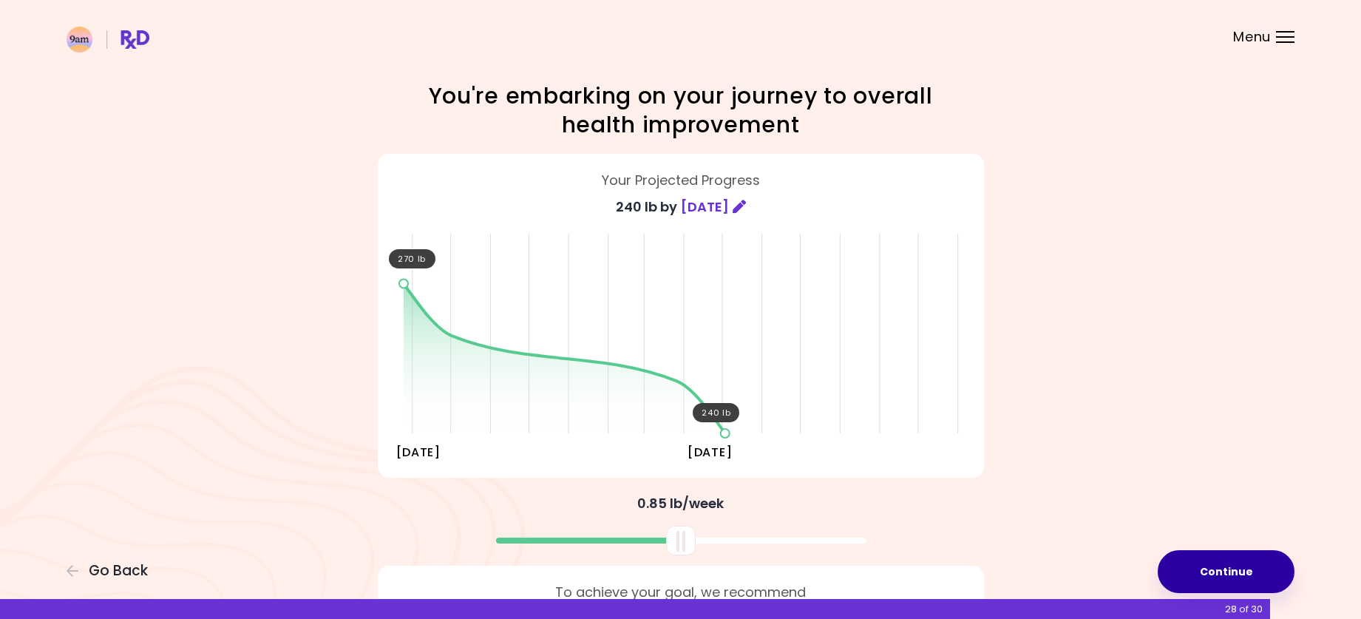
click at [1227, 572] on button "Continue" at bounding box center [1226, 571] width 137 height 43
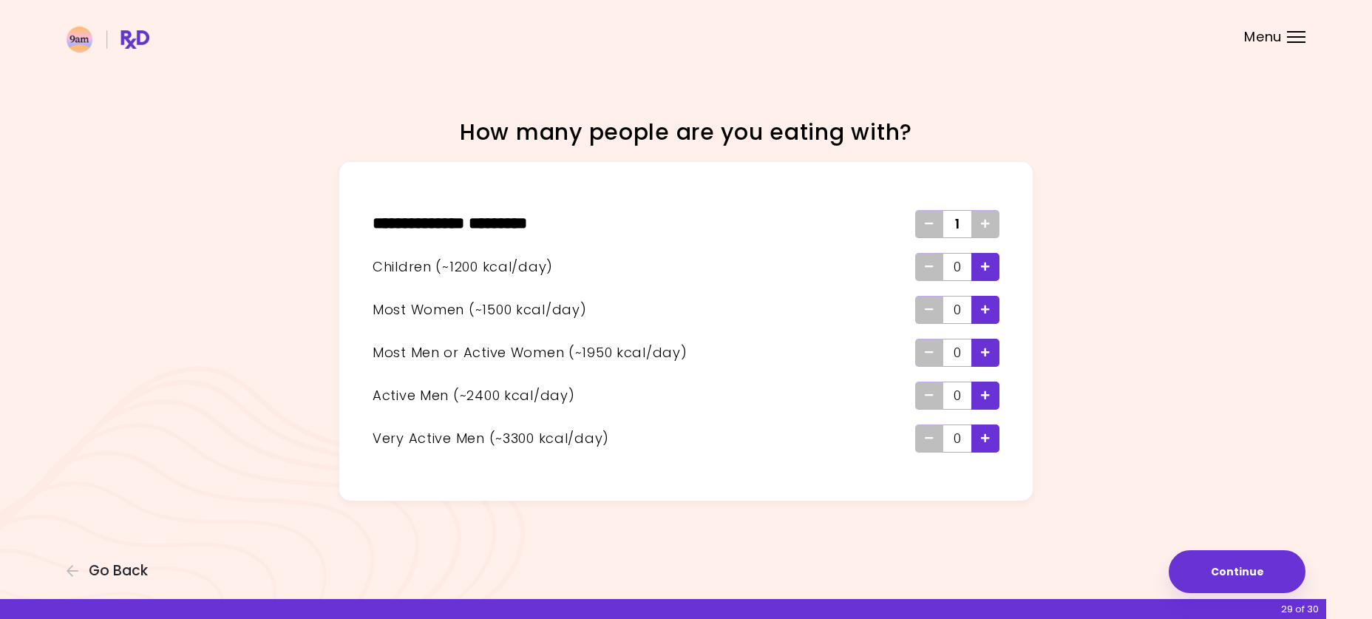
click at [987, 308] on icon "Add - Woman" at bounding box center [985, 310] width 9 height 10
click at [1237, 569] on button "Continue" at bounding box center [1237, 571] width 137 height 43
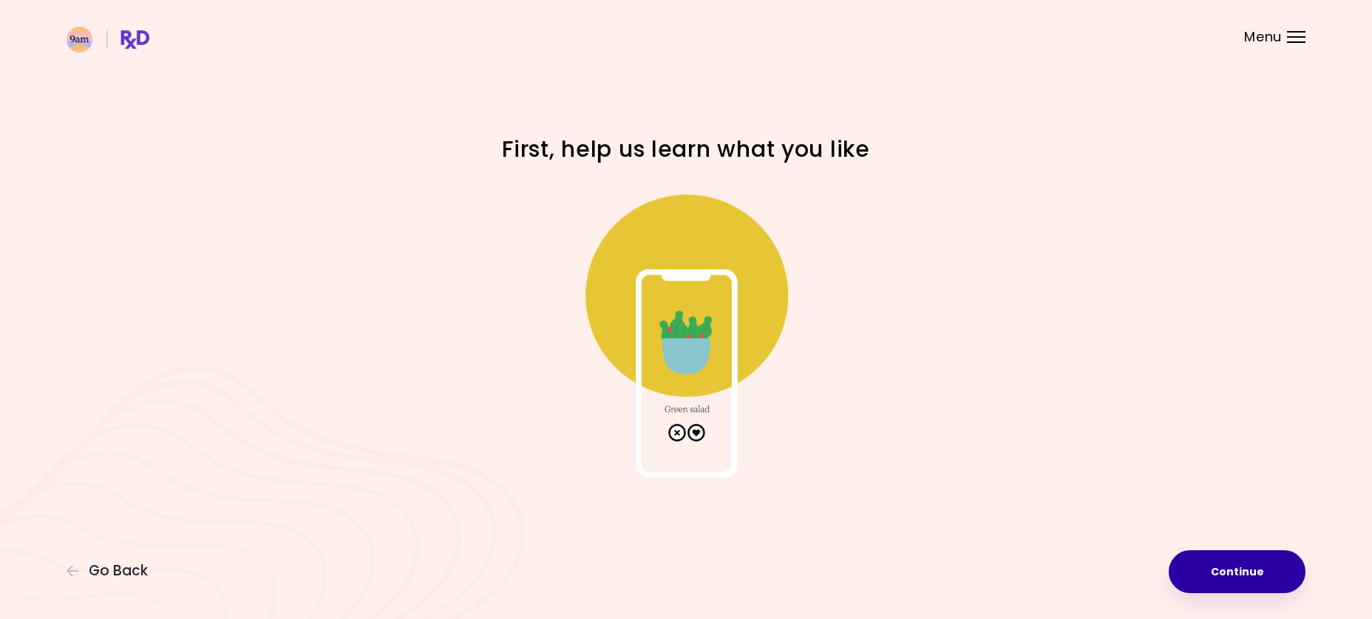
click at [1237, 569] on button "Continue" at bounding box center [1237, 571] width 137 height 43
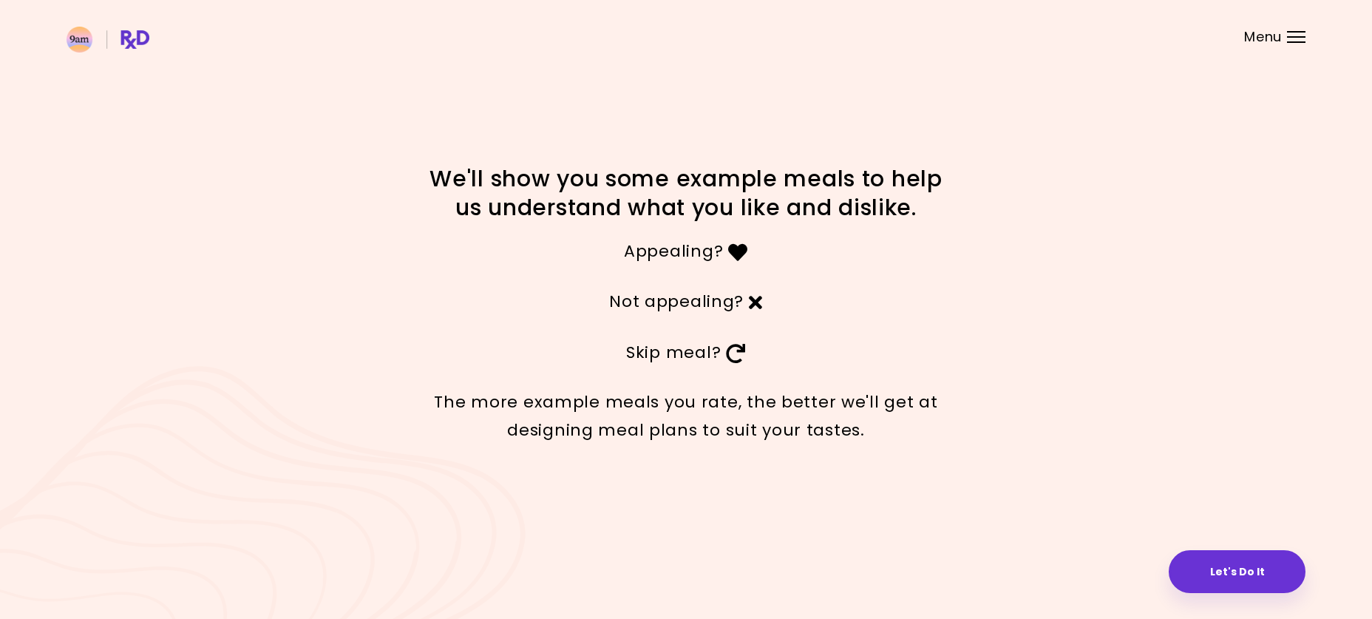
click at [1237, 569] on button "Let's Do It" at bounding box center [1237, 571] width 137 height 43
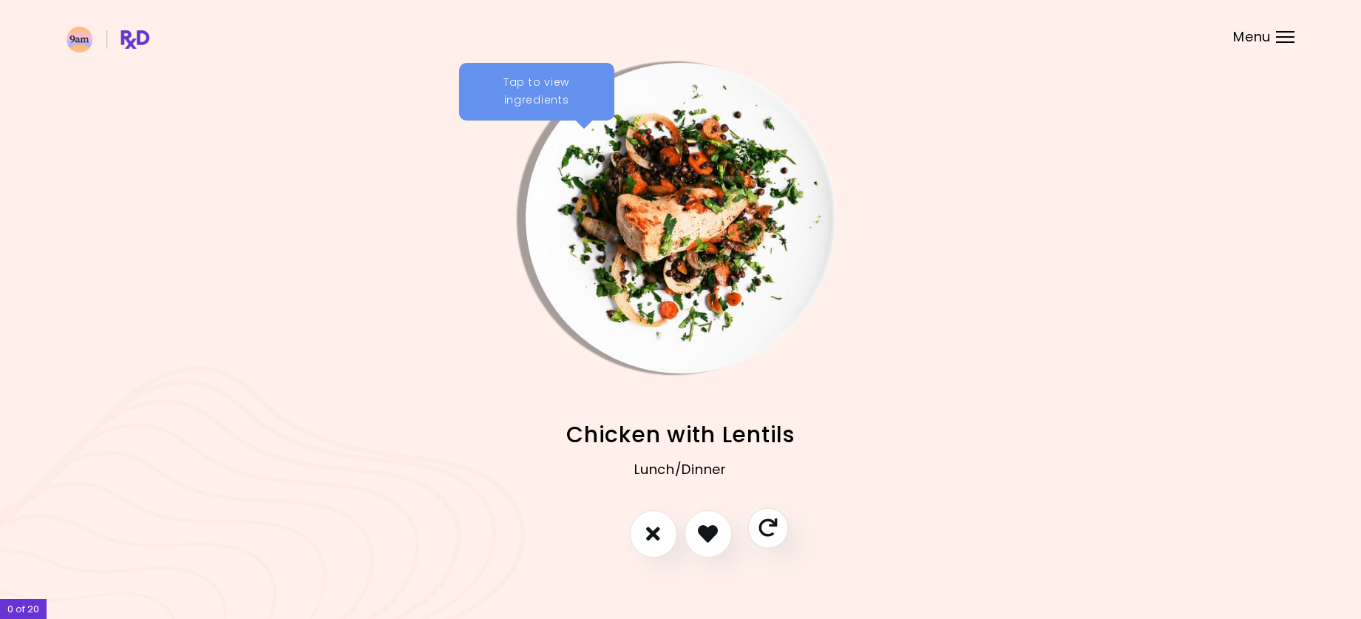
click at [770, 536] on icon "Skip" at bounding box center [768, 527] width 18 height 18
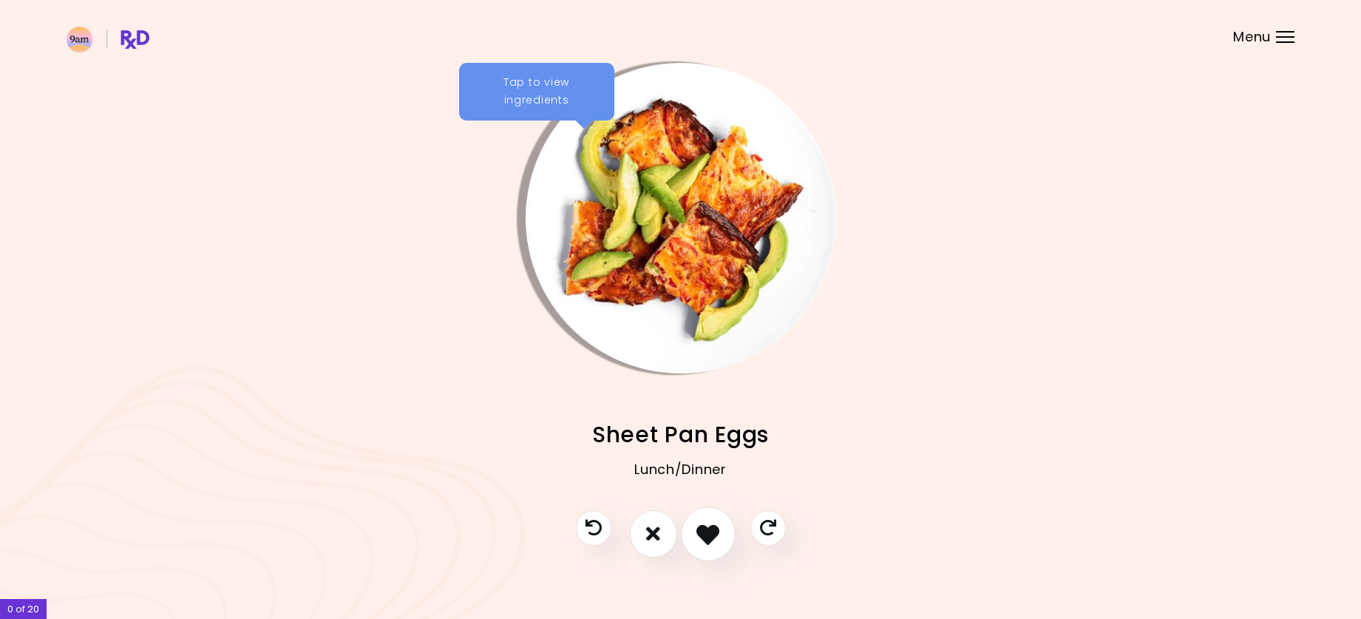
click at [709, 532] on icon "I like this recipe" at bounding box center [707, 533] width 23 height 23
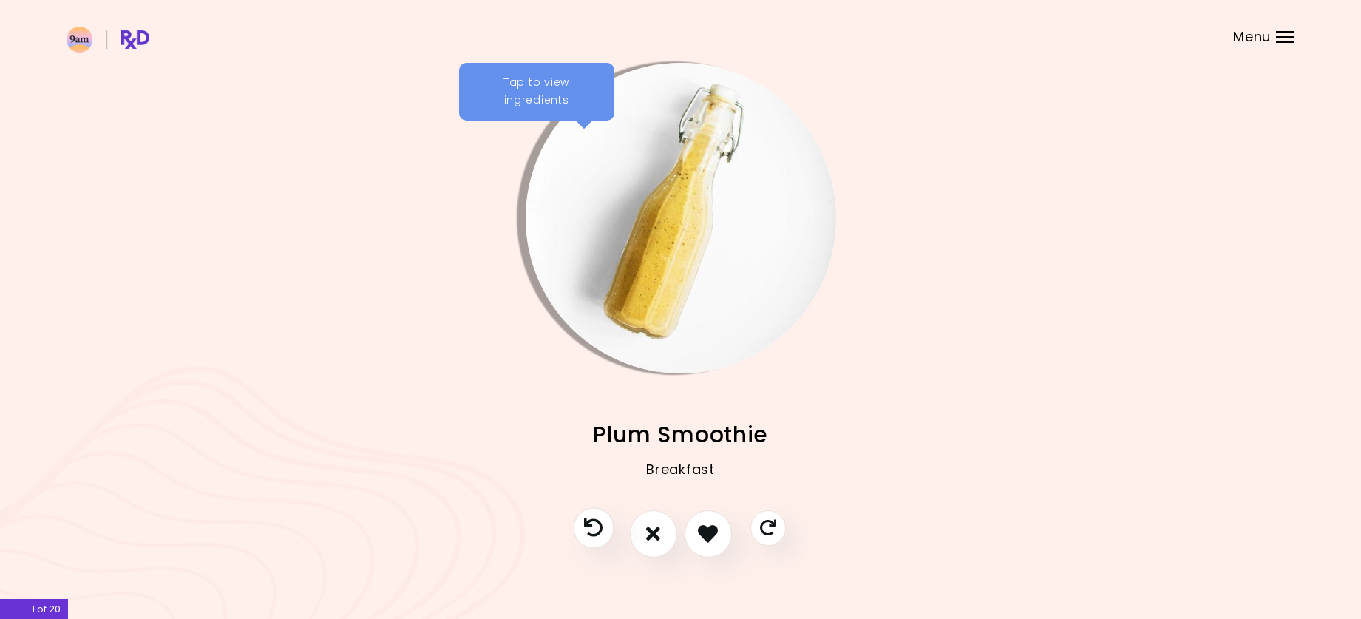
click at [589, 529] on icon "Previous recipe" at bounding box center [593, 527] width 18 height 18
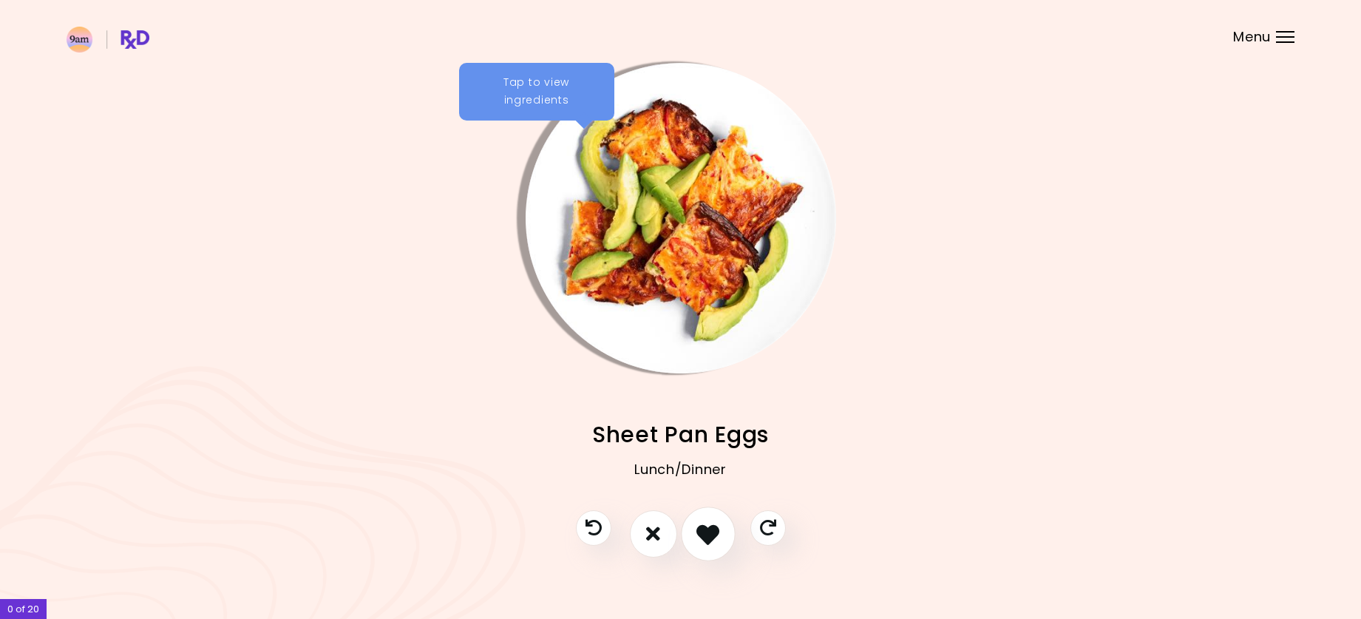
click at [706, 544] on button "I like this recipe" at bounding box center [708, 533] width 55 height 55
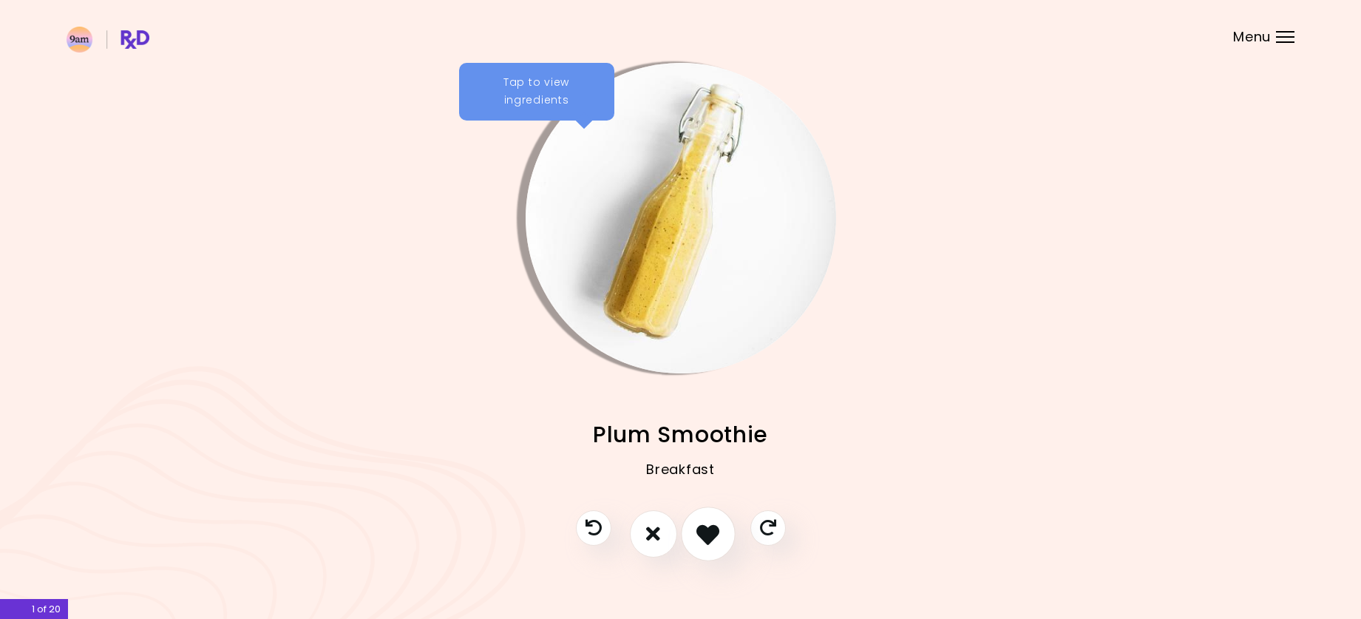
click at [706, 544] on icon "I like this recipe" at bounding box center [707, 533] width 23 height 23
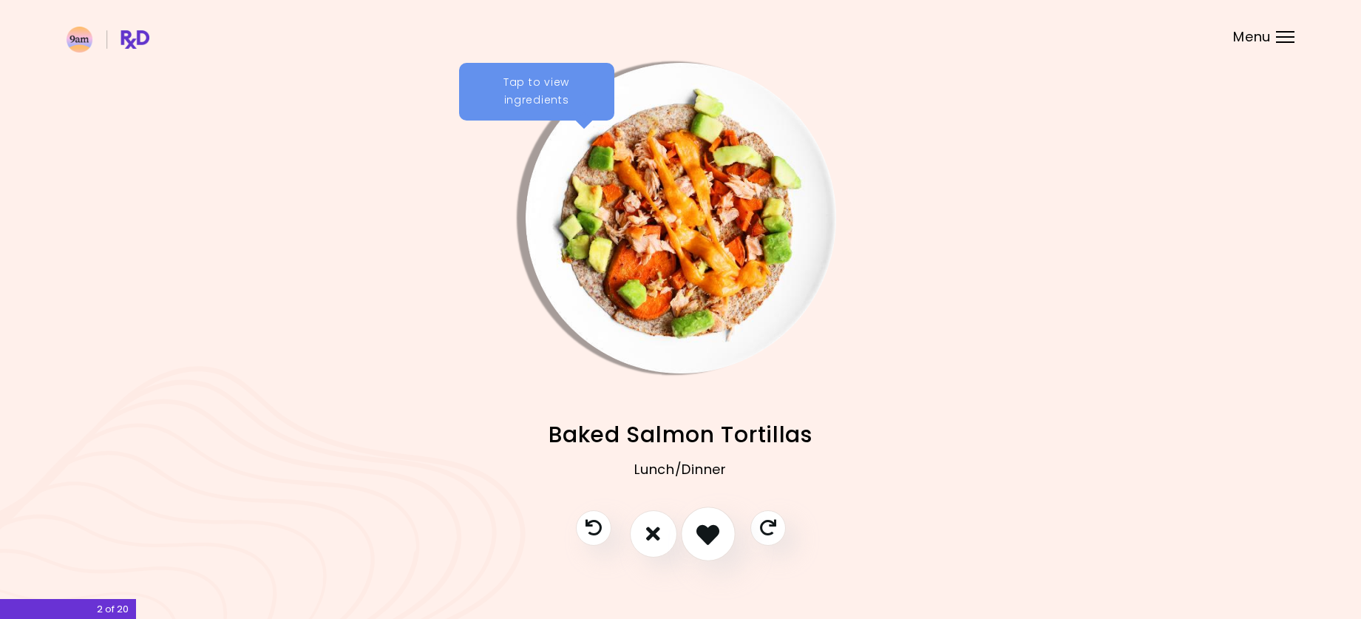
click at [706, 544] on icon "I like this recipe" at bounding box center [707, 533] width 23 height 23
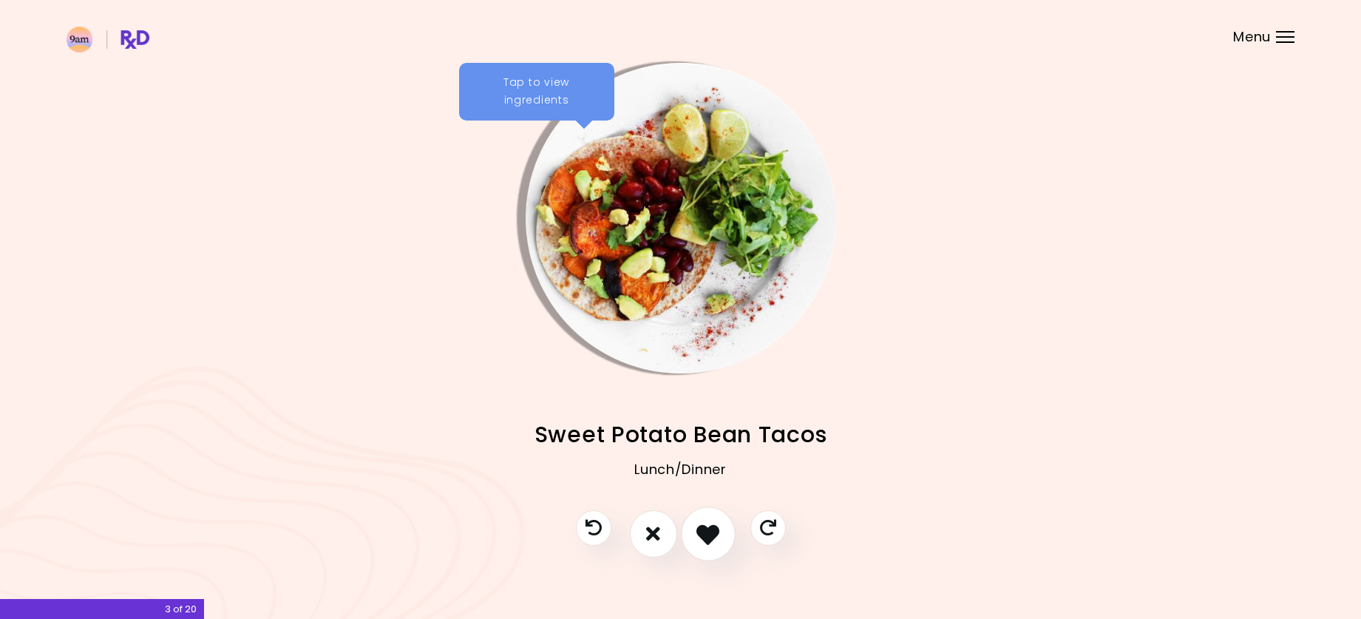
click at [706, 544] on icon "I like this recipe" at bounding box center [707, 533] width 23 height 23
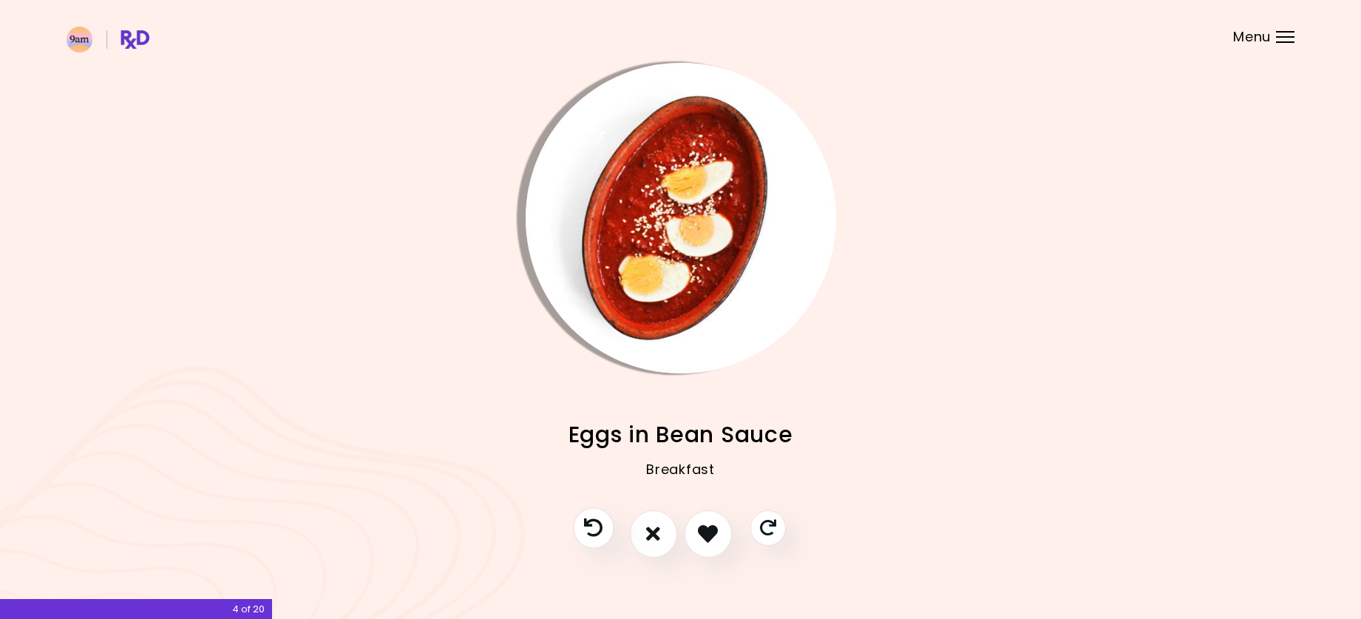
click at [594, 522] on icon "Previous recipe" at bounding box center [593, 527] width 18 height 18
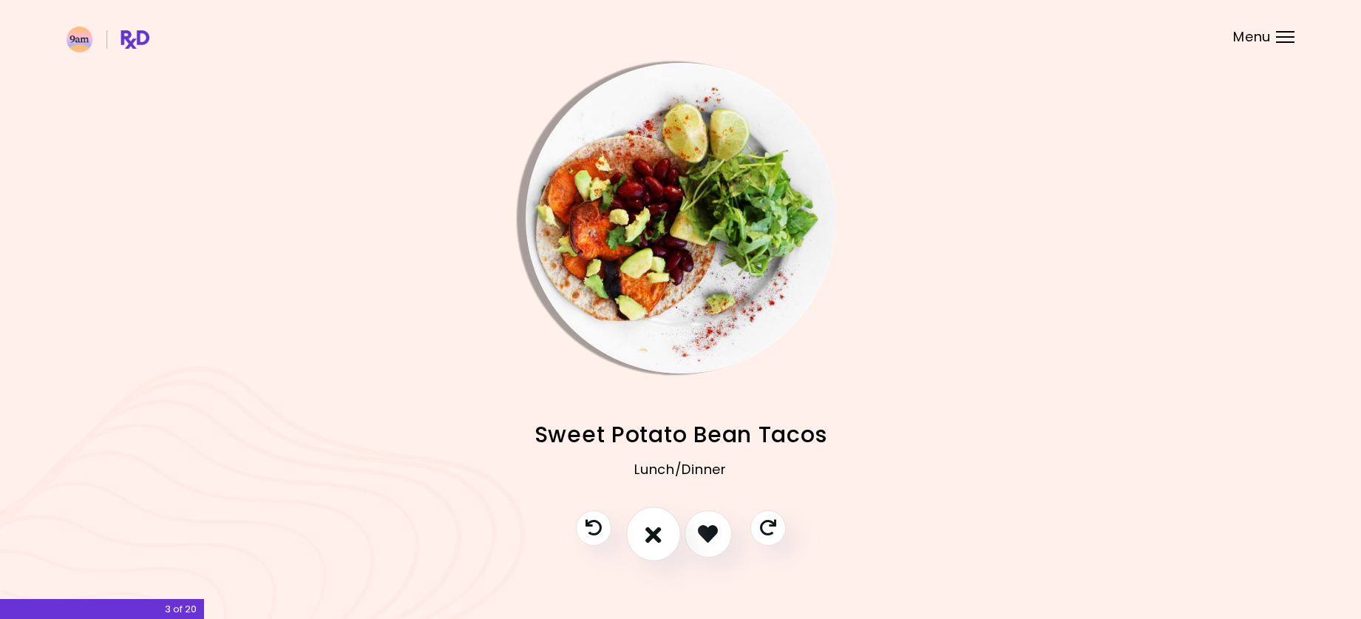
click at [656, 532] on icon "I don't like this recipe" at bounding box center [653, 533] width 16 height 23
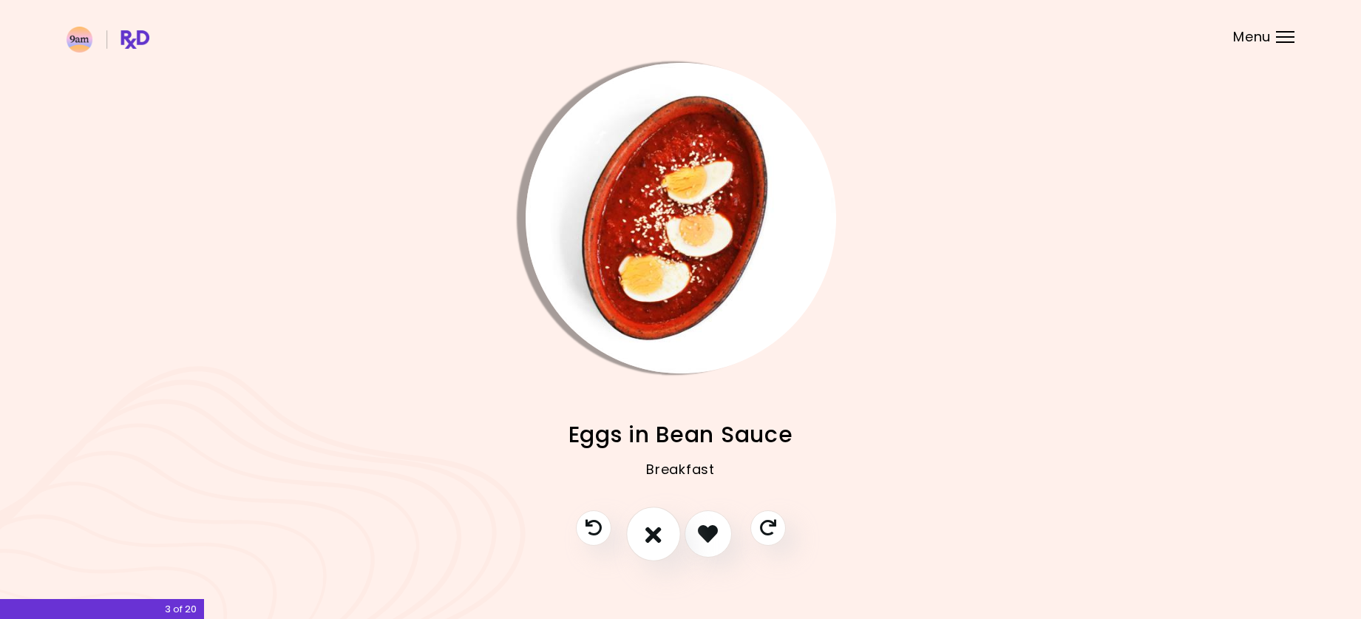
click at [656, 532] on icon "I don't like this recipe" at bounding box center [653, 533] width 16 height 23
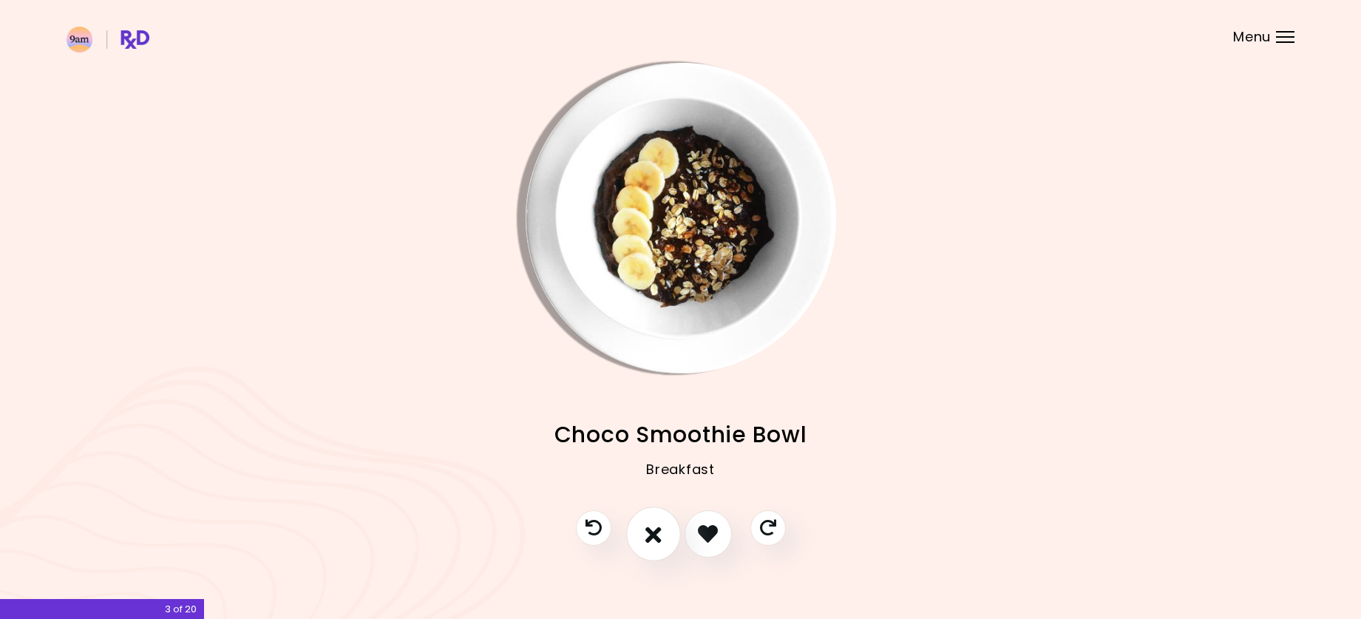
click at [656, 532] on icon "I don't like this recipe" at bounding box center [653, 533] width 16 height 23
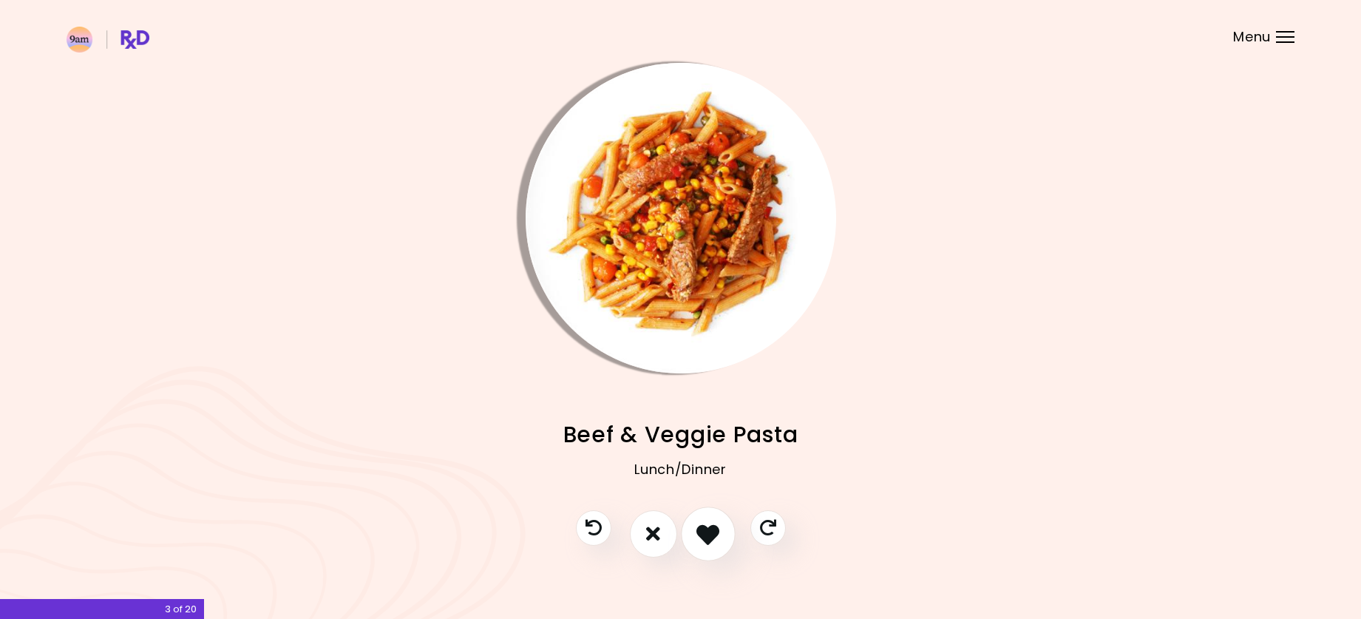
click at [708, 537] on icon "I like this recipe" at bounding box center [707, 533] width 23 height 23
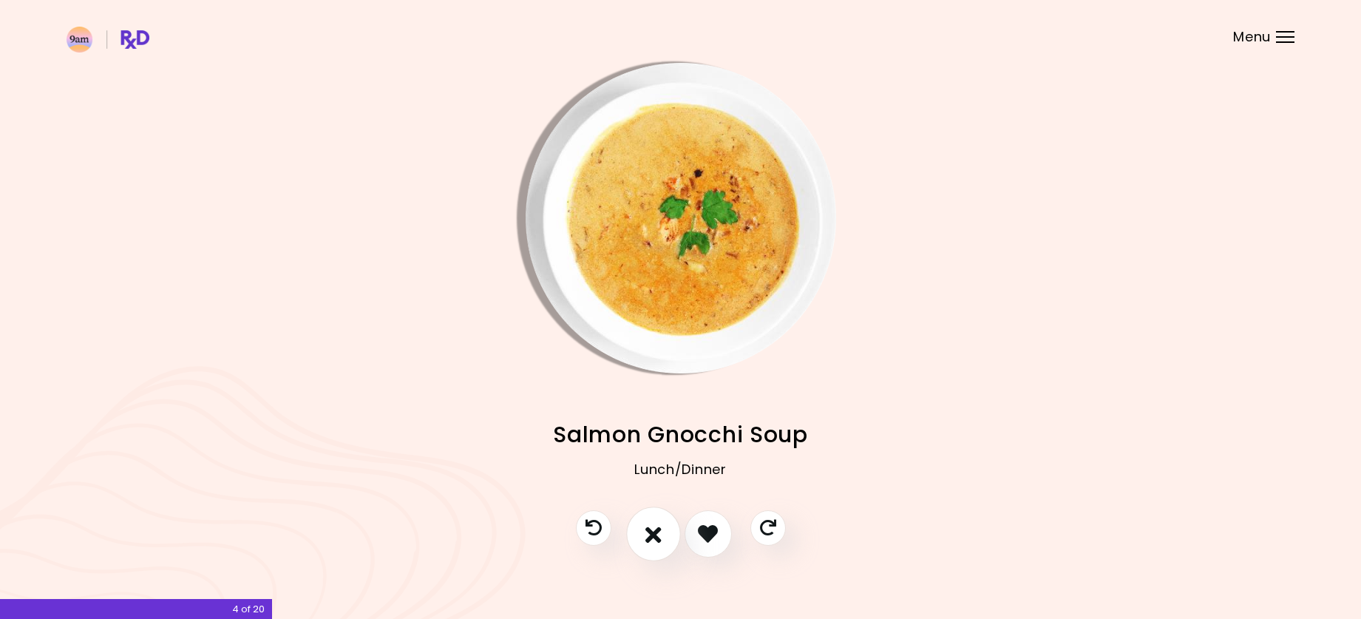
click at [649, 535] on icon "I don't like this recipe" at bounding box center [653, 533] width 16 height 23
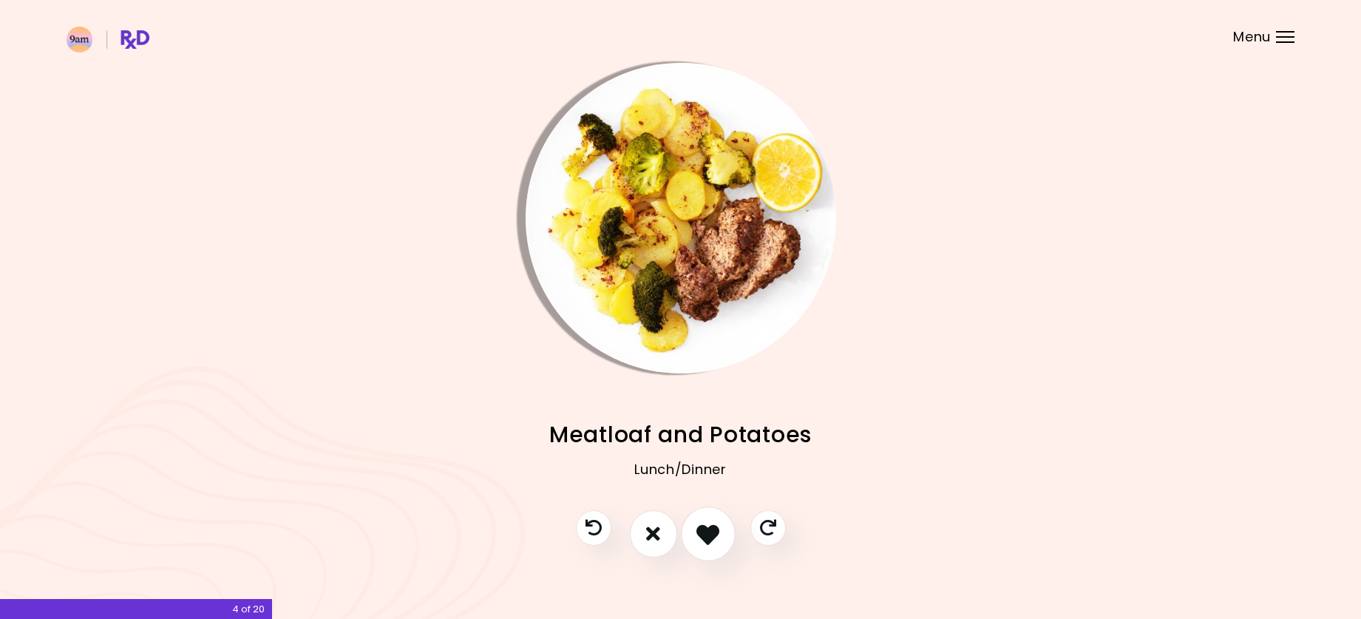
click at [703, 530] on icon "I like this recipe" at bounding box center [707, 533] width 23 height 23
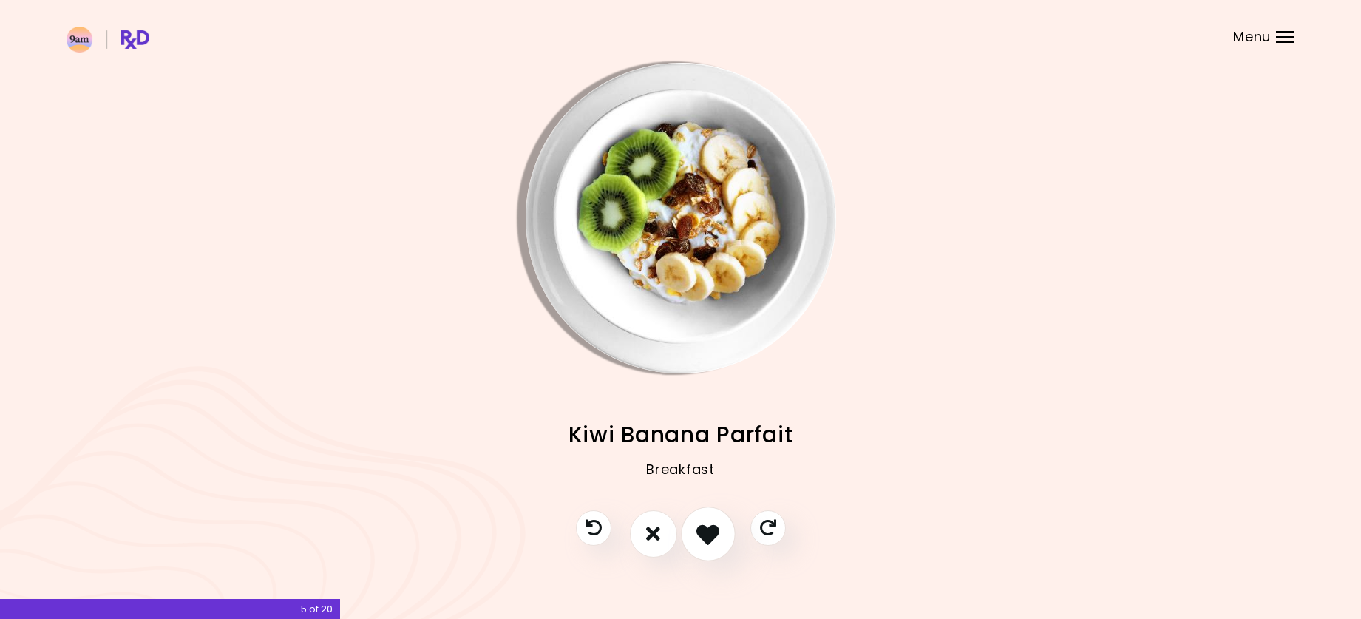
click at [703, 530] on icon "I like this recipe" at bounding box center [707, 533] width 23 height 23
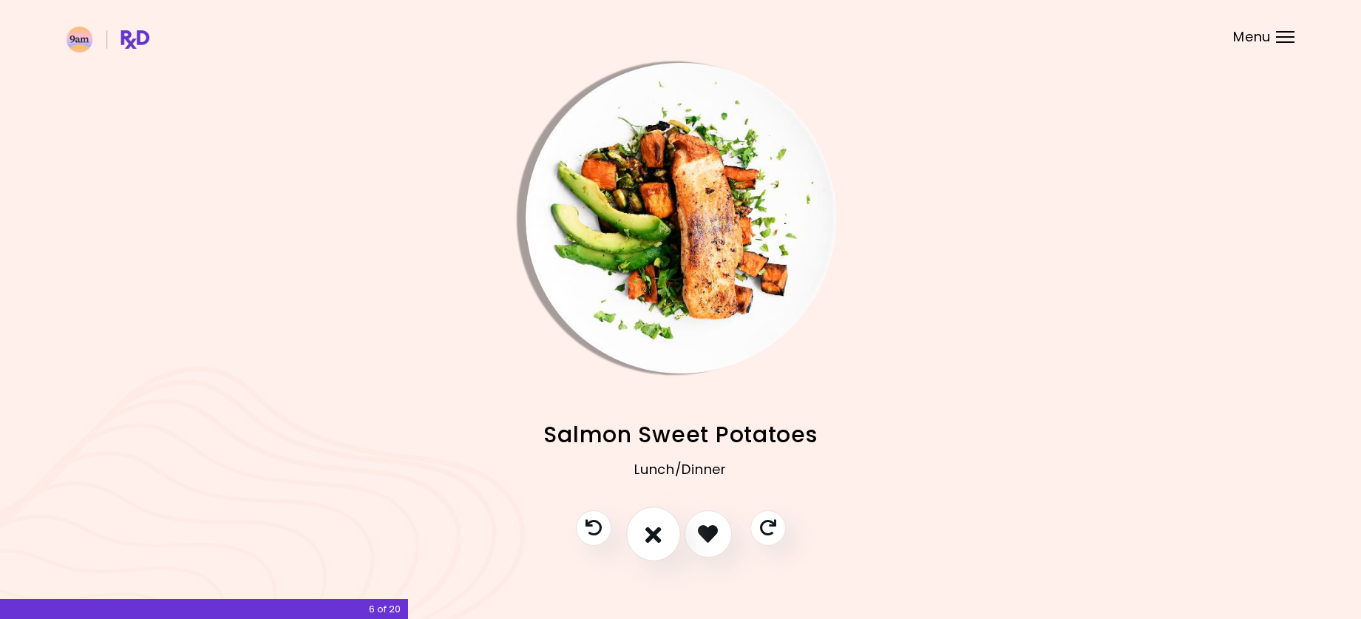
click at [652, 533] on icon "I don't like this recipe" at bounding box center [653, 533] width 16 height 23
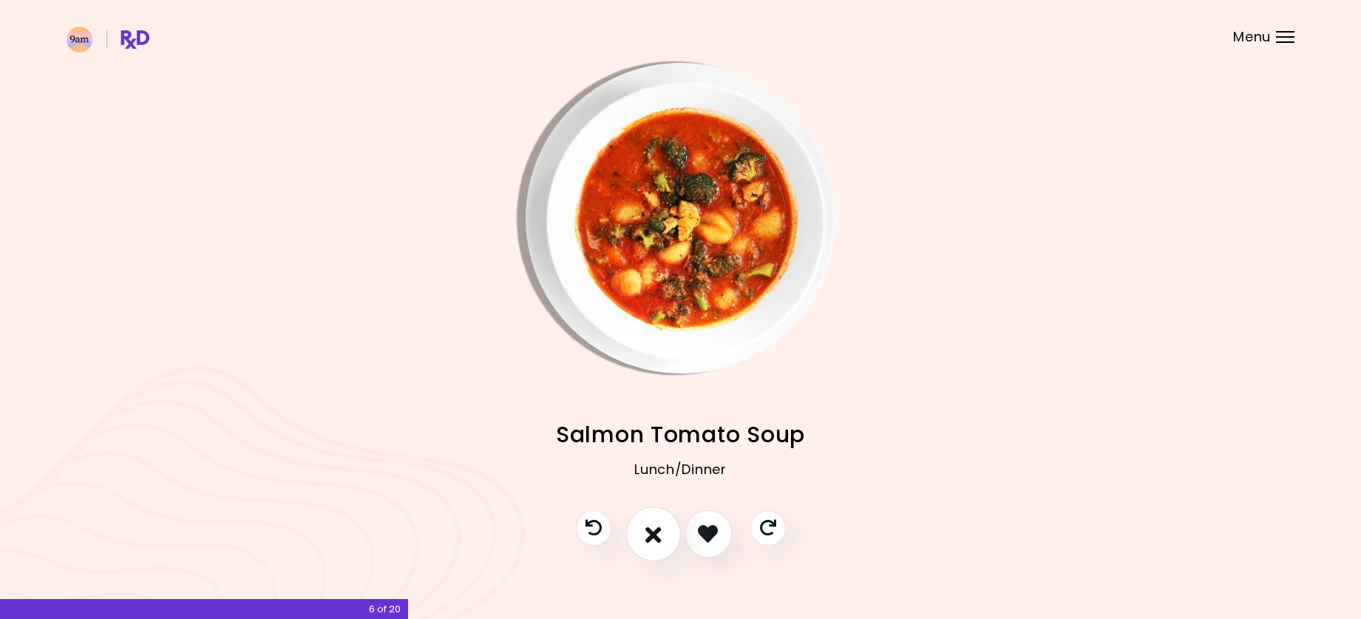
click at [652, 533] on icon "I don't like this recipe" at bounding box center [653, 533] width 16 height 23
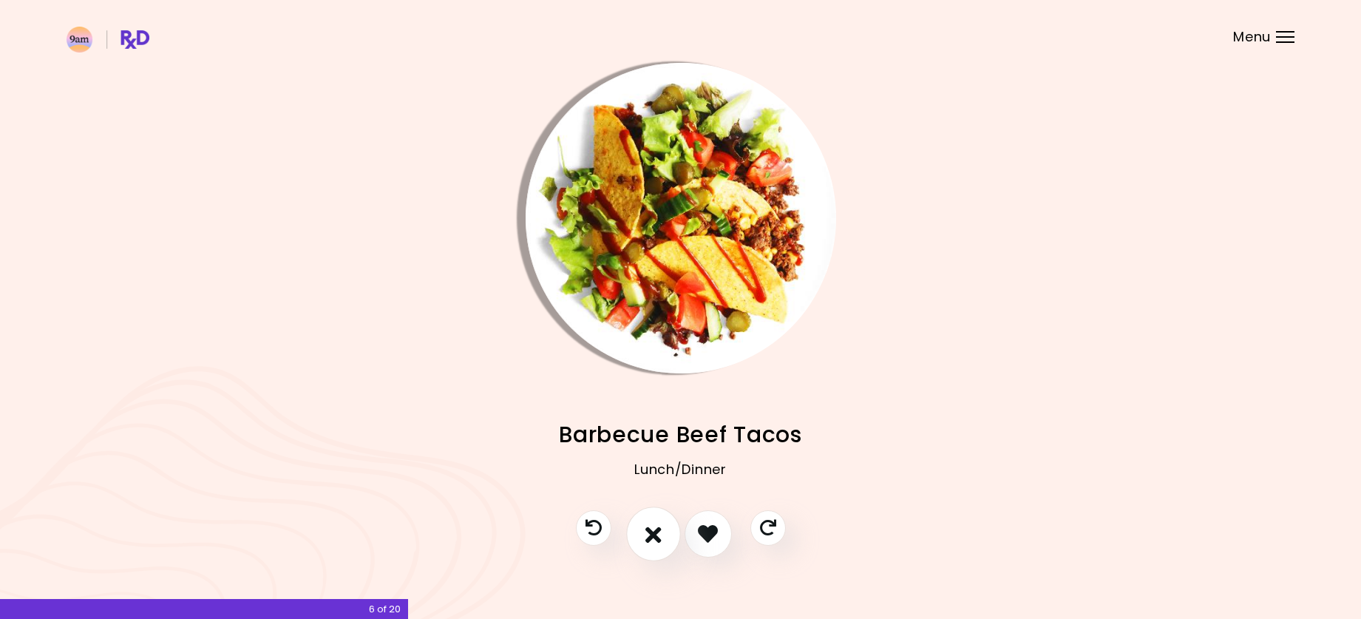
click at [652, 533] on icon "I don't like this recipe" at bounding box center [653, 533] width 16 height 23
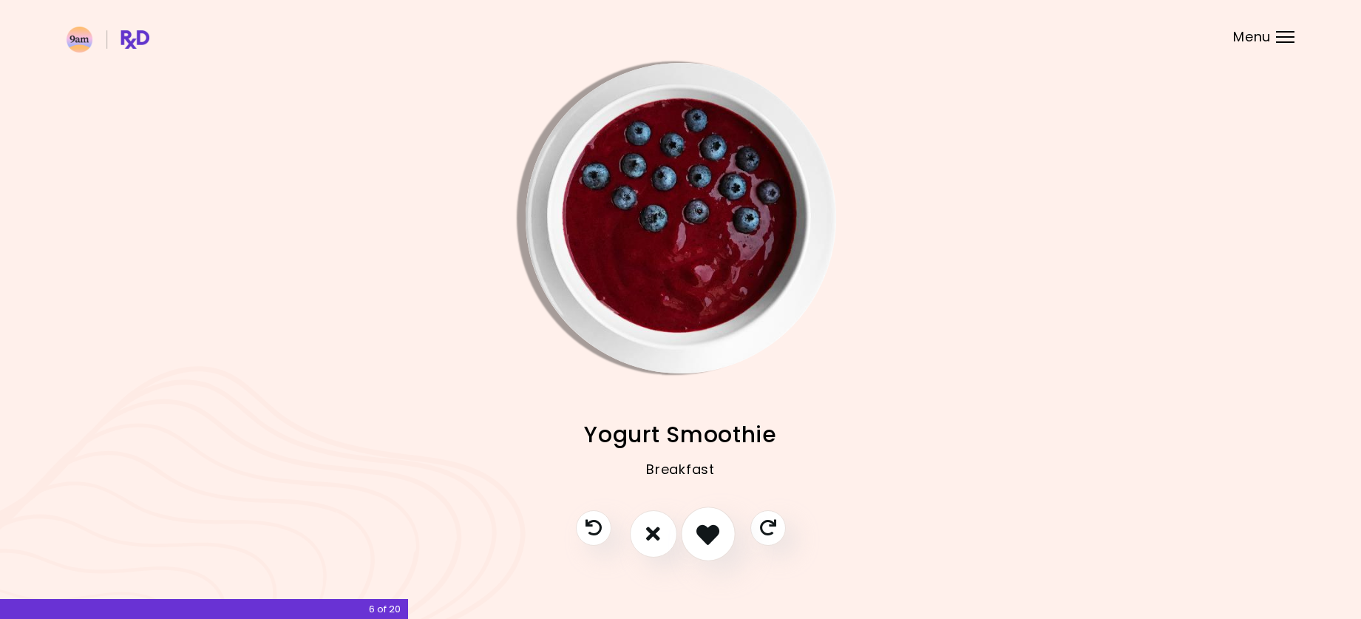
click at [707, 538] on icon "I like this recipe" at bounding box center [707, 533] width 23 height 23
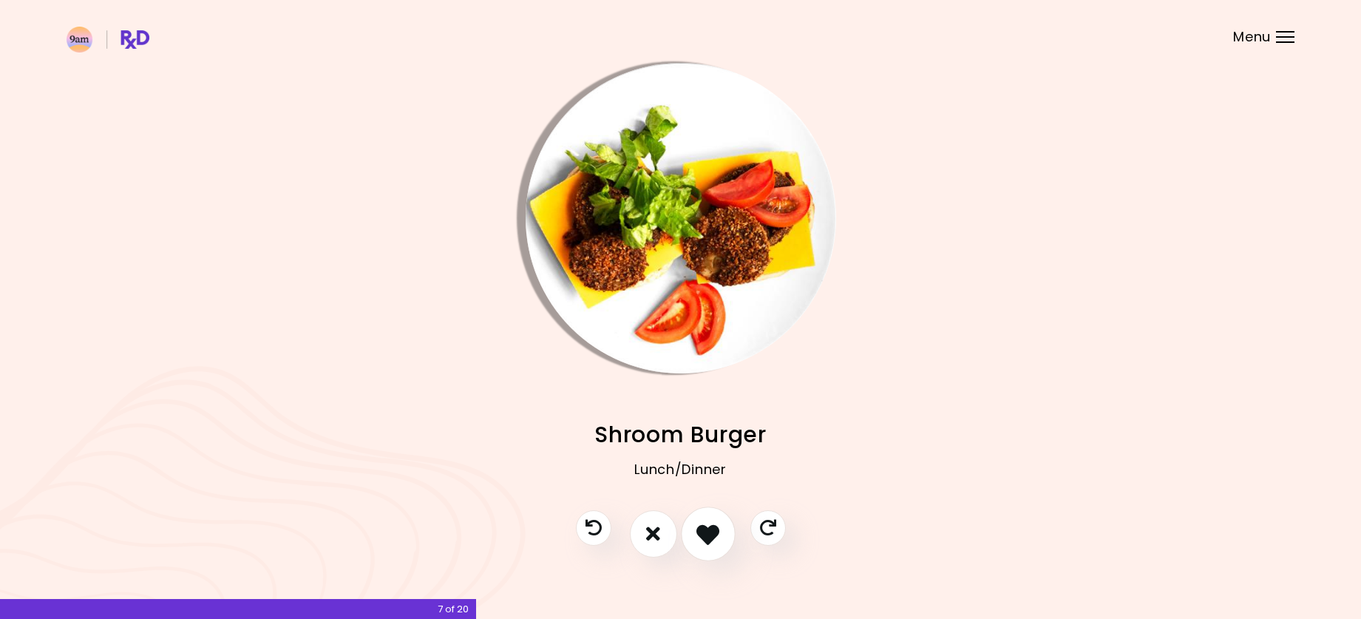
click at [707, 538] on icon "I like this recipe" at bounding box center [707, 533] width 23 height 23
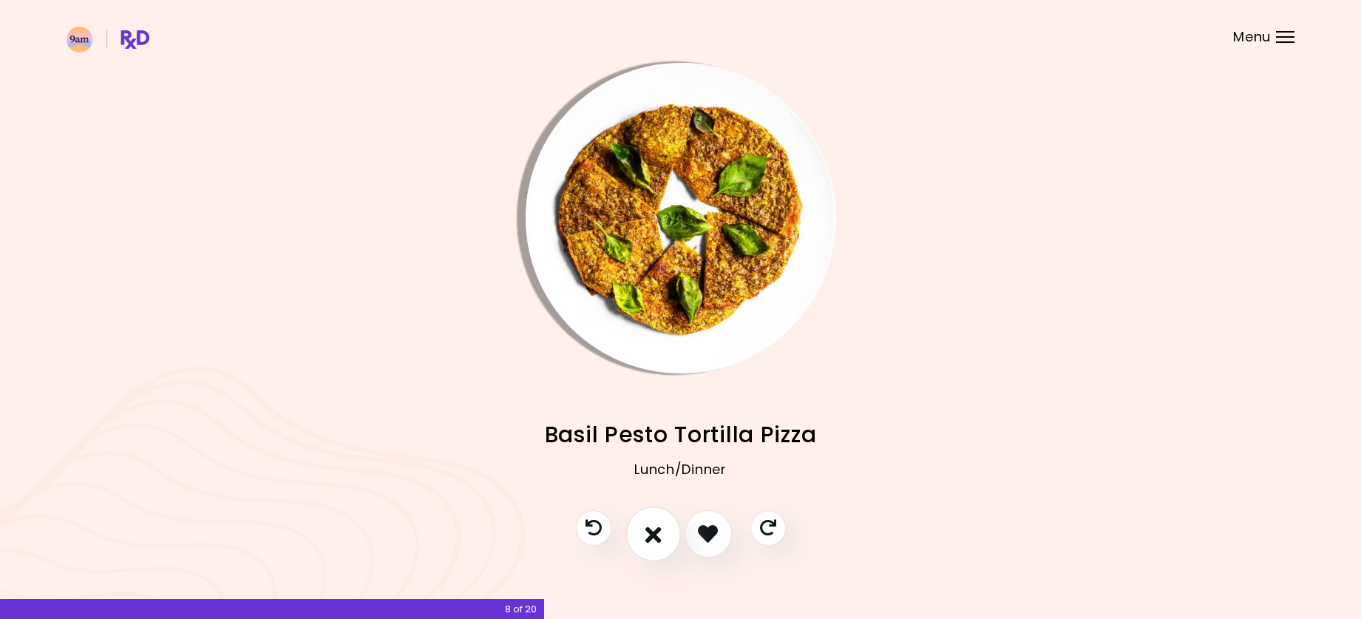
click at [657, 532] on icon "I don't like this recipe" at bounding box center [653, 533] width 16 height 23
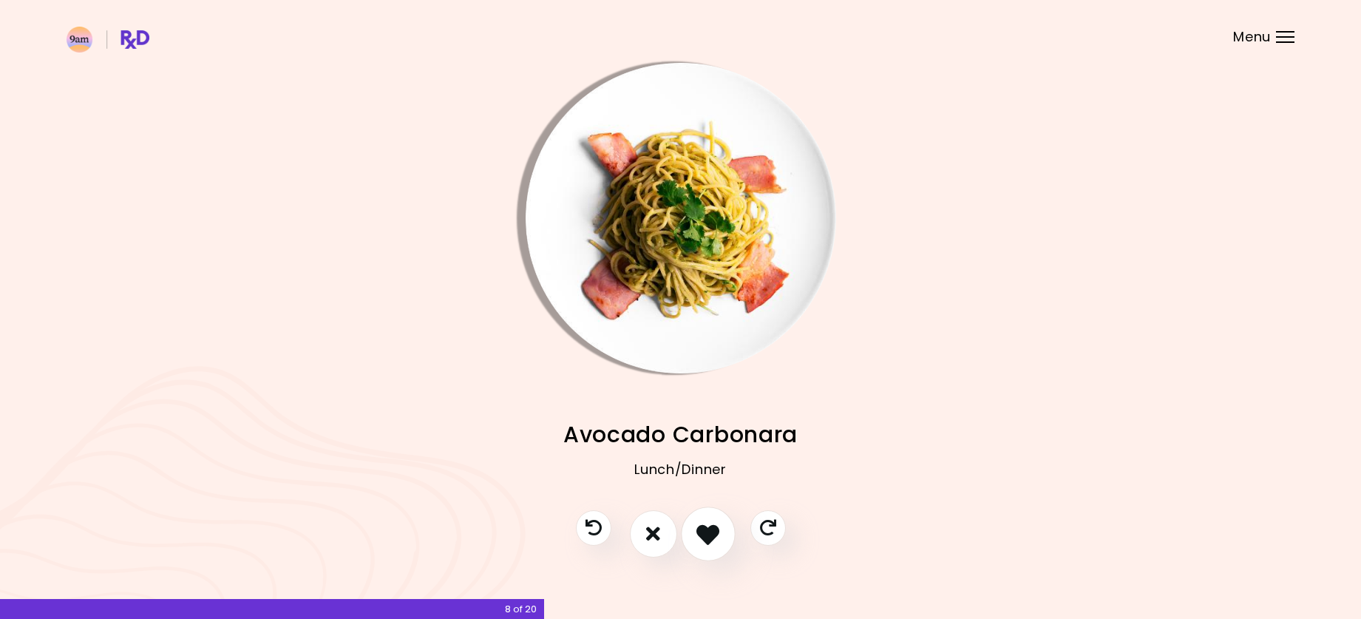
click at [707, 532] on icon "I like this recipe" at bounding box center [707, 533] width 23 height 23
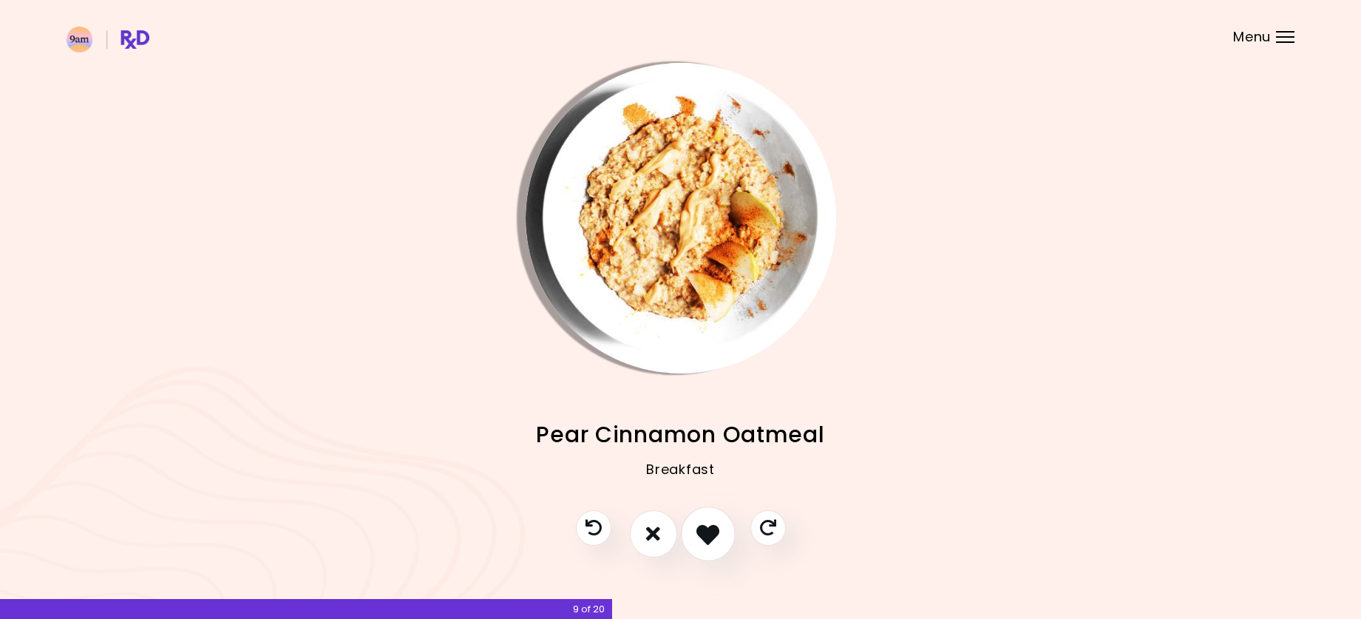
click at [707, 532] on icon "I like this recipe" at bounding box center [707, 533] width 23 height 23
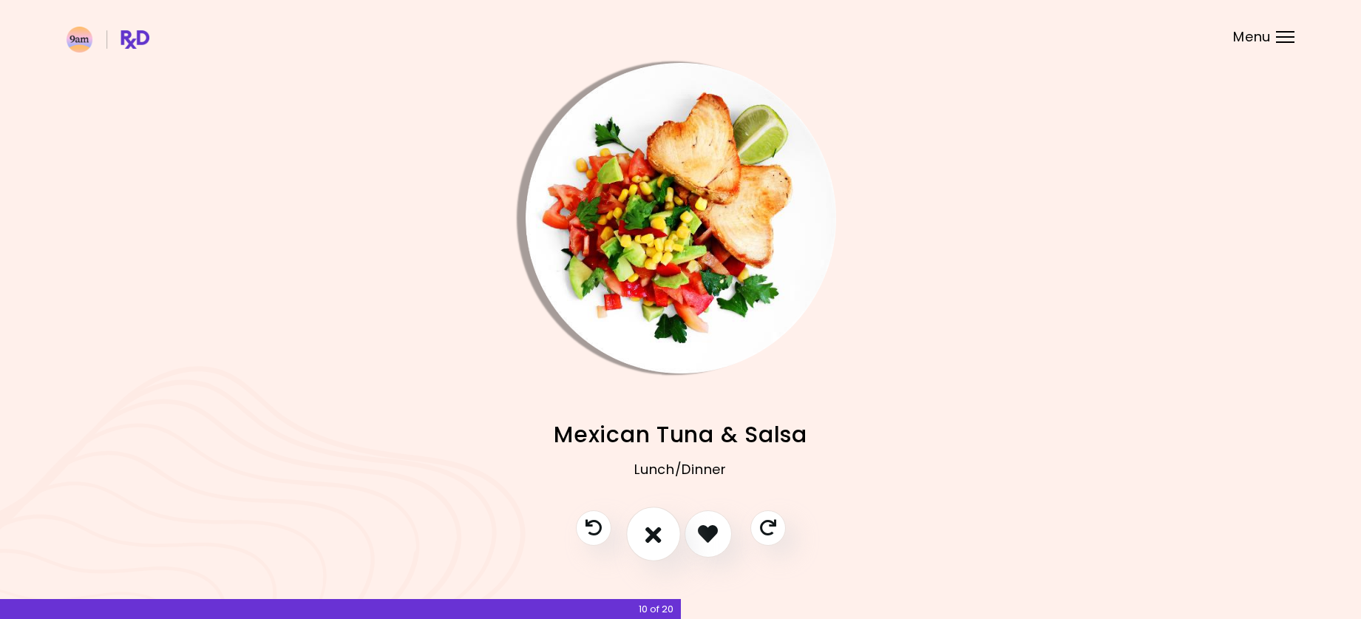
click at [651, 530] on icon "I don't like this recipe" at bounding box center [653, 533] width 16 height 23
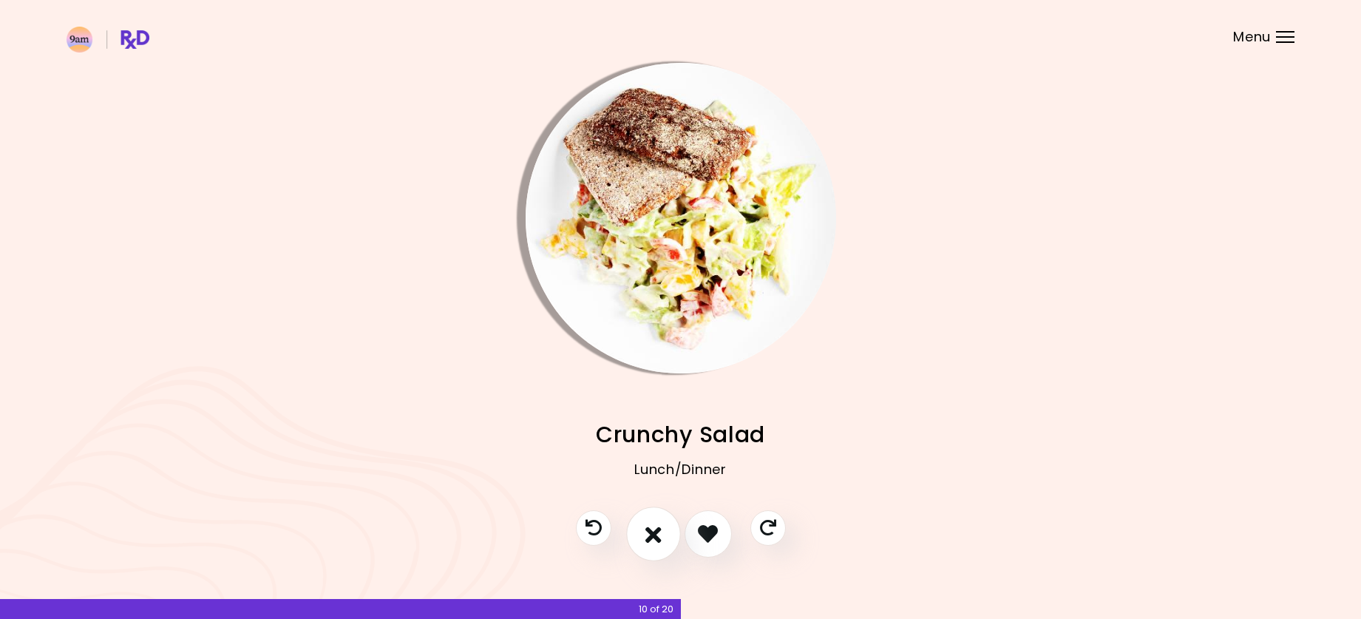
click at [651, 530] on icon "I don't like this recipe" at bounding box center [653, 533] width 16 height 23
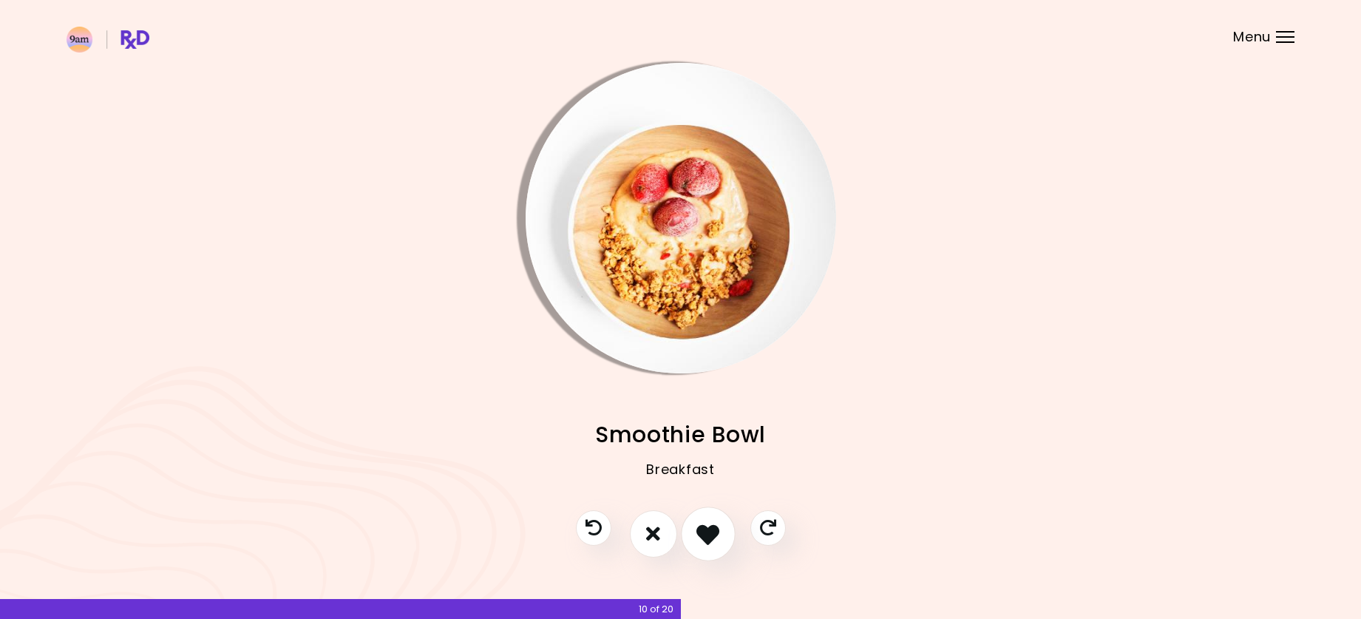
click at [707, 535] on icon "I like this recipe" at bounding box center [707, 533] width 23 height 23
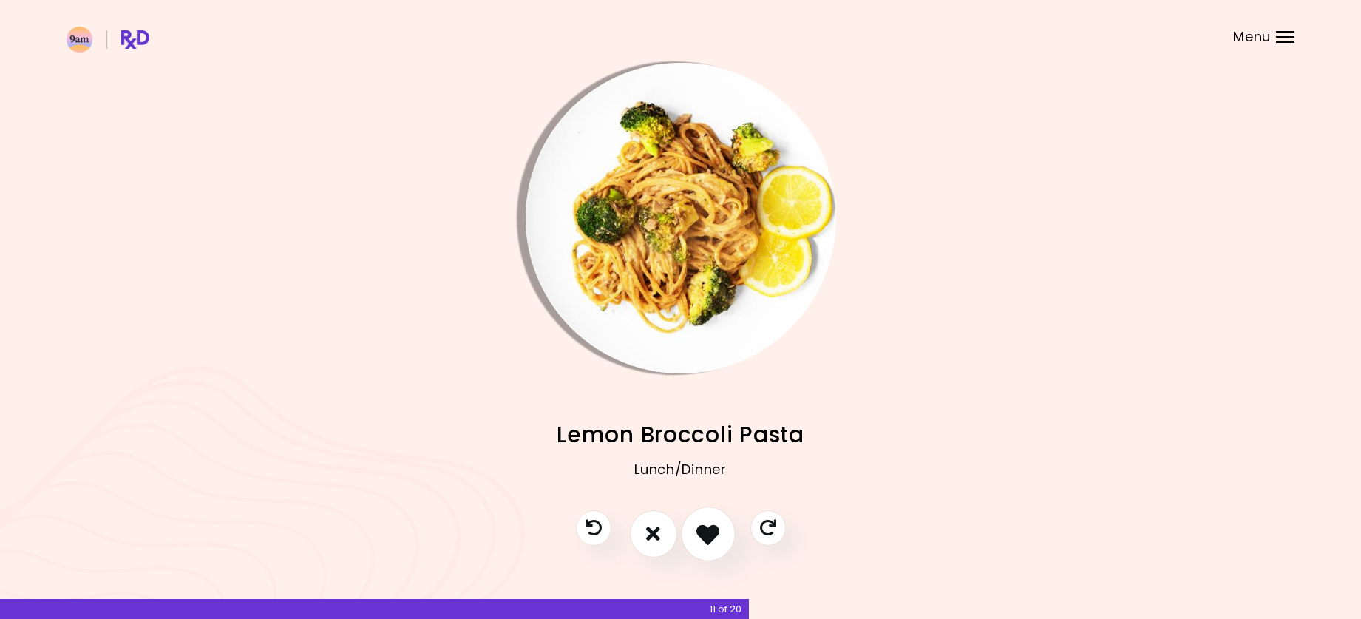
click at [707, 535] on icon "I like this recipe" at bounding box center [707, 533] width 23 height 23
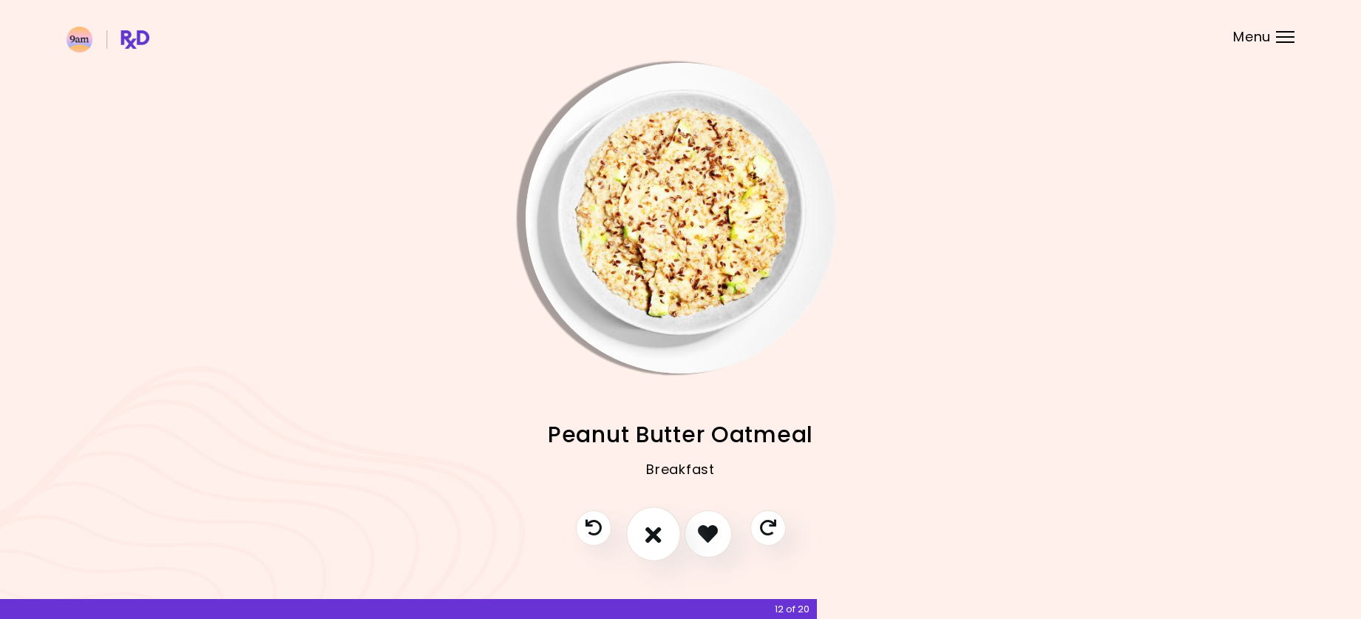
click at [663, 532] on button "I don't like this recipe" at bounding box center [653, 533] width 55 height 55
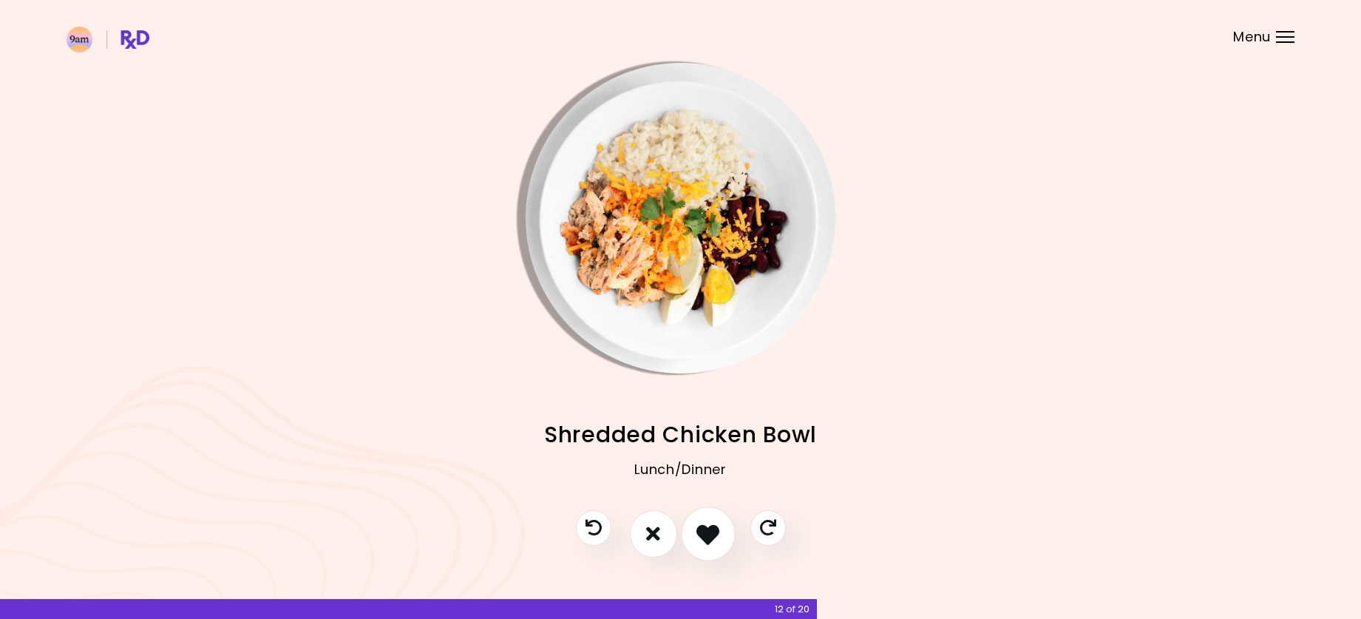
click at [708, 531] on icon "I like this recipe" at bounding box center [707, 533] width 23 height 23
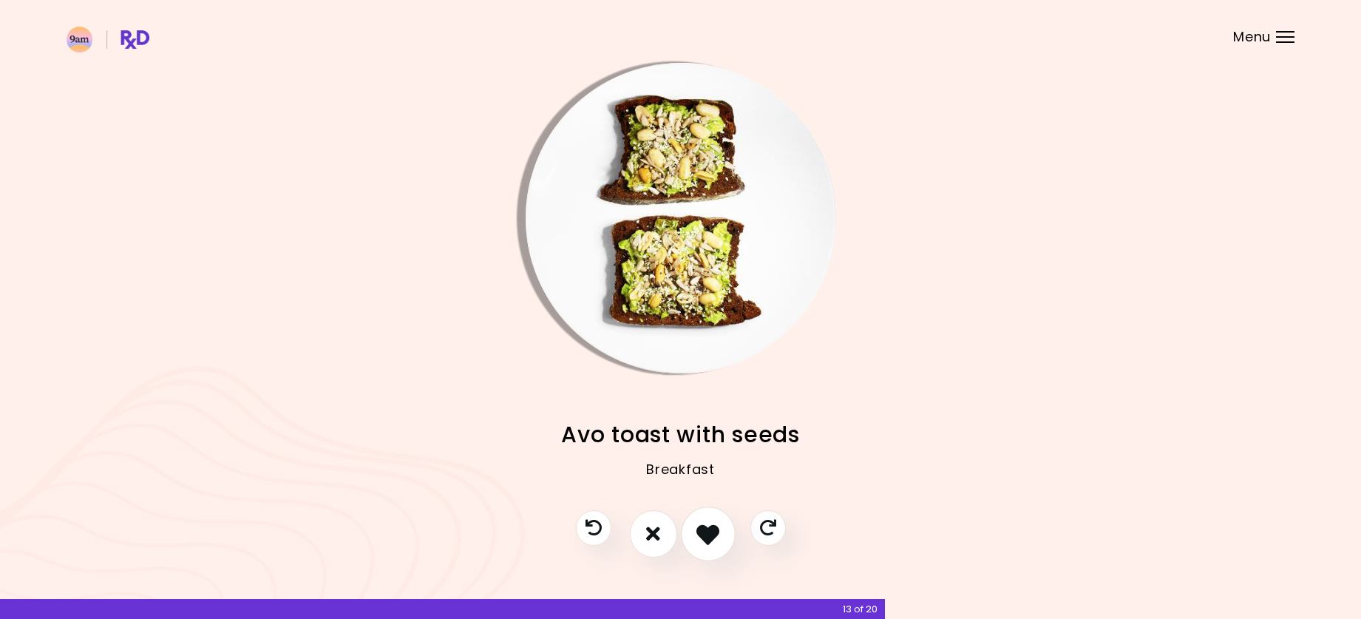
click at [704, 533] on icon "I like this recipe" at bounding box center [707, 533] width 23 height 23
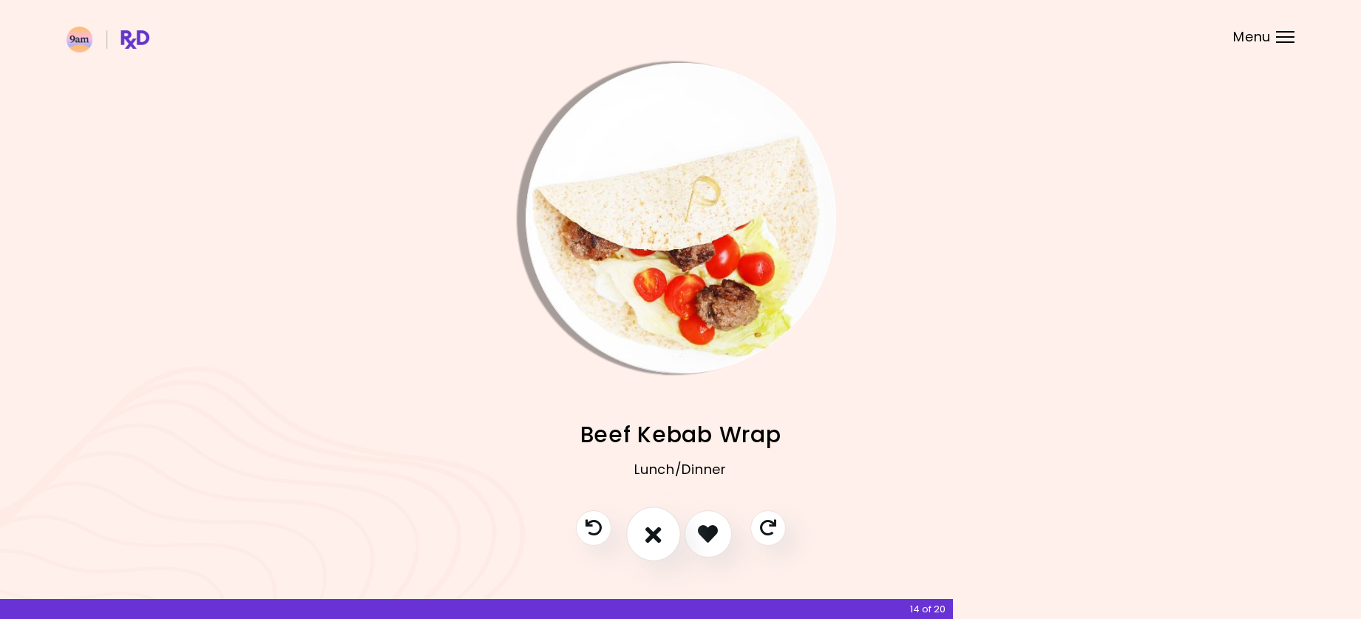
click at [649, 535] on icon "I don't like this recipe" at bounding box center [653, 533] width 16 height 23
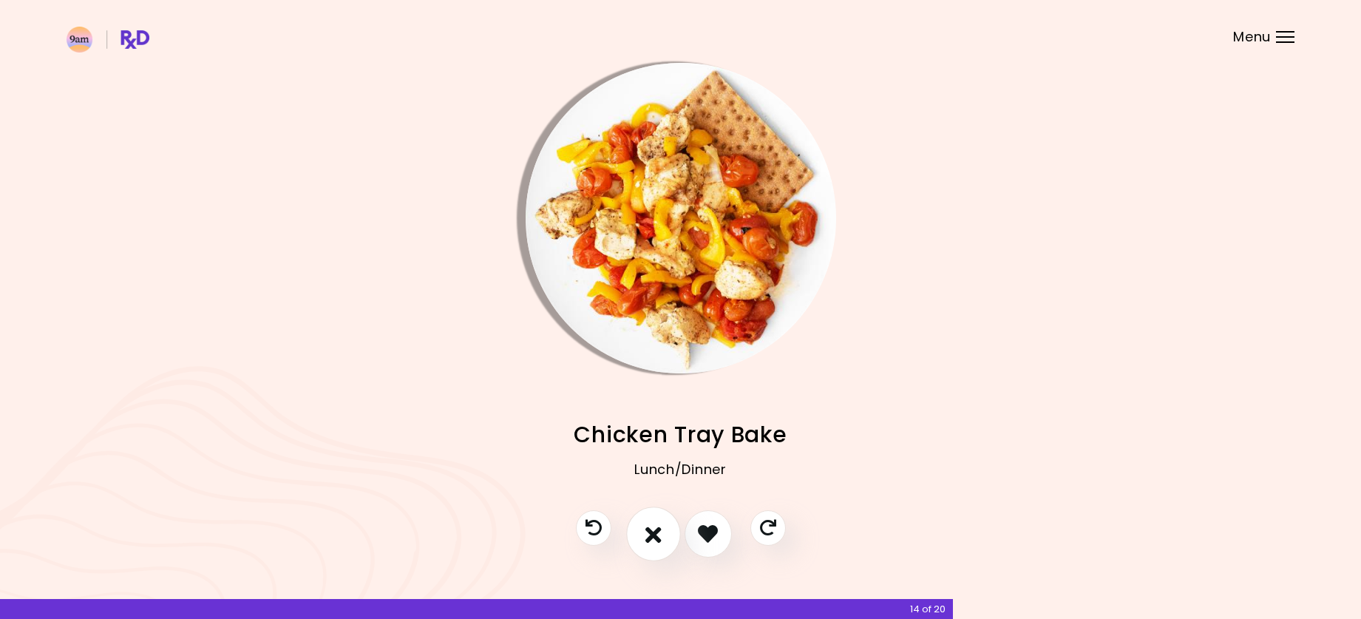
click at [649, 535] on icon "I don't like this recipe" at bounding box center [653, 533] width 16 height 23
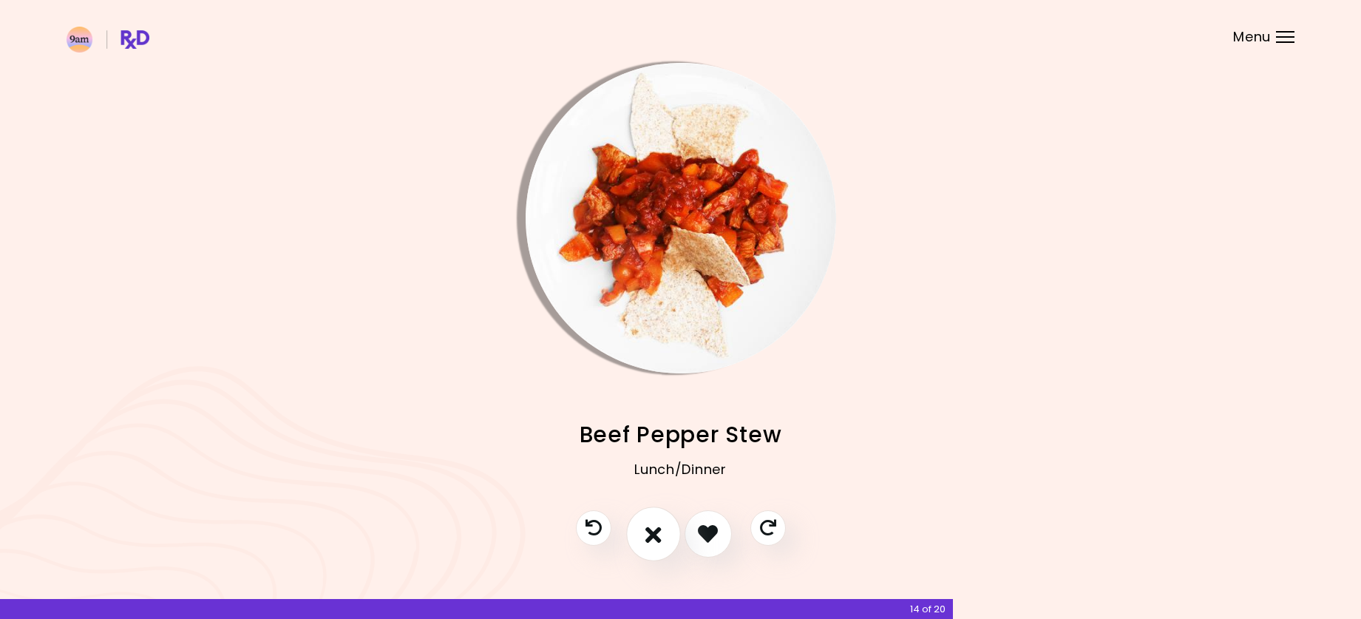
click at [649, 535] on icon "I don't like this recipe" at bounding box center [653, 533] width 16 height 23
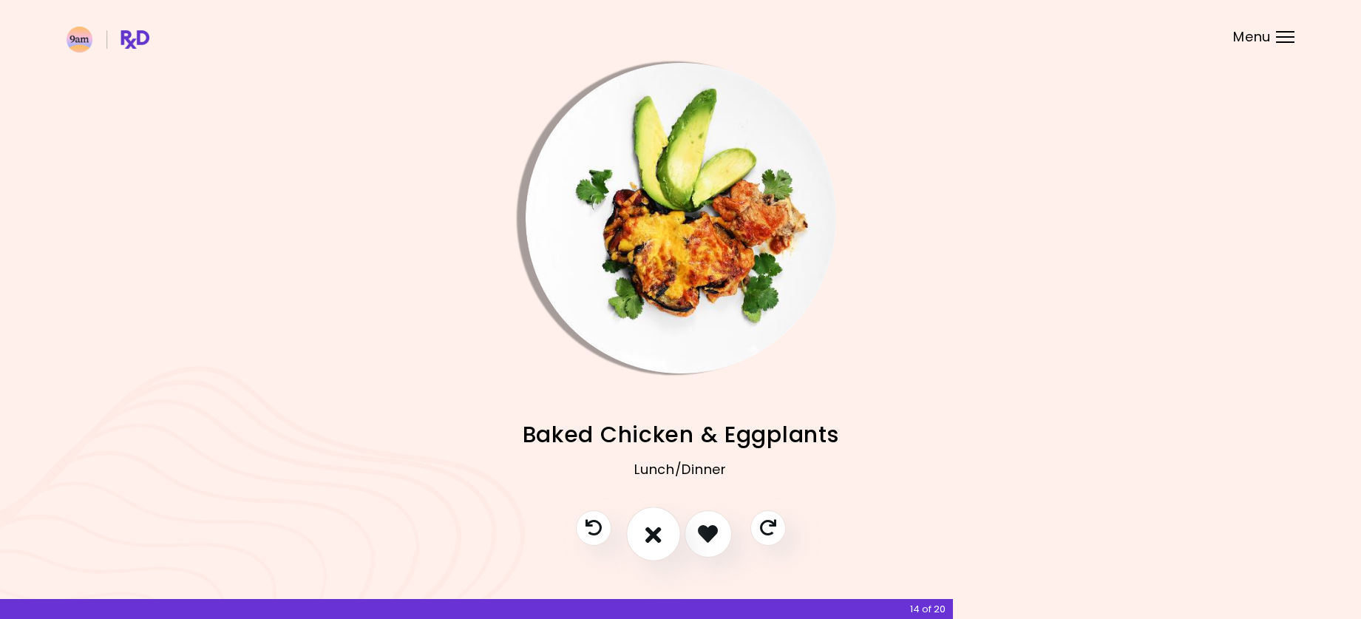
click at [649, 535] on icon "I don't like this recipe" at bounding box center [653, 533] width 16 height 23
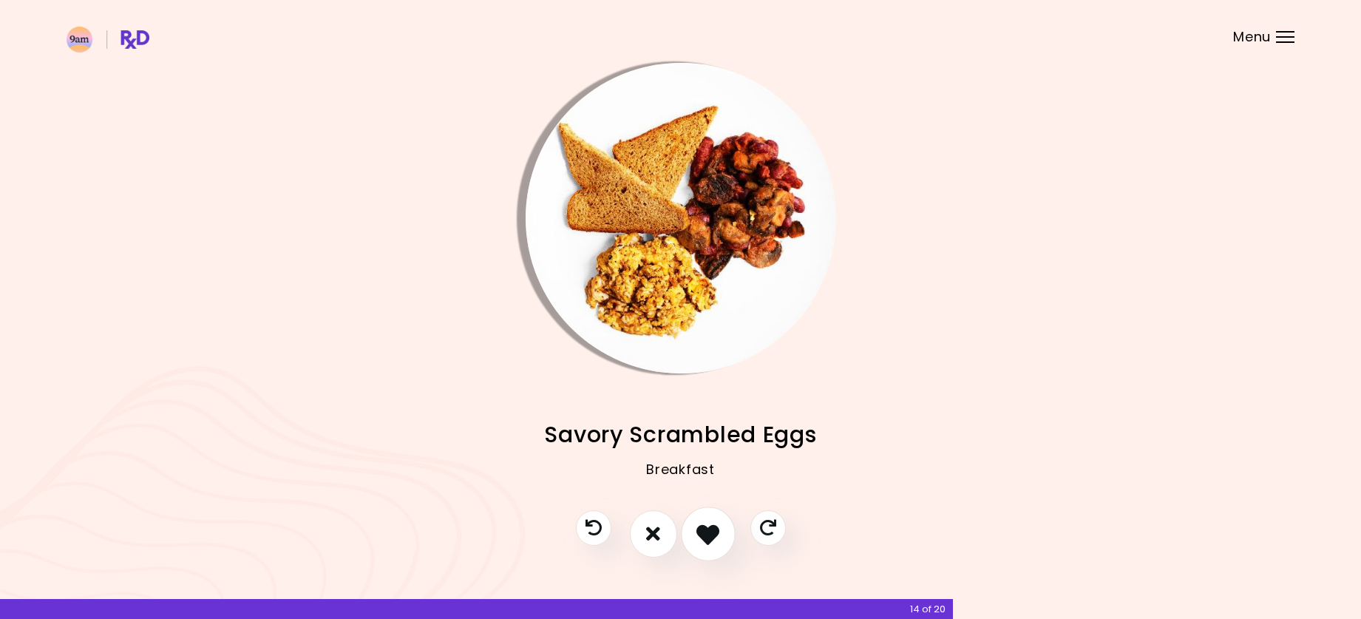
click at [708, 535] on icon "I like this recipe" at bounding box center [707, 533] width 23 height 23
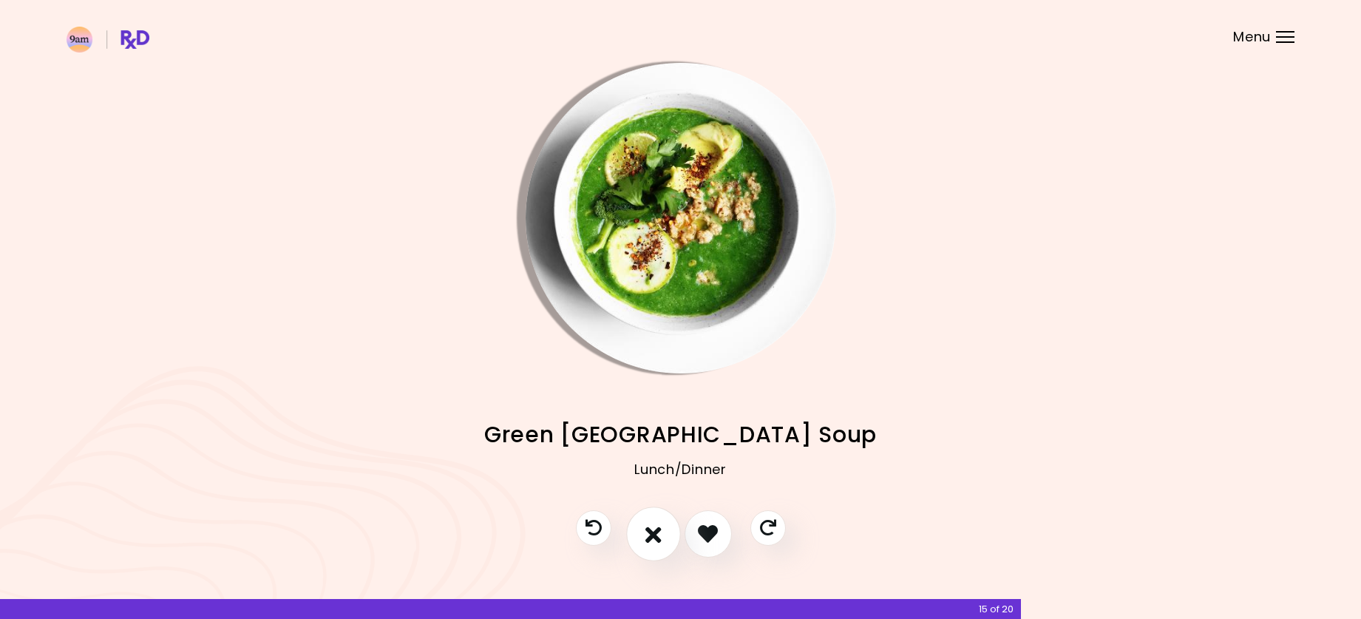
click at [645, 529] on button "I don't like this recipe" at bounding box center [653, 533] width 55 height 55
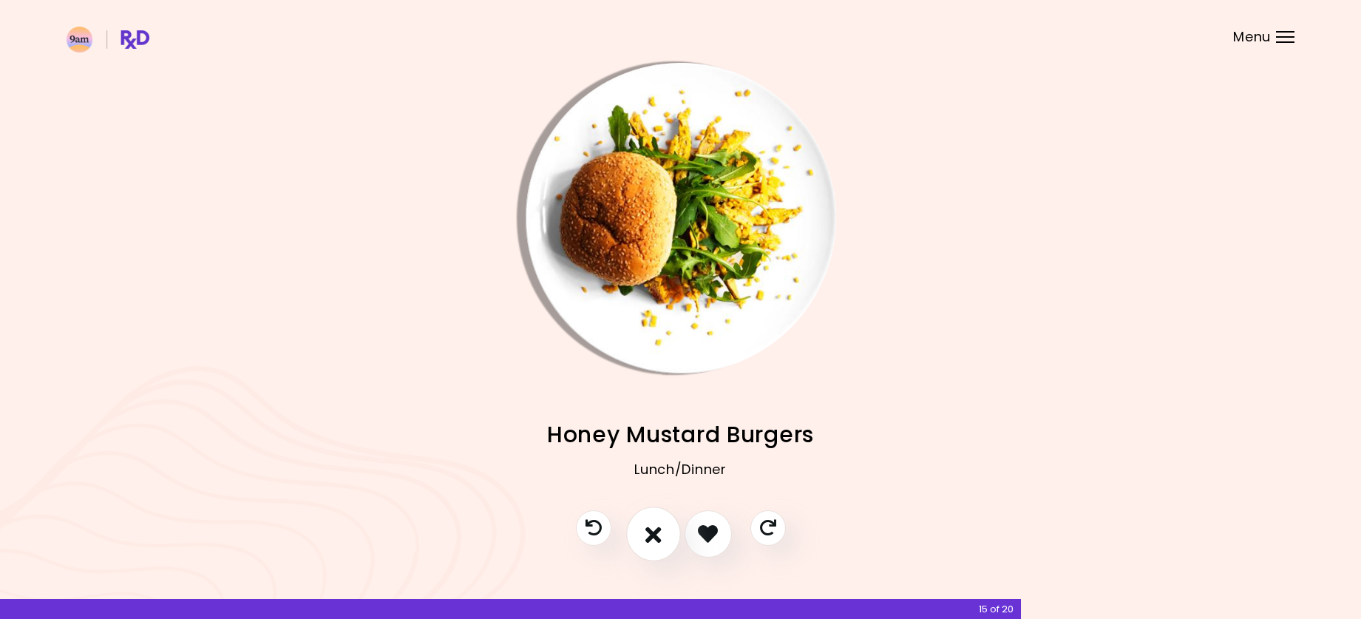
click at [645, 529] on button "I don't like this recipe" at bounding box center [653, 533] width 55 height 55
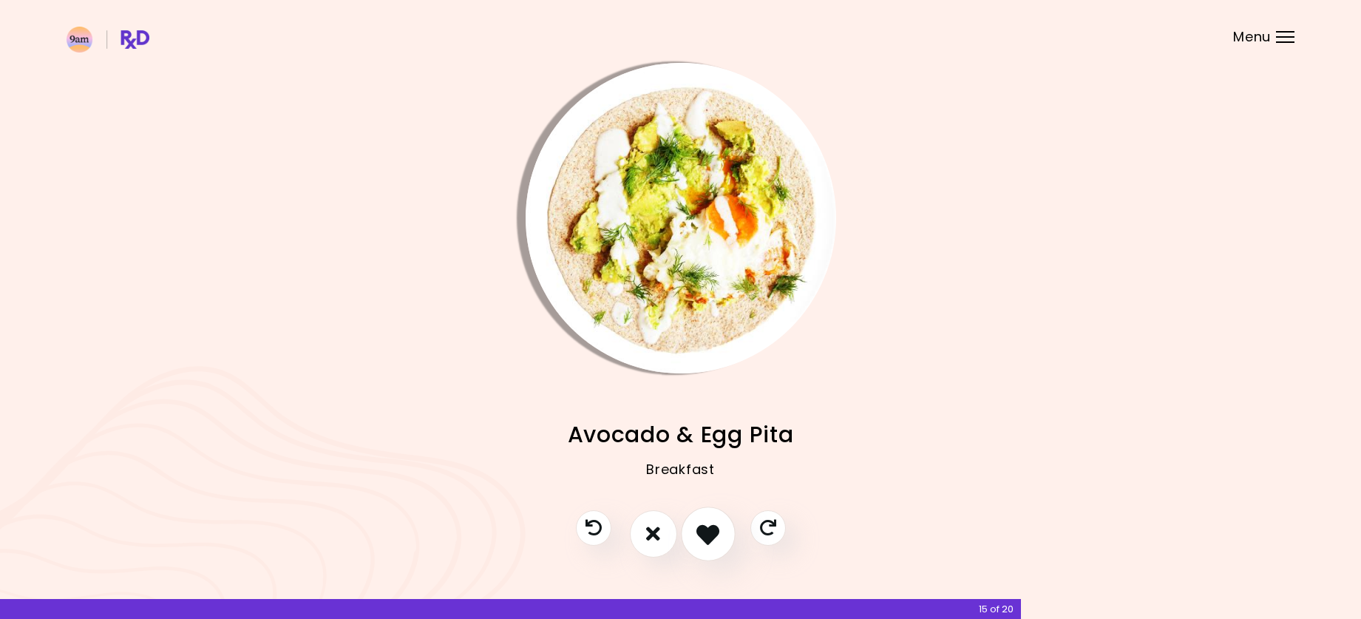
click at [705, 534] on icon "I like this recipe" at bounding box center [707, 533] width 23 height 23
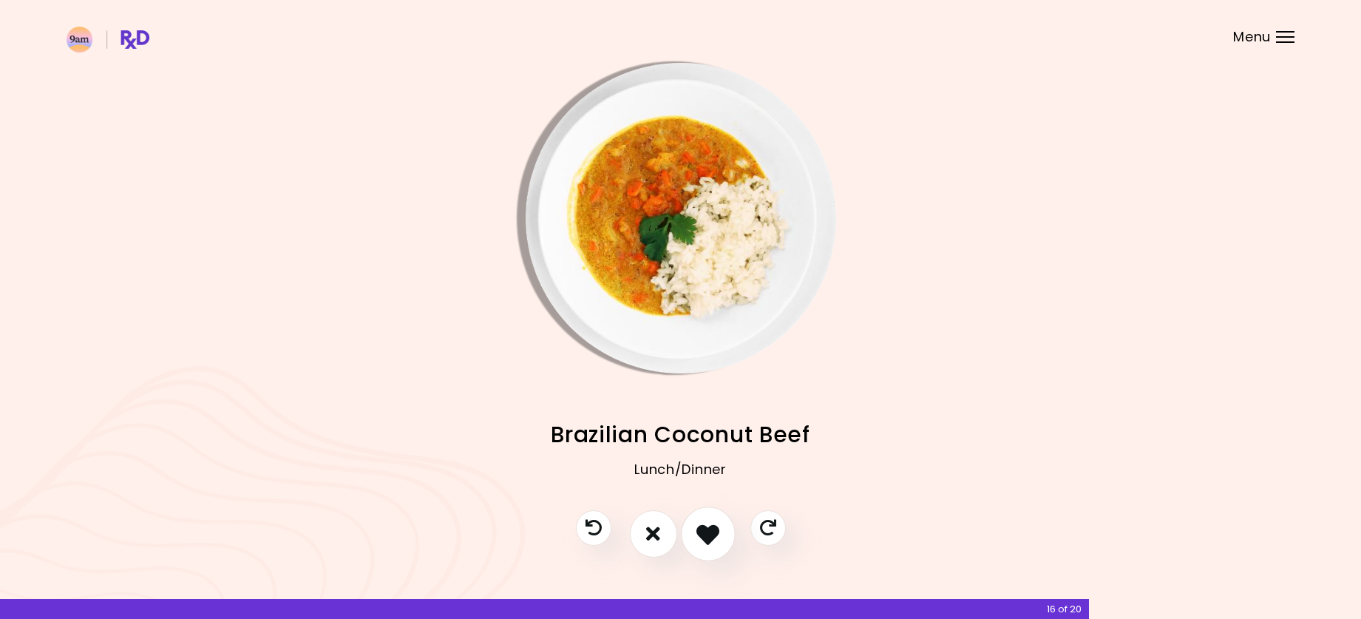
click at [705, 534] on icon "I like this recipe" at bounding box center [707, 533] width 23 height 23
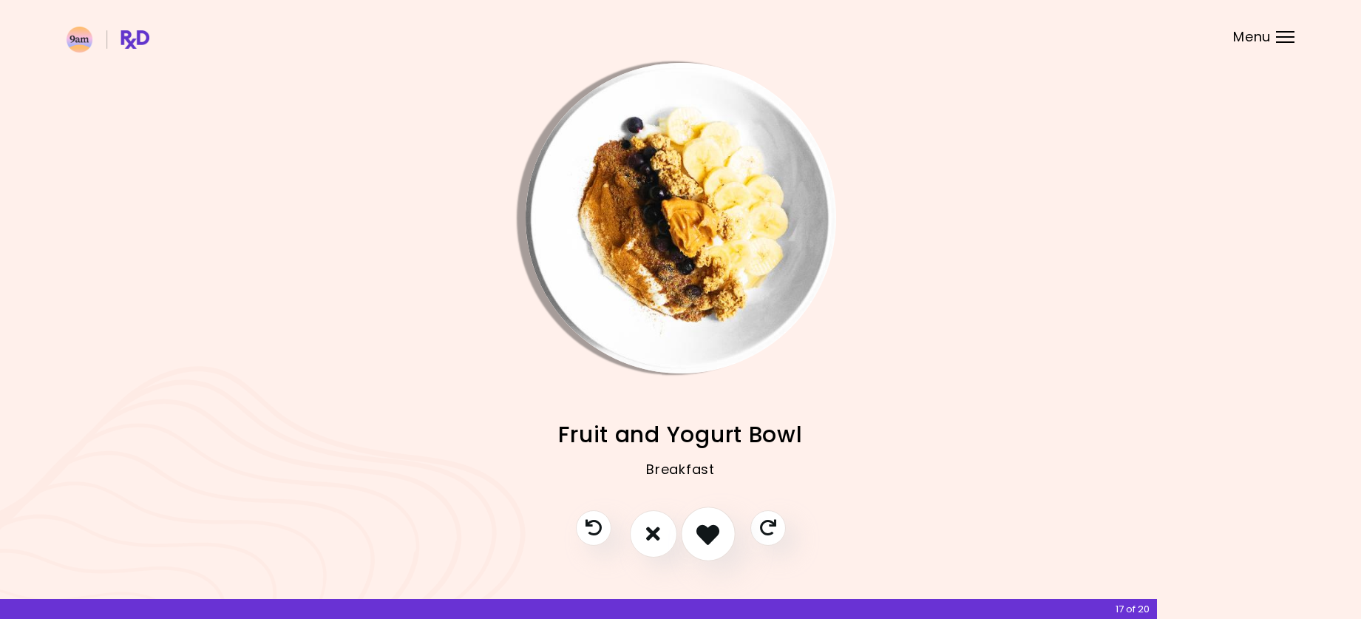
click at [705, 534] on icon "I like this recipe" at bounding box center [707, 533] width 23 height 23
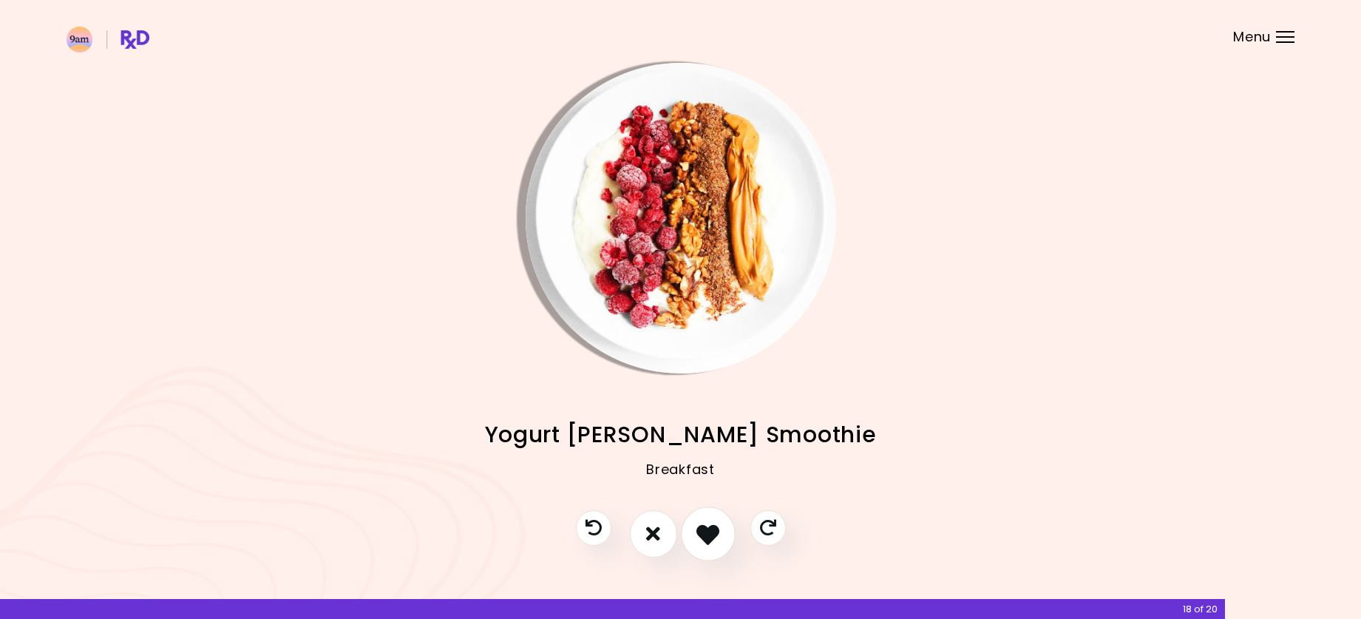
click at [705, 534] on icon "I like this recipe" at bounding box center [707, 533] width 23 height 23
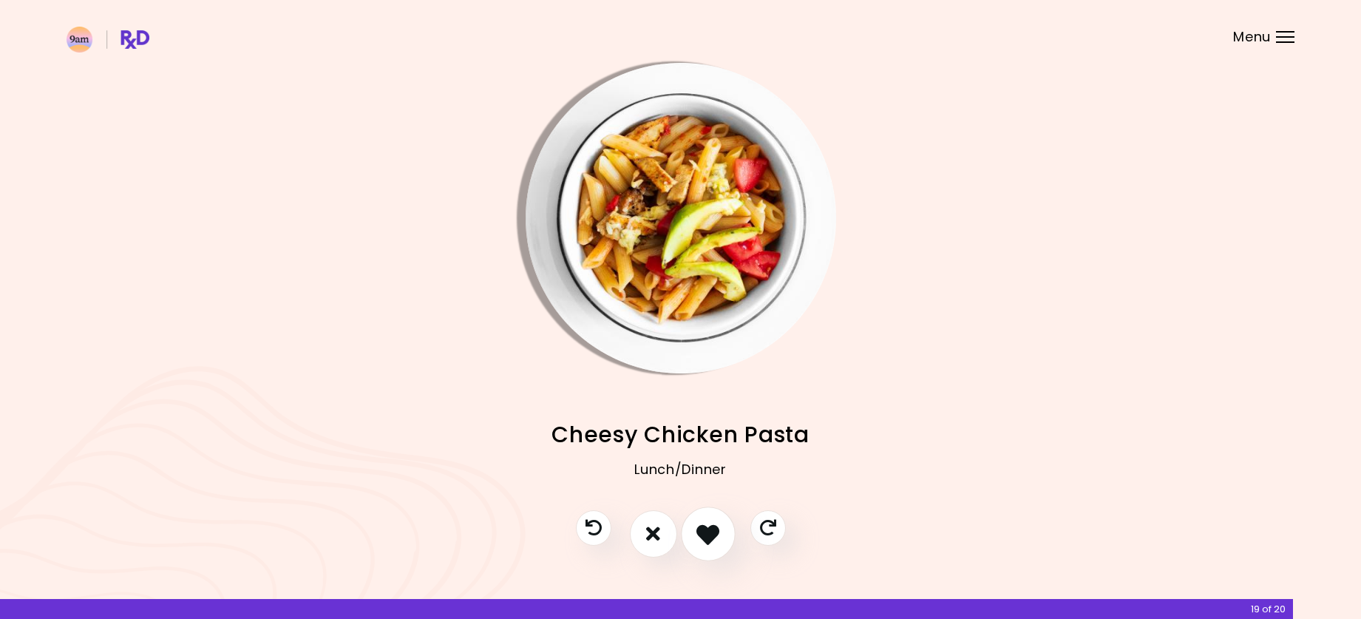
click at [705, 534] on icon "I like this recipe" at bounding box center [707, 533] width 23 height 23
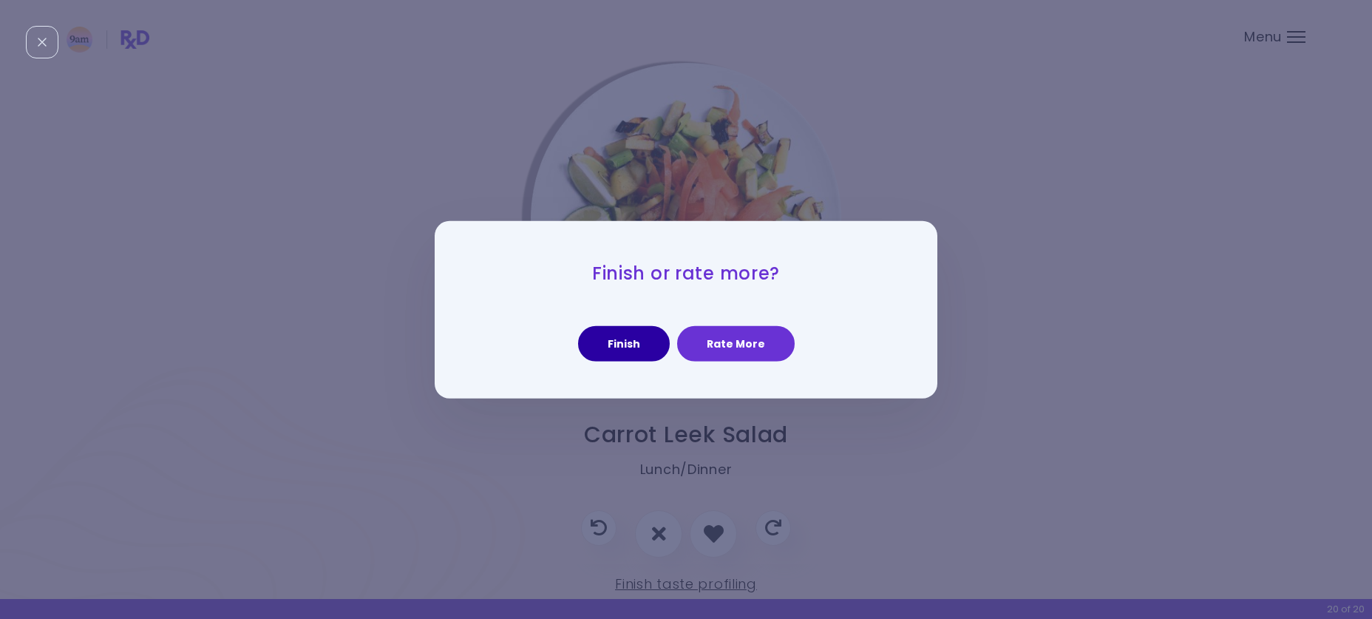
click at [631, 336] on button "Finish" at bounding box center [624, 343] width 92 height 35
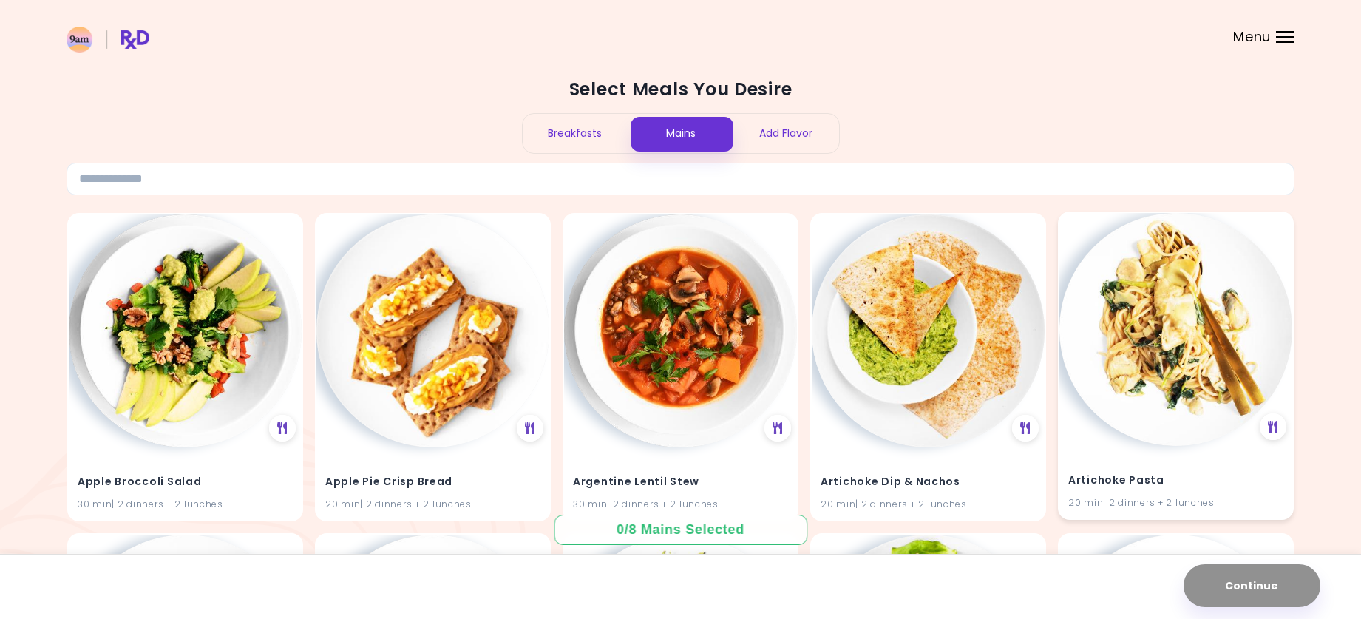
click at [1153, 421] on img at bounding box center [1176, 329] width 233 height 233
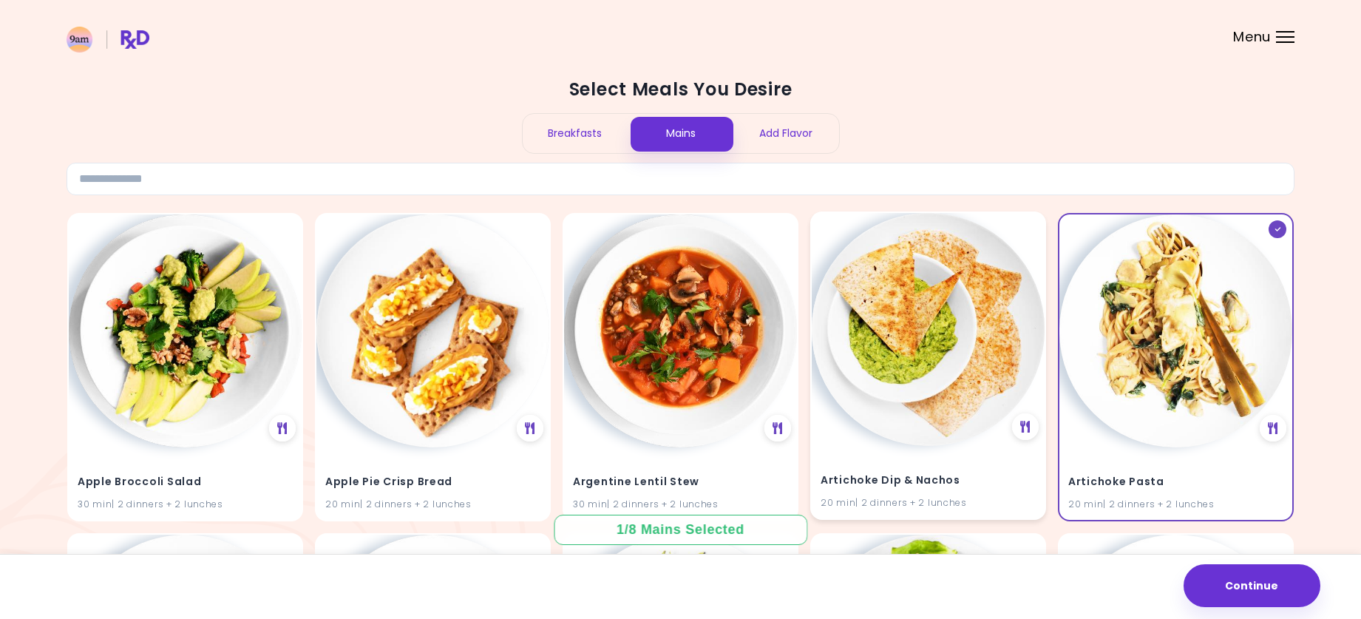
click at [952, 426] on img at bounding box center [928, 329] width 233 height 233
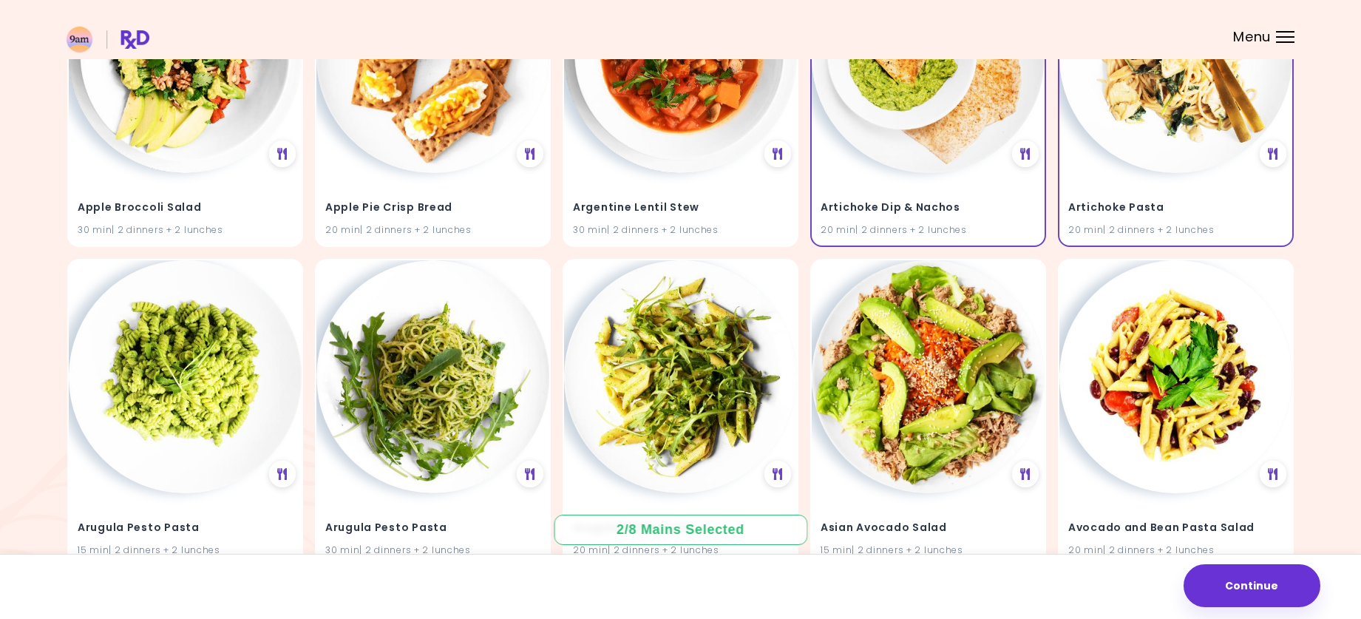
scroll to position [416, 0]
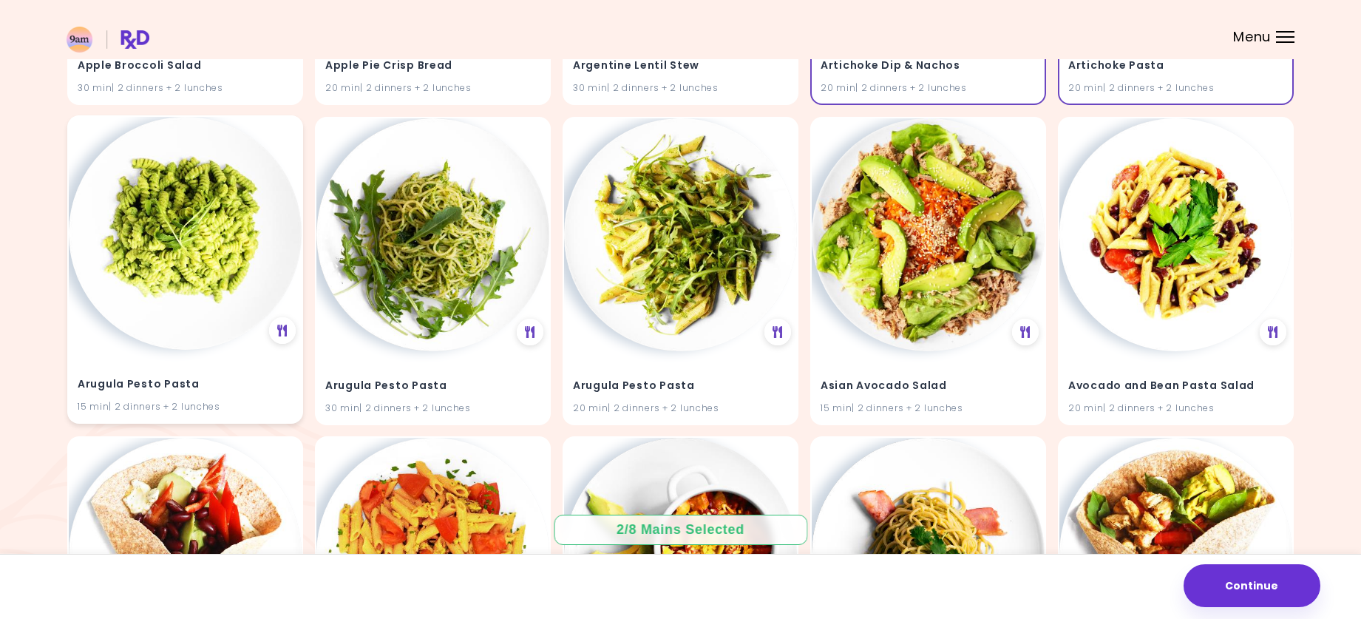
click at [182, 293] on img at bounding box center [185, 233] width 233 height 233
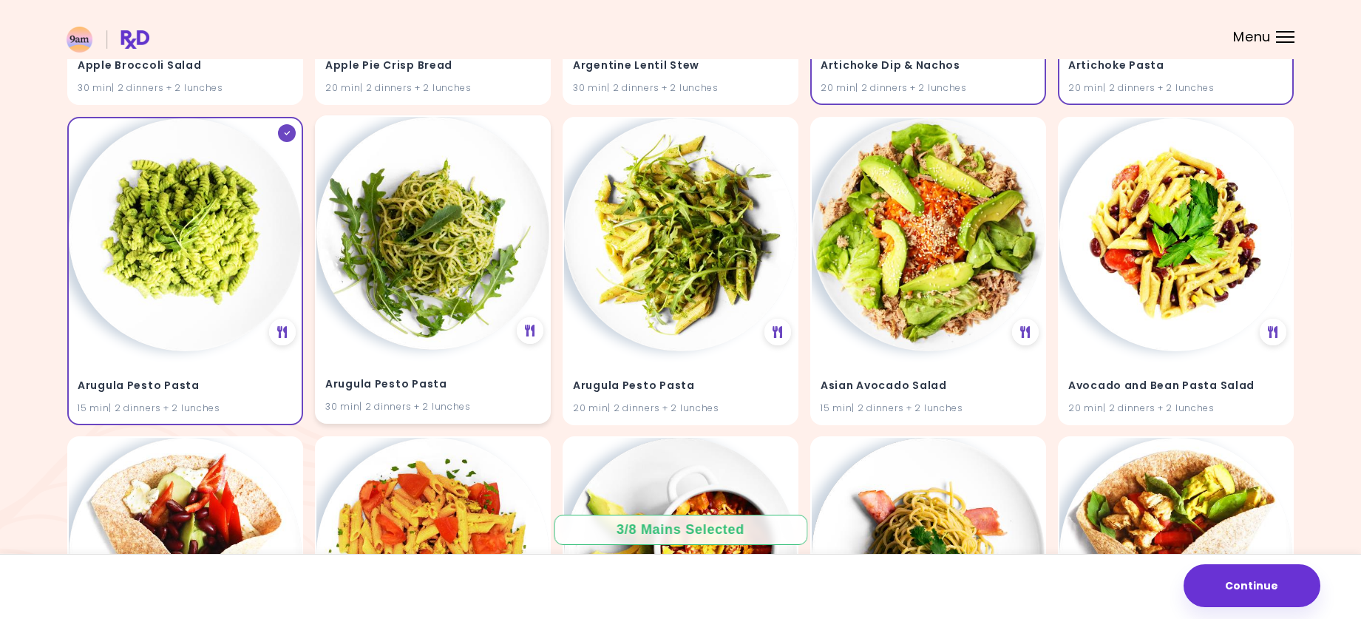
click at [424, 299] on img at bounding box center [432, 233] width 233 height 233
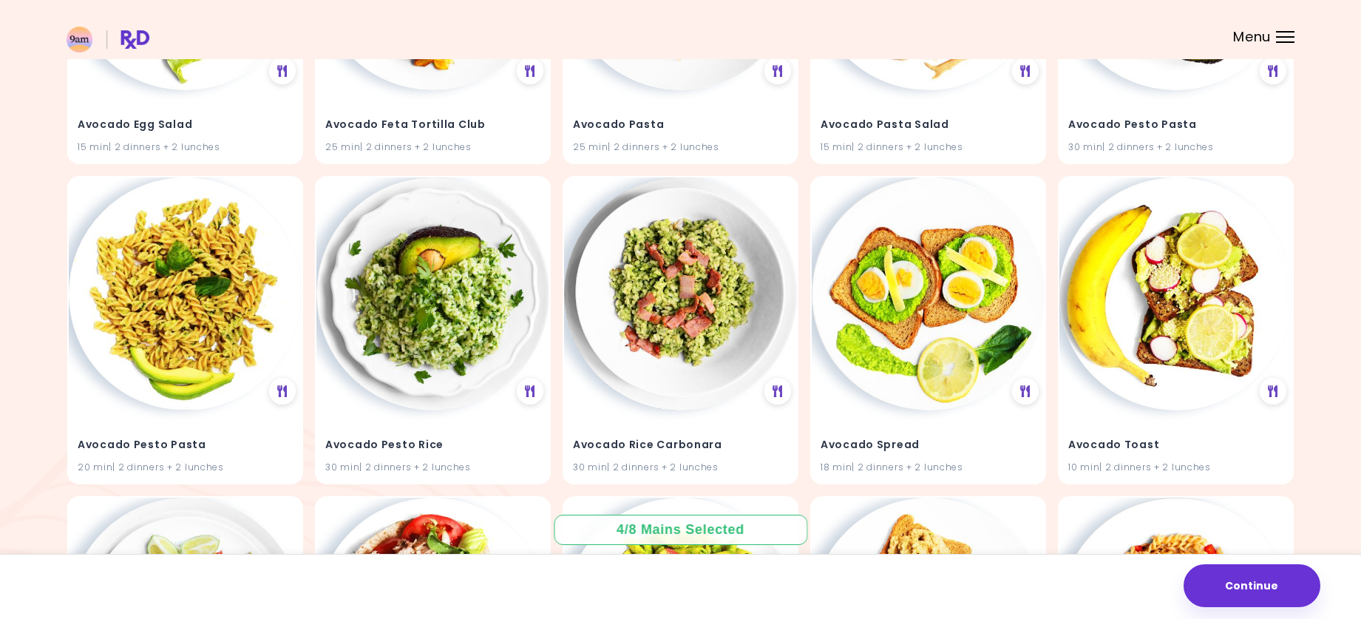
scroll to position [0, 0]
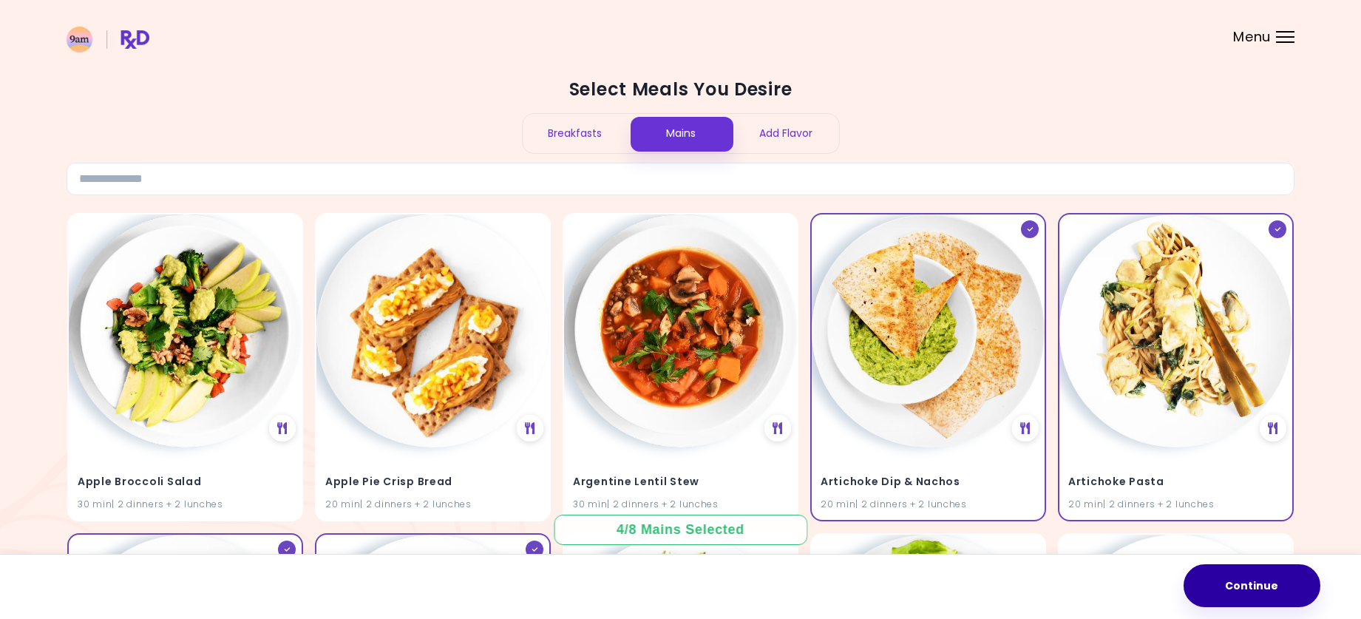
click at [1302, 592] on button "Continue" at bounding box center [1252, 585] width 137 height 43
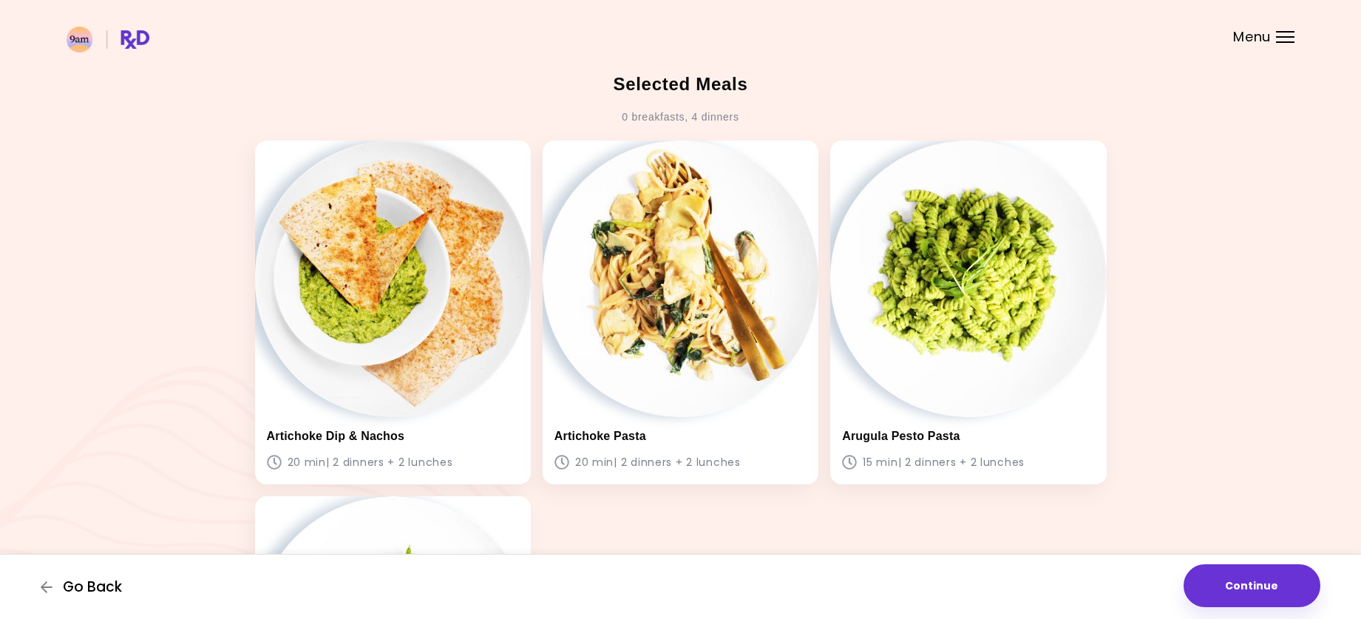
click at [78, 593] on span "Go Back" at bounding box center [92, 587] width 59 height 16
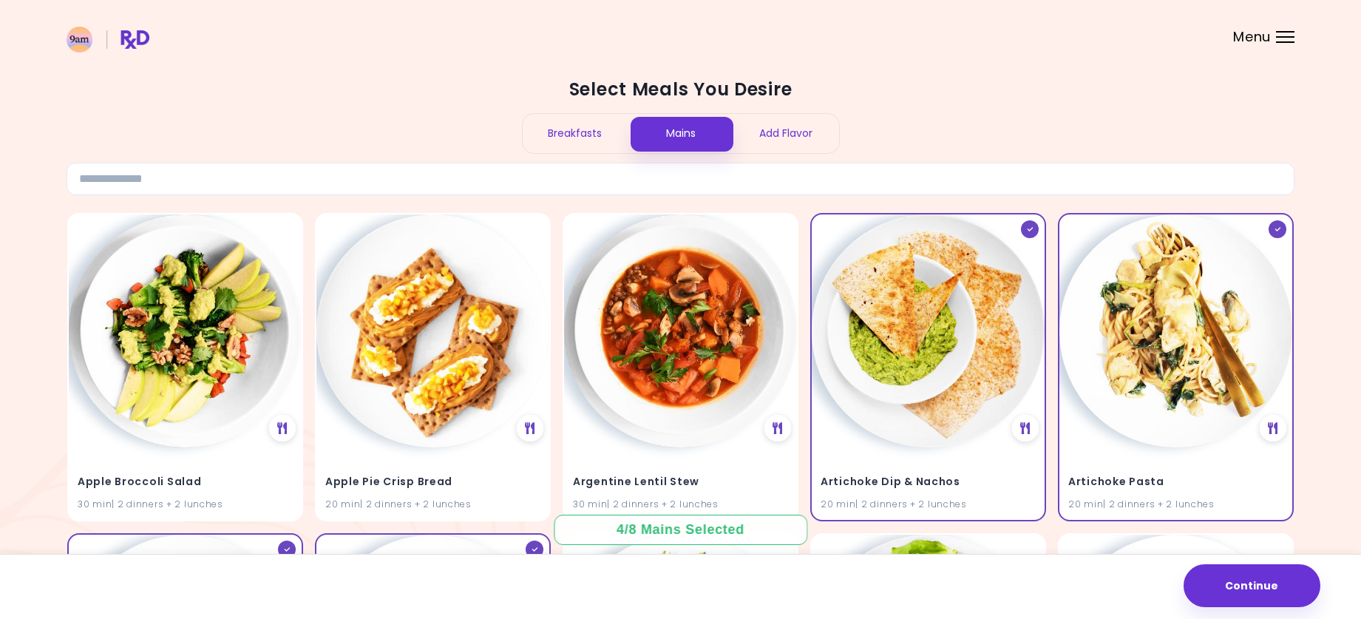
click at [555, 137] on div "Breakfasts" at bounding box center [576, 133] width 106 height 39
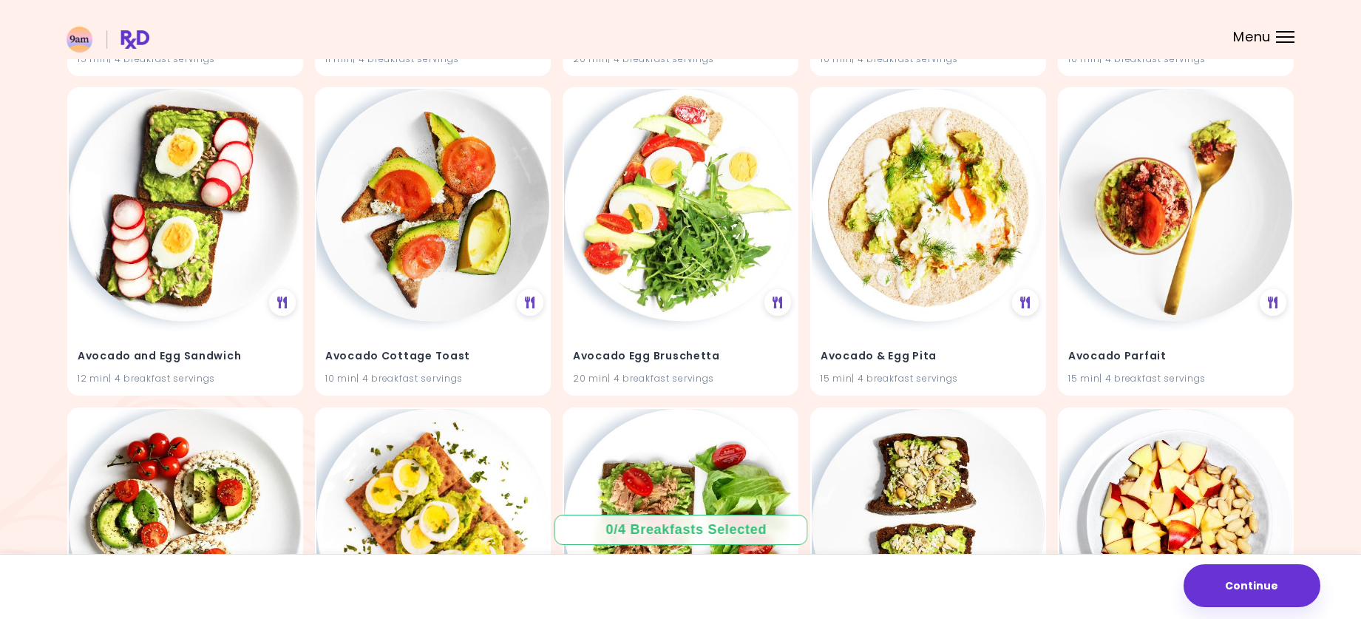
scroll to position [931, 0]
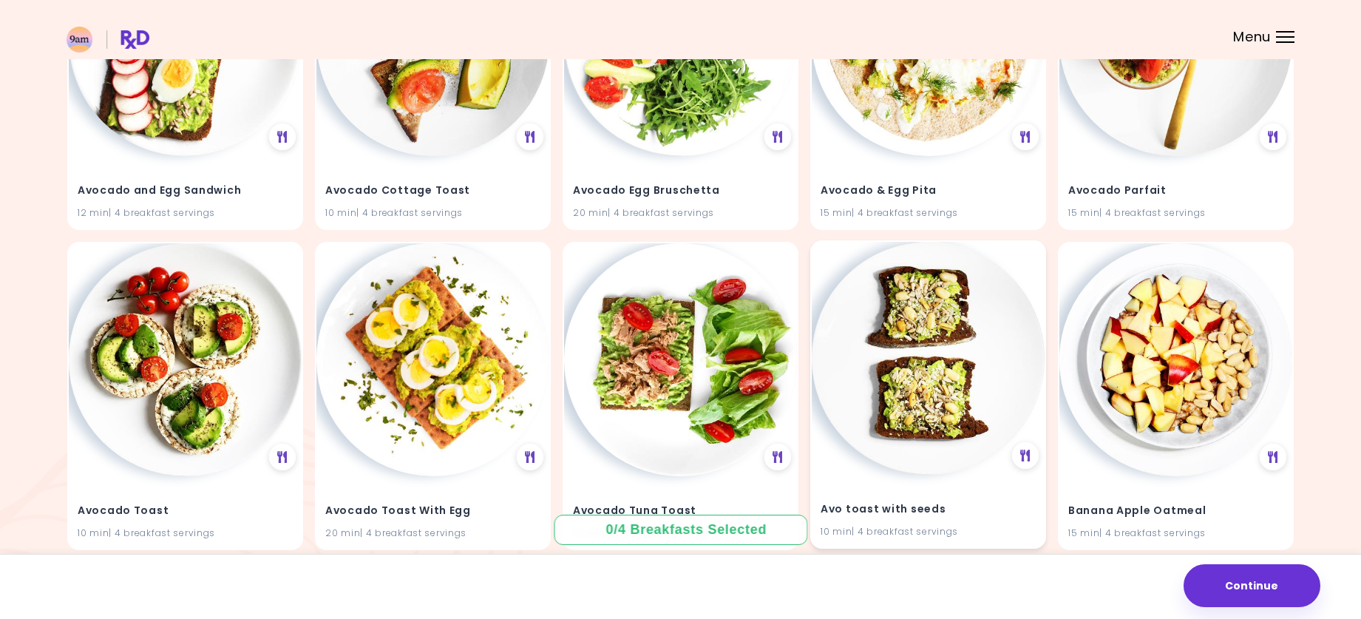
click at [909, 509] on h4 "Avo toast with seeds" at bounding box center [928, 510] width 215 height 24
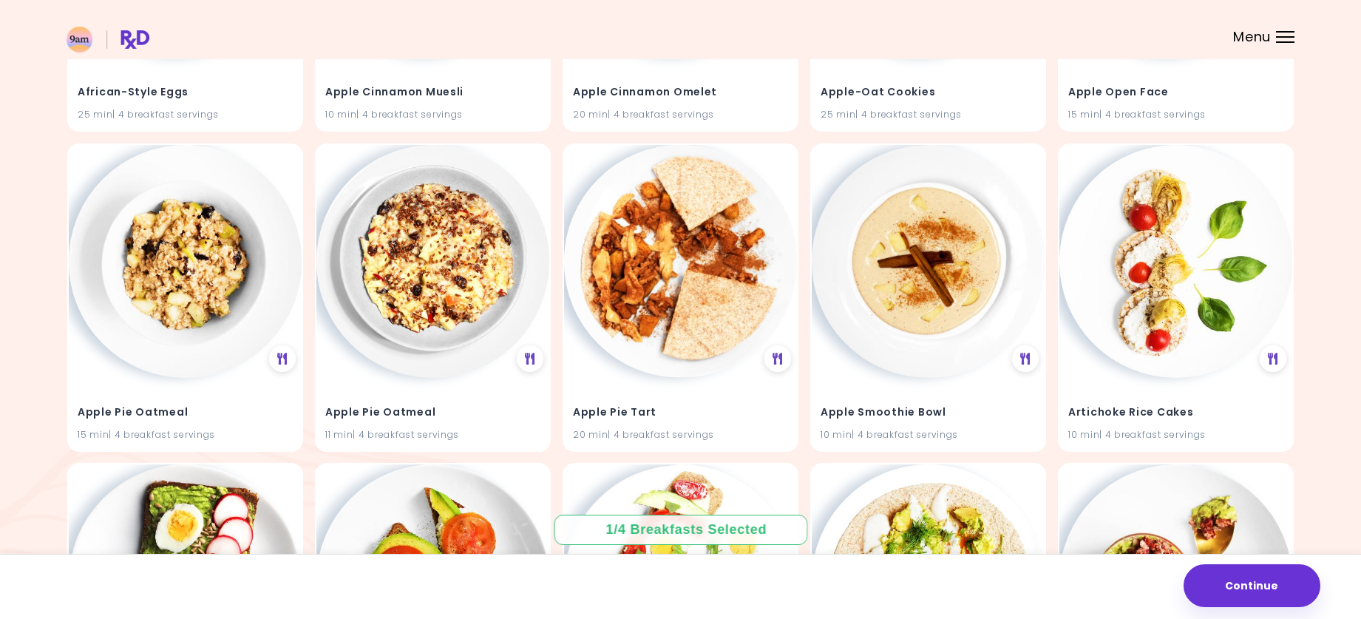
scroll to position [28, 0]
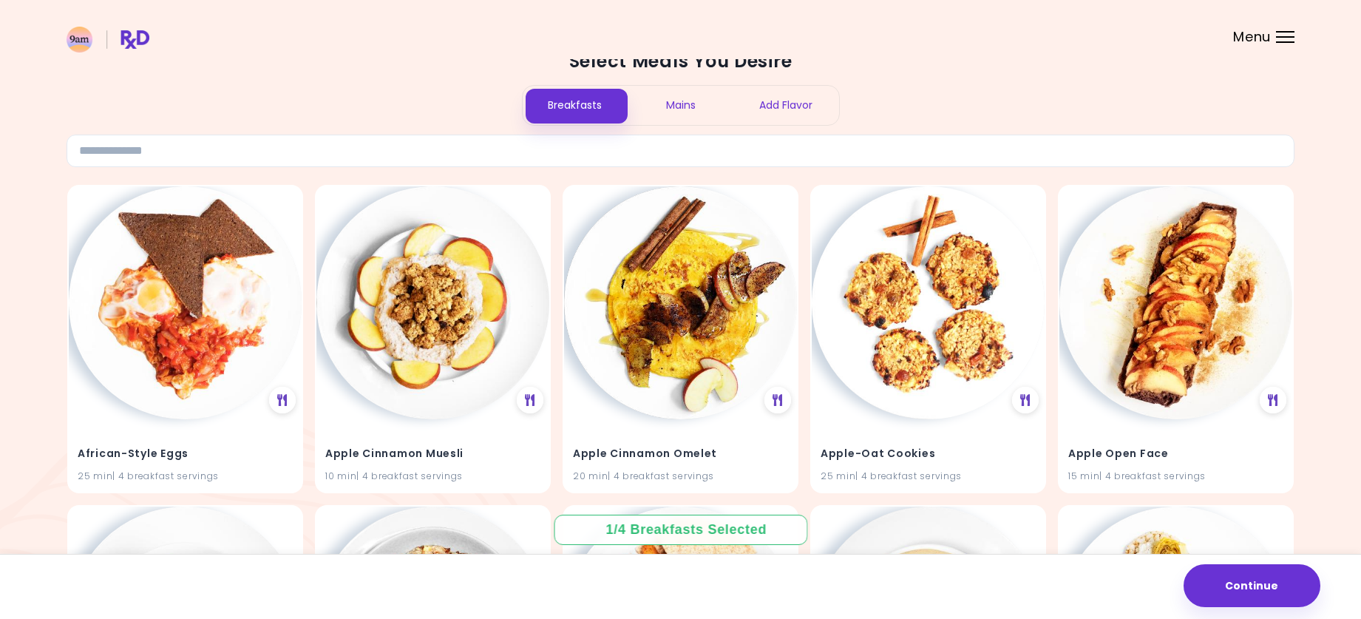
click at [671, 107] on div "Mains" at bounding box center [681, 105] width 106 height 39
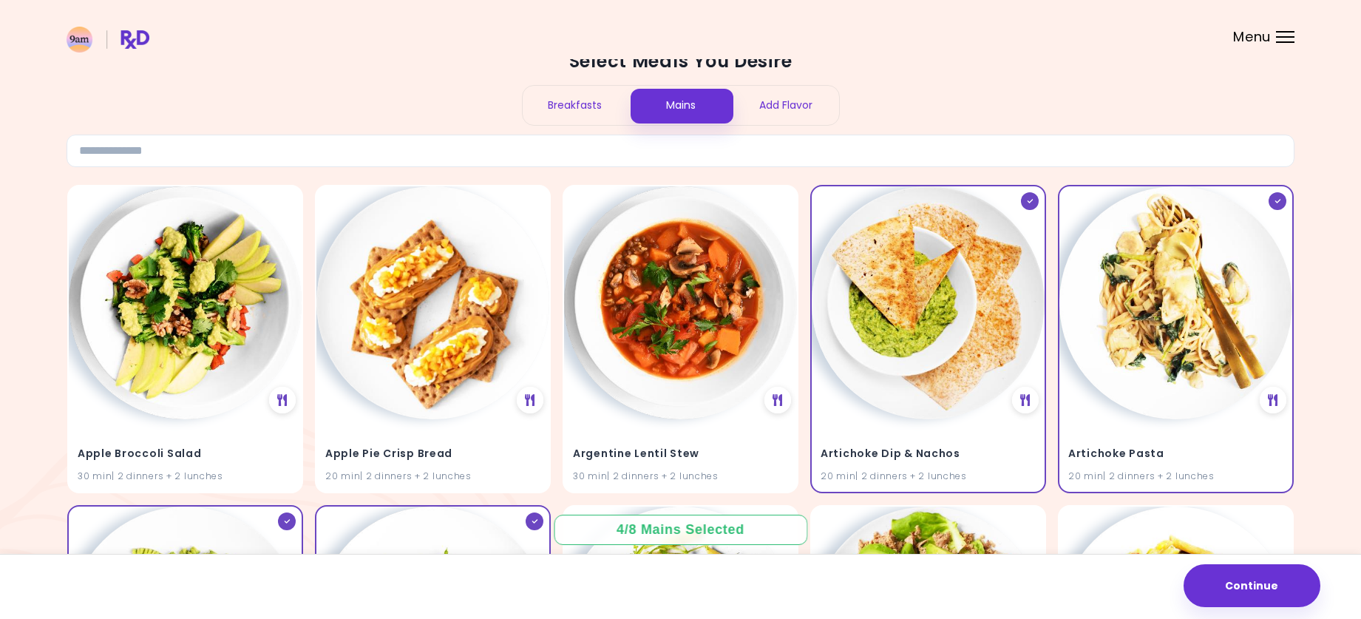
drag, startPoint x: 1360, startPoint y: 204, endPoint x: 1360, endPoint y: 275, distance: 71.0
click at [1032, 199] on icon at bounding box center [1030, 199] width 6 height 4
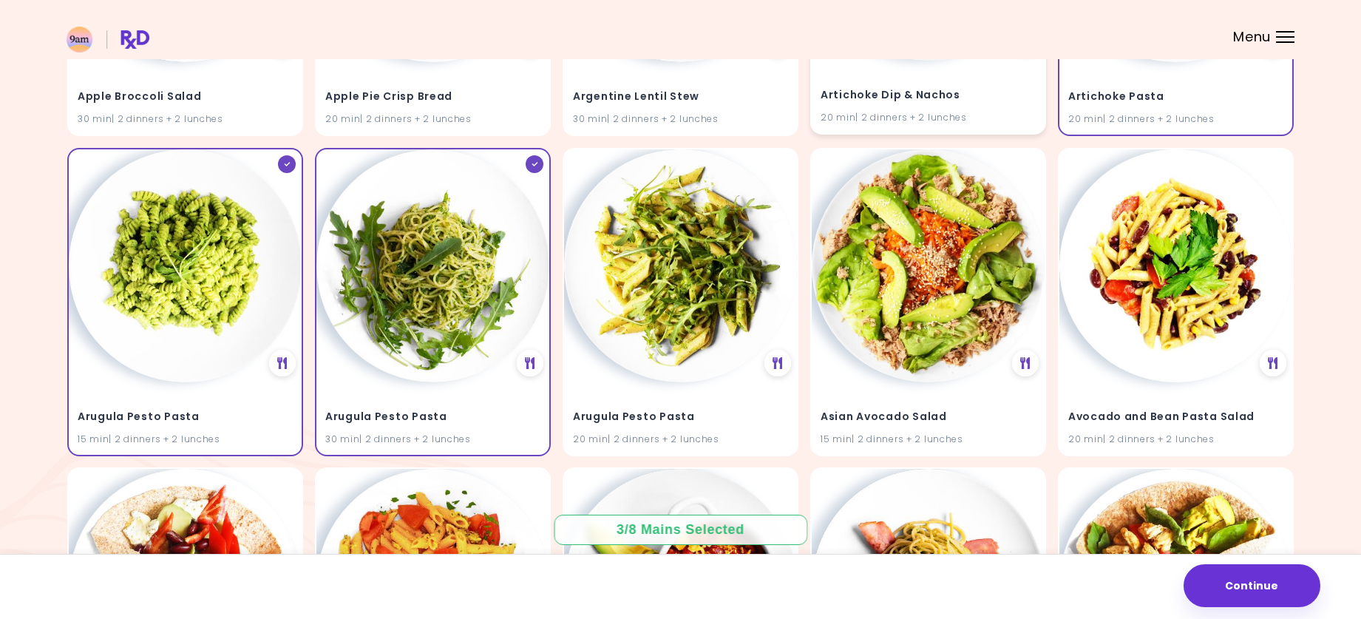
scroll to position [393, 0]
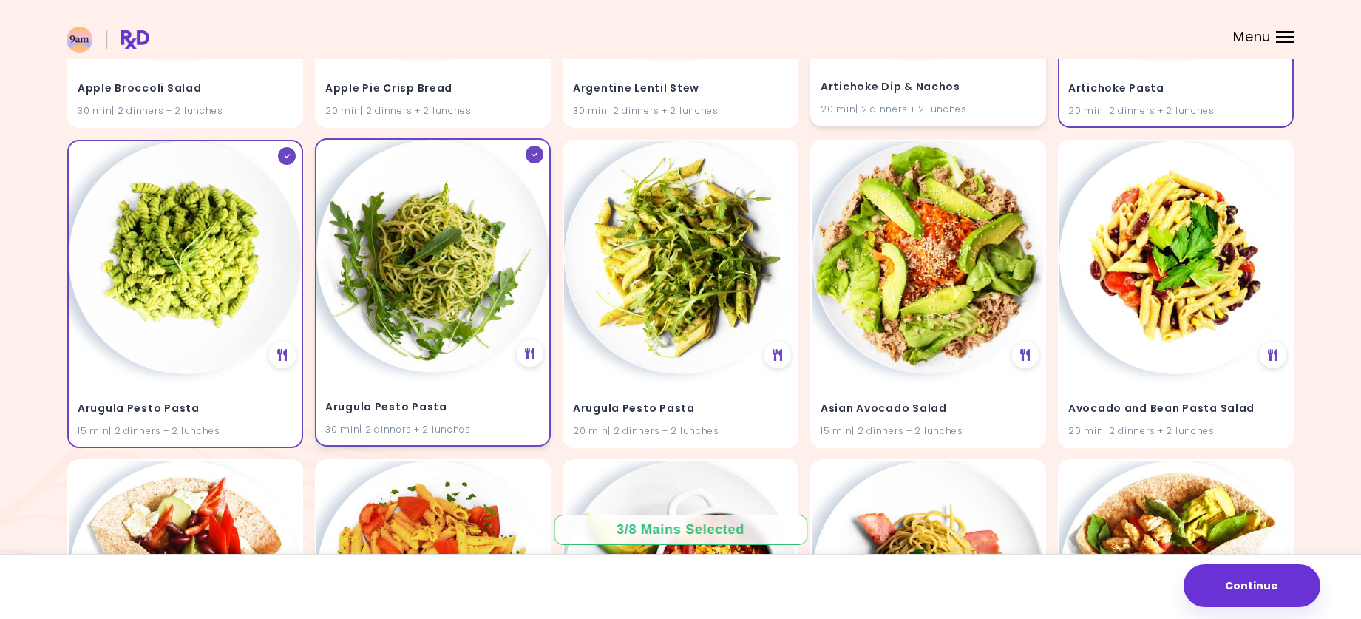
click at [487, 182] on img at bounding box center [432, 256] width 233 height 233
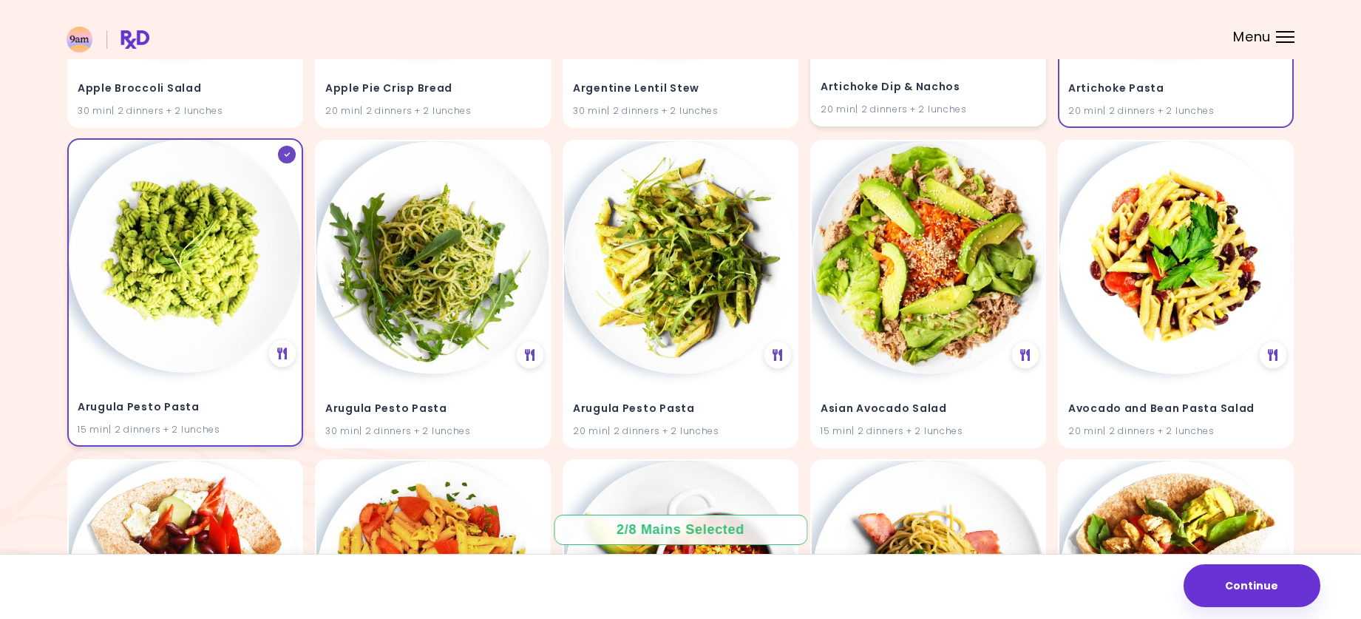
click at [191, 279] on img at bounding box center [185, 256] width 233 height 233
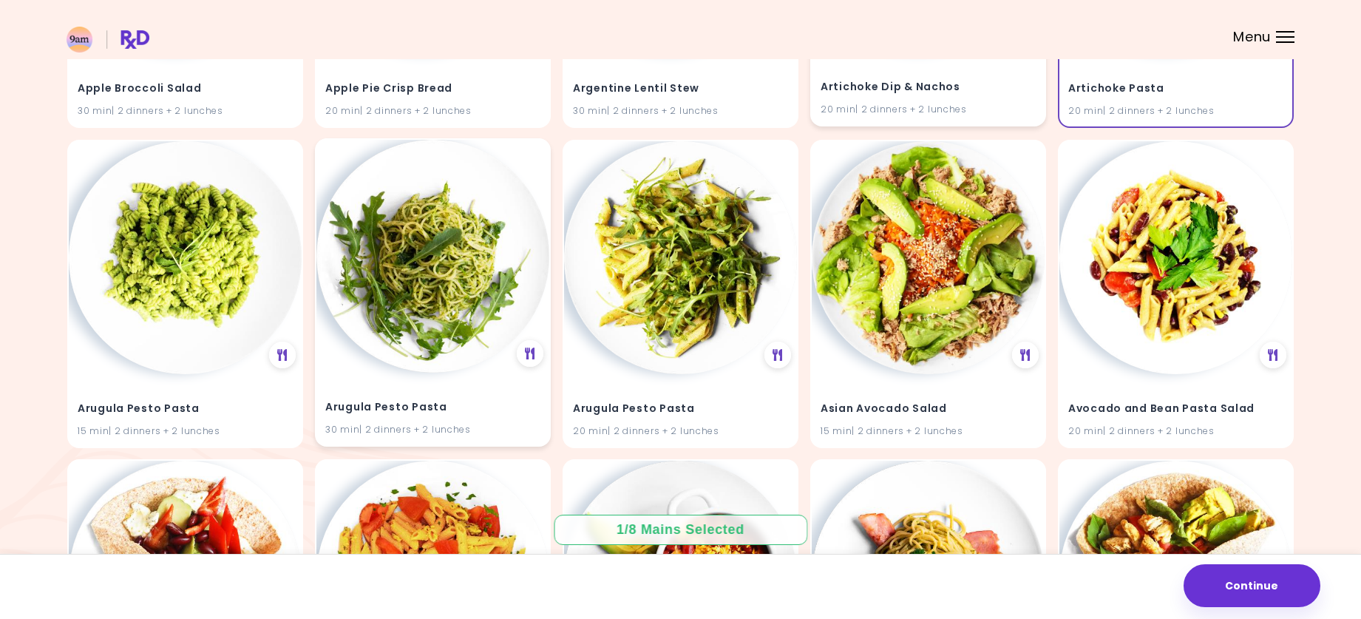
click at [441, 389] on div "Arugula Pesto Pasta 30 min | 2 dinners + 2 lunches" at bounding box center [432, 409] width 233 height 72
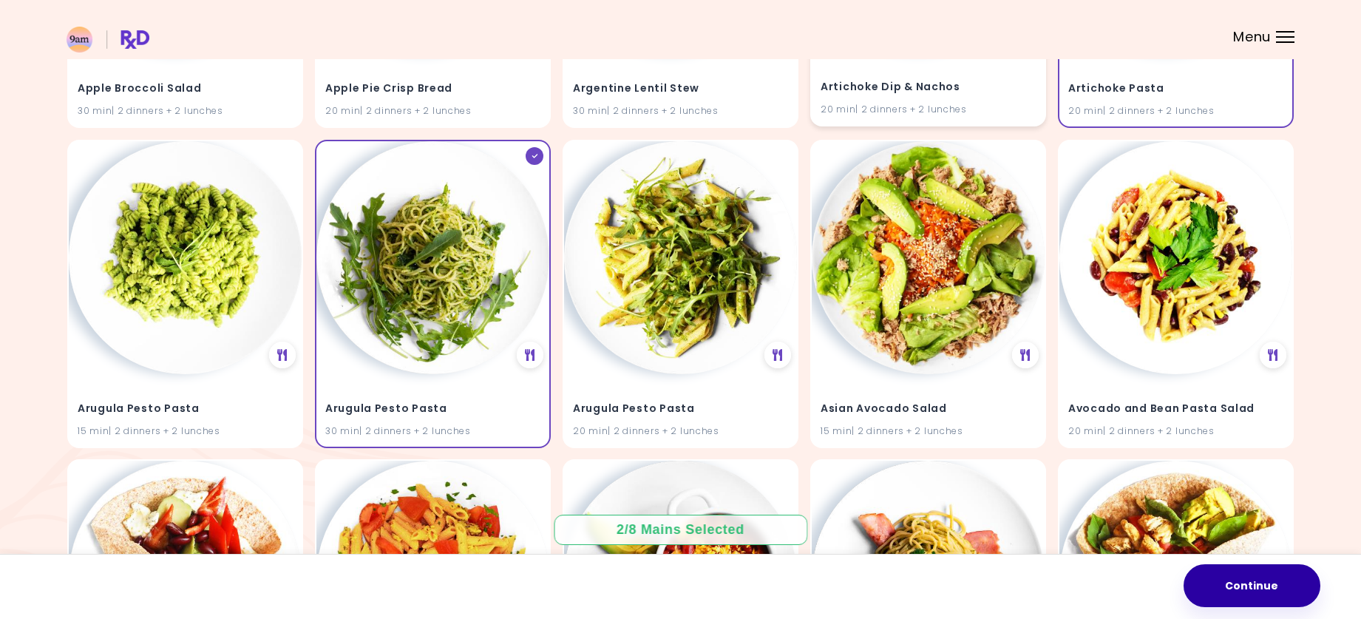
click at [1275, 585] on button "Continue" at bounding box center [1252, 585] width 137 height 43
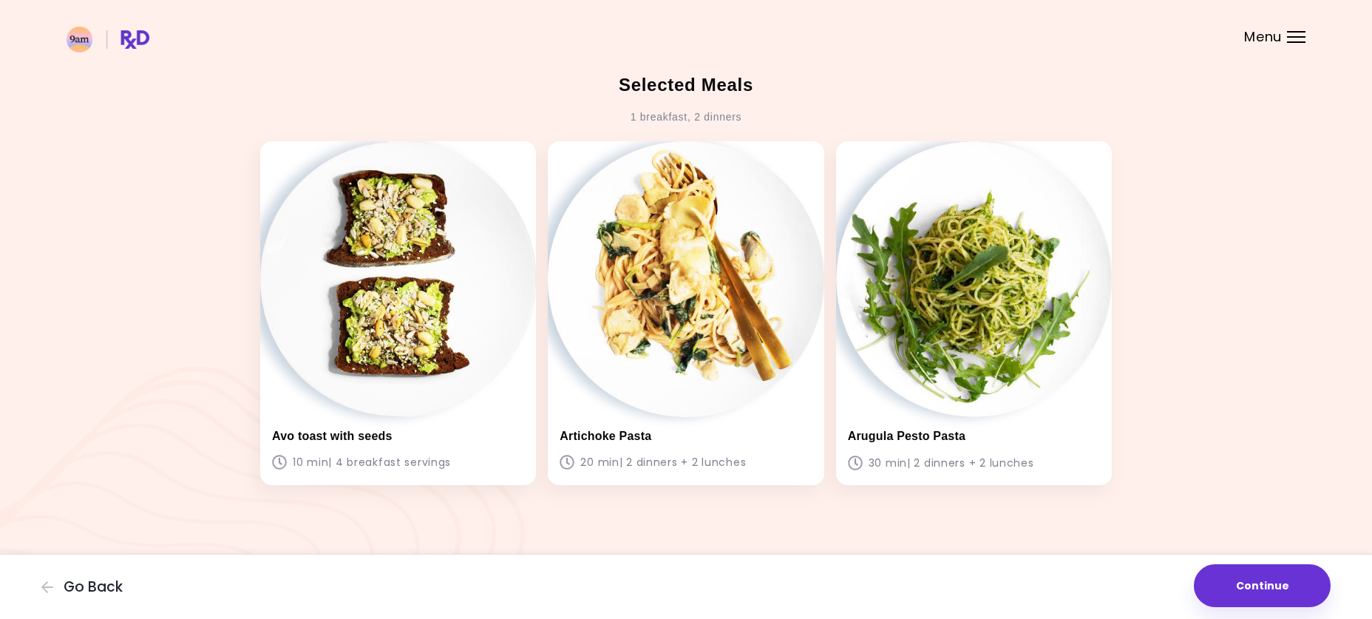
click at [1275, 585] on button "Continue" at bounding box center [1262, 585] width 137 height 43
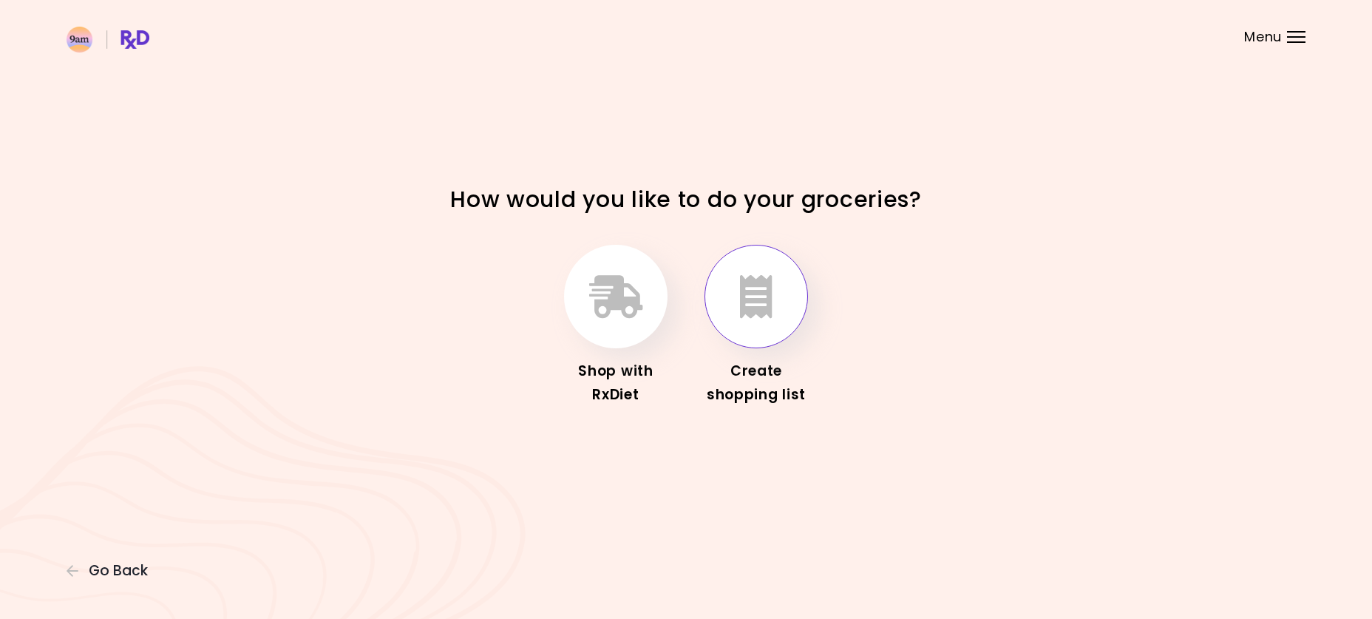
click at [773, 314] on button "button" at bounding box center [757, 297] width 104 height 104
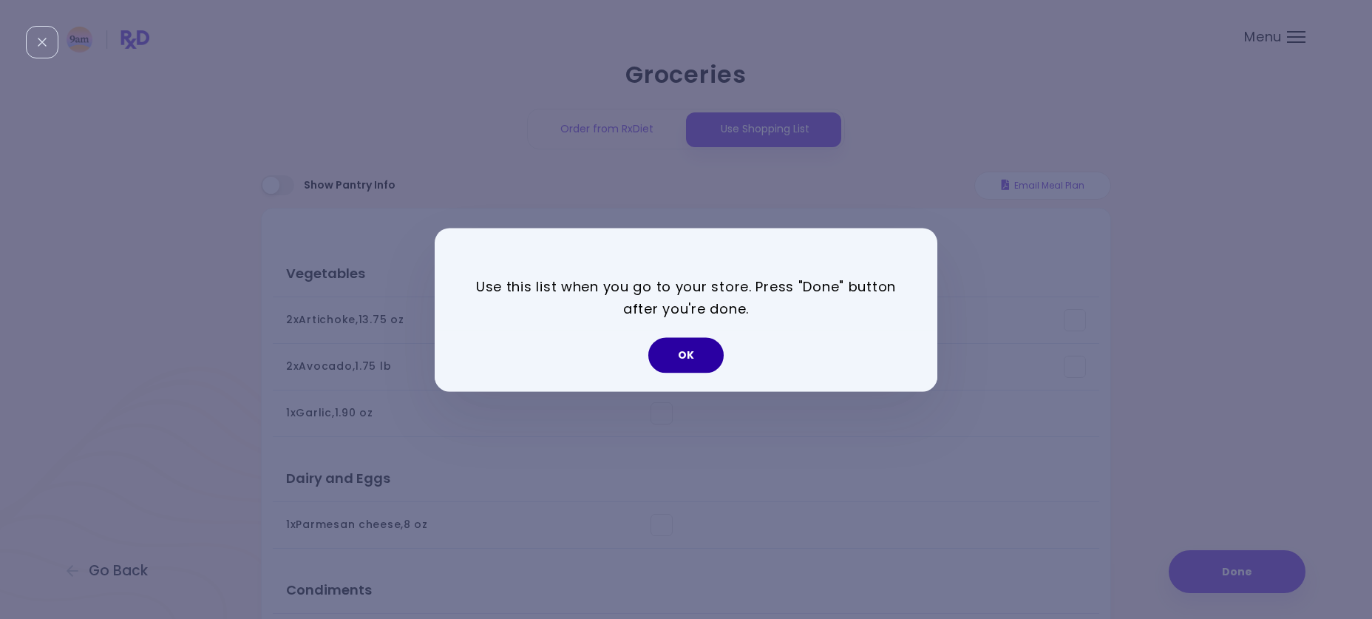
click at [674, 356] on button "OK" at bounding box center [685, 354] width 75 height 35
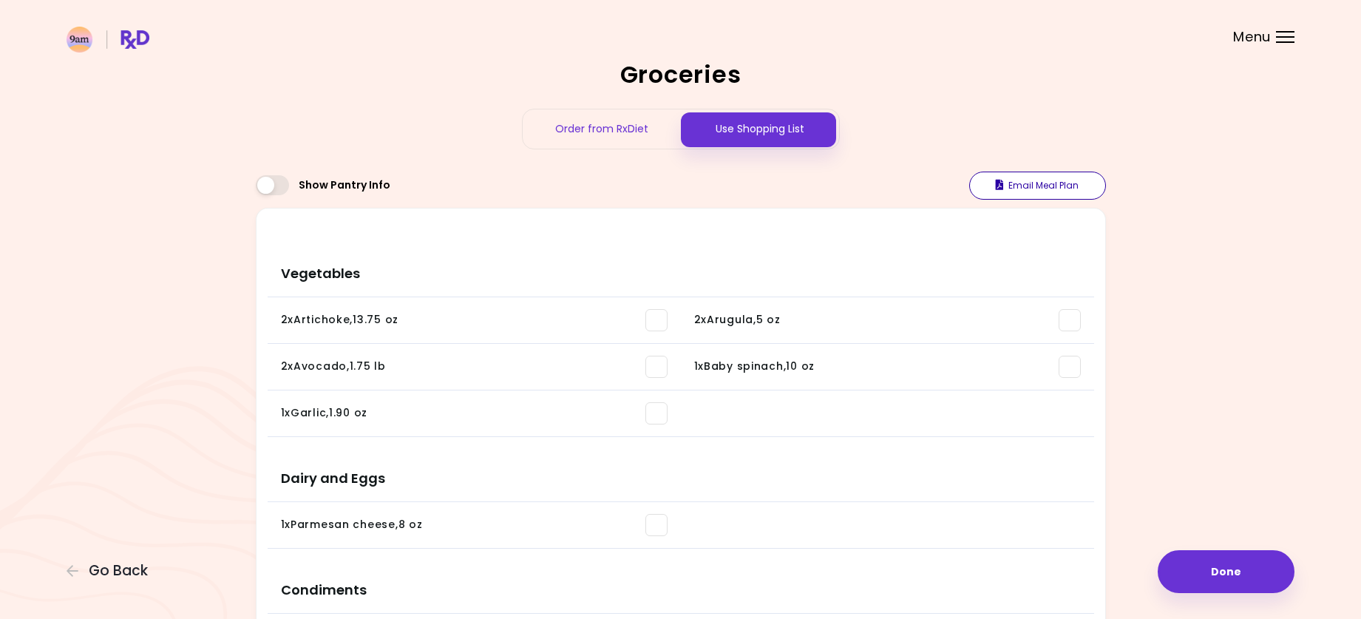
click at [1038, 187] on button "Email Meal Plan" at bounding box center [1037, 186] width 137 height 28
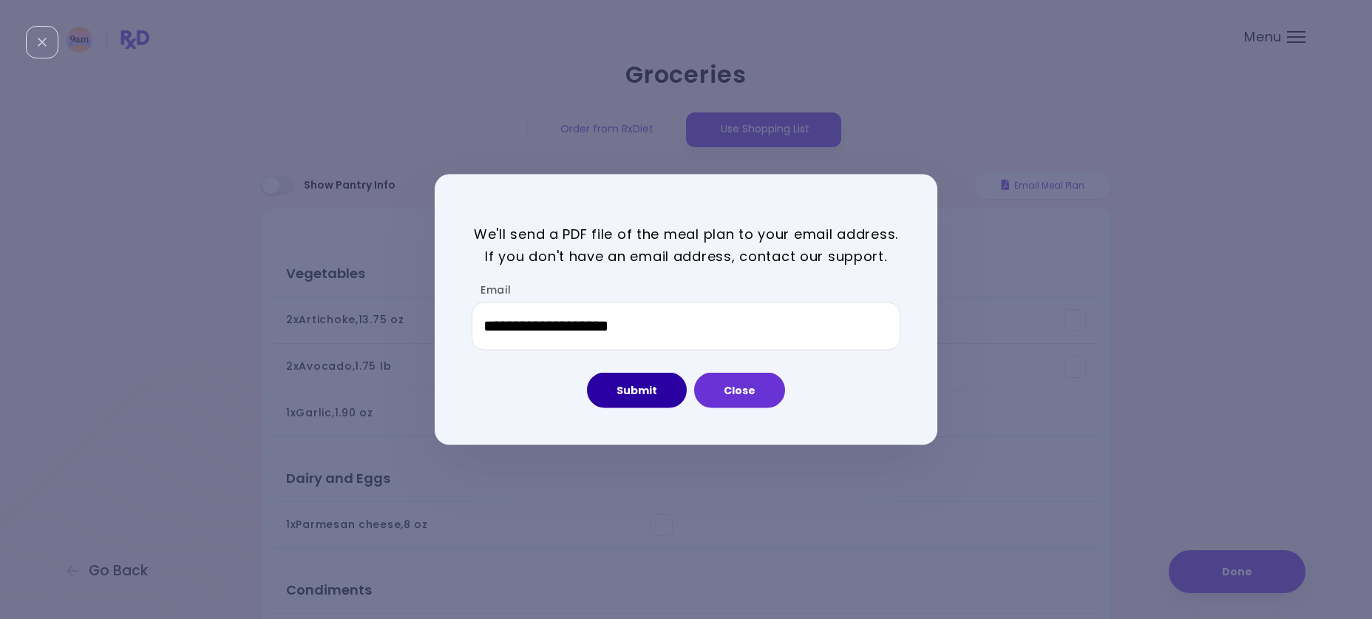
click at [643, 387] on button "Submit" at bounding box center [637, 390] width 100 height 35
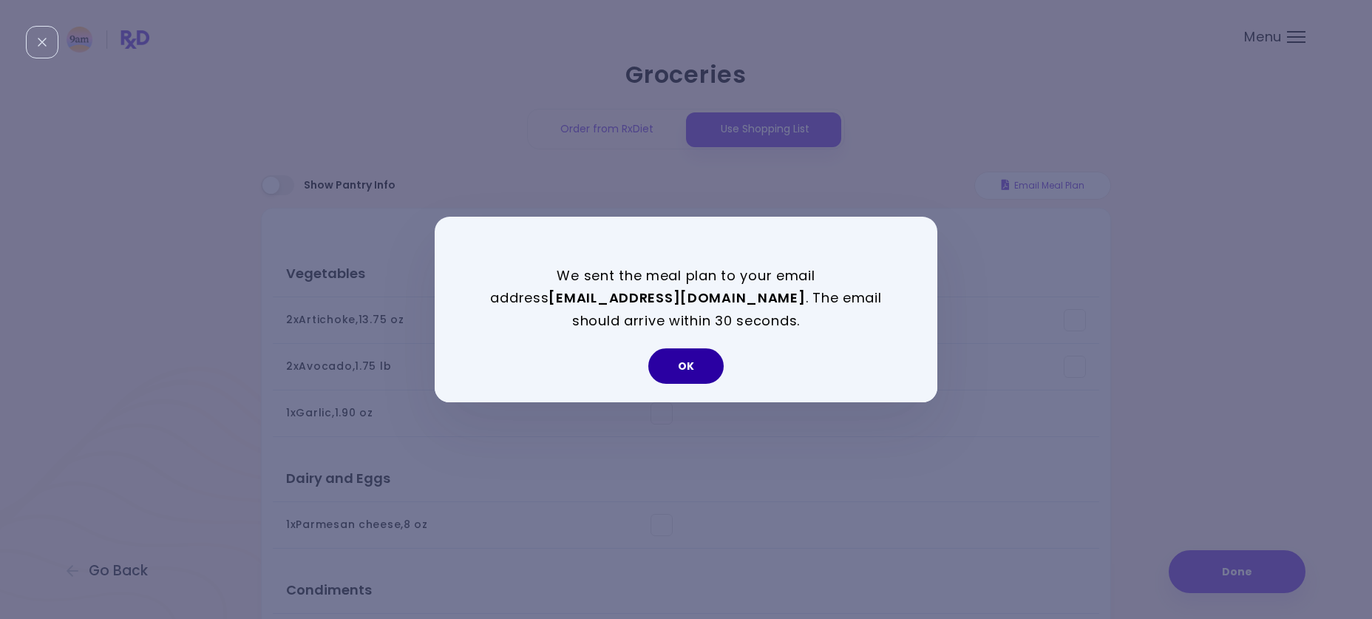
click at [683, 375] on button "OK" at bounding box center [685, 365] width 75 height 35
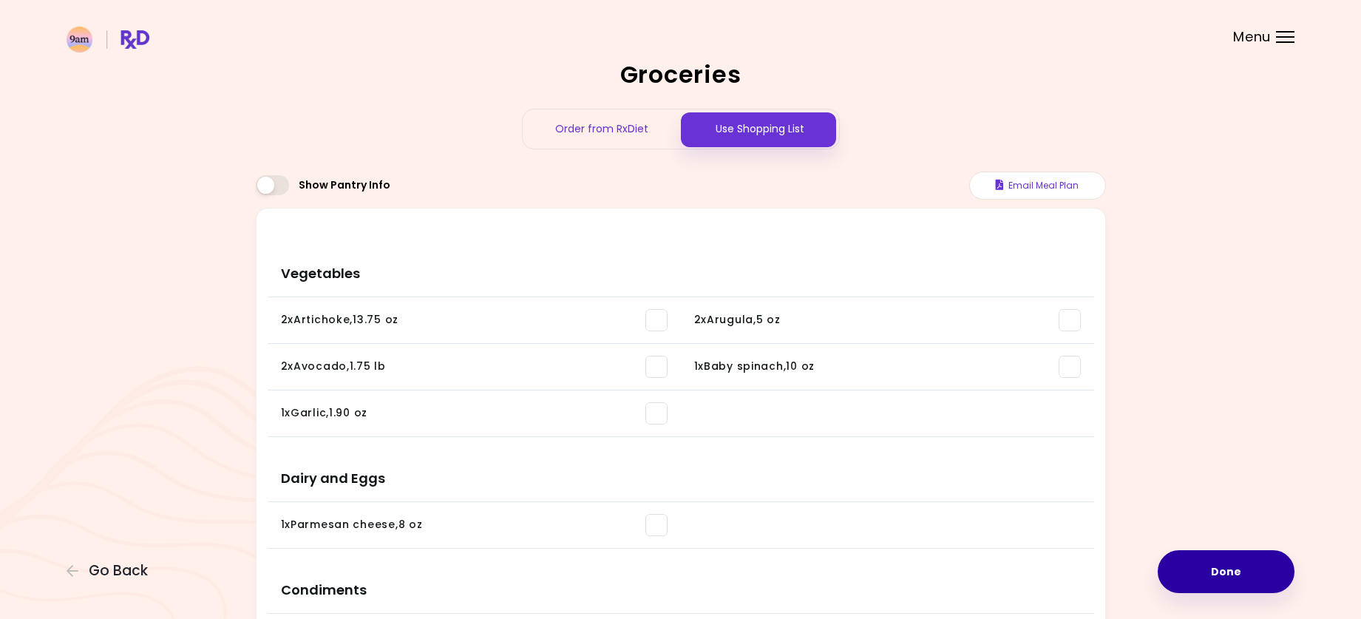
click at [1223, 571] on button "Done" at bounding box center [1226, 571] width 137 height 43
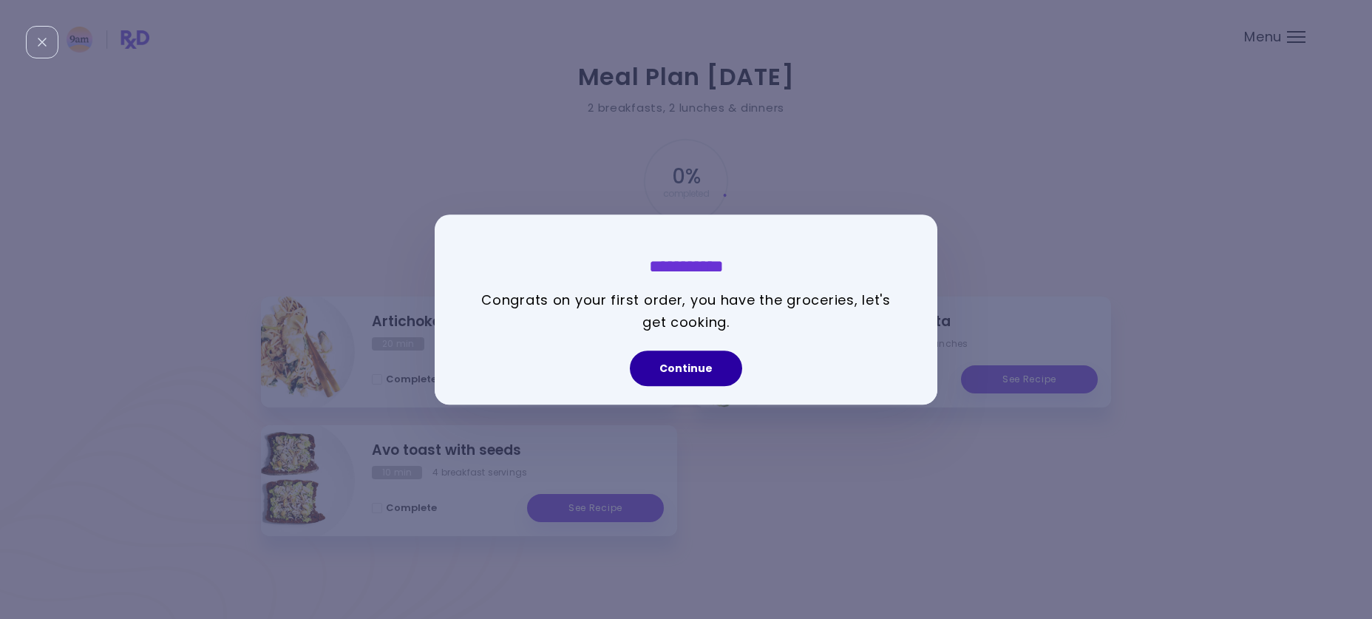
click at [685, 371] on button "Continue" at bounding box center [686, 367] width 112 height 35
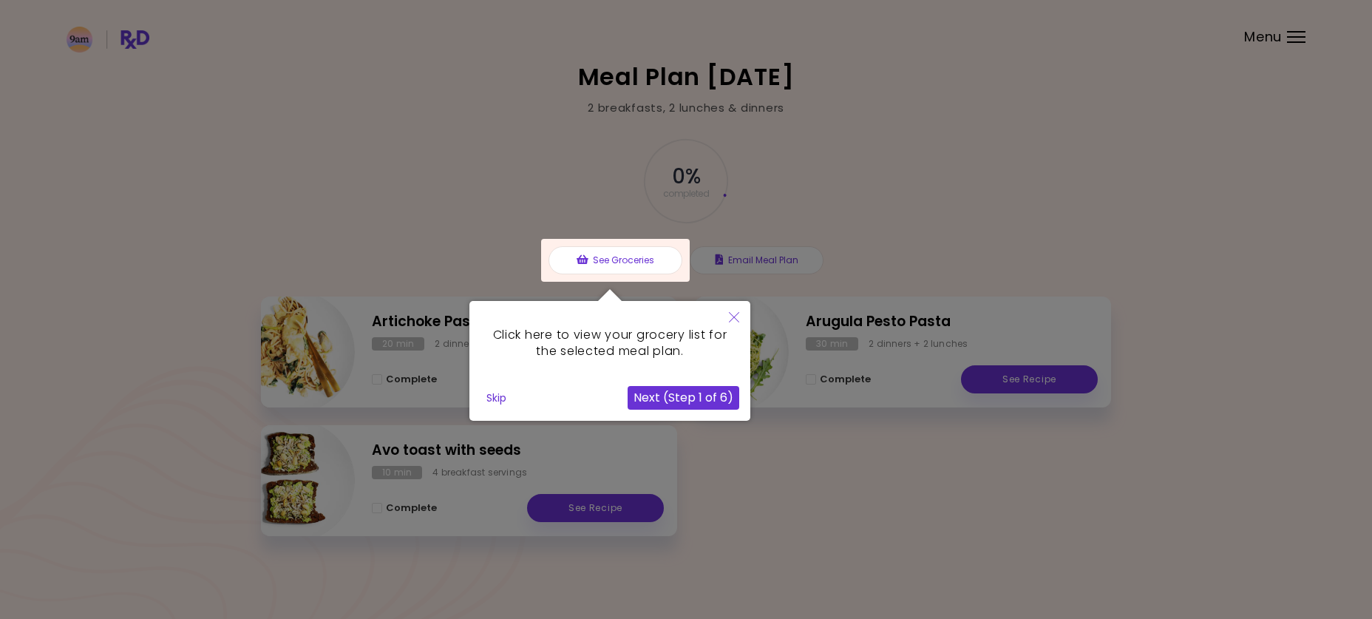
click at [735, 321] on icon "Close" at bounding box center [734, 317] width 10 height 10
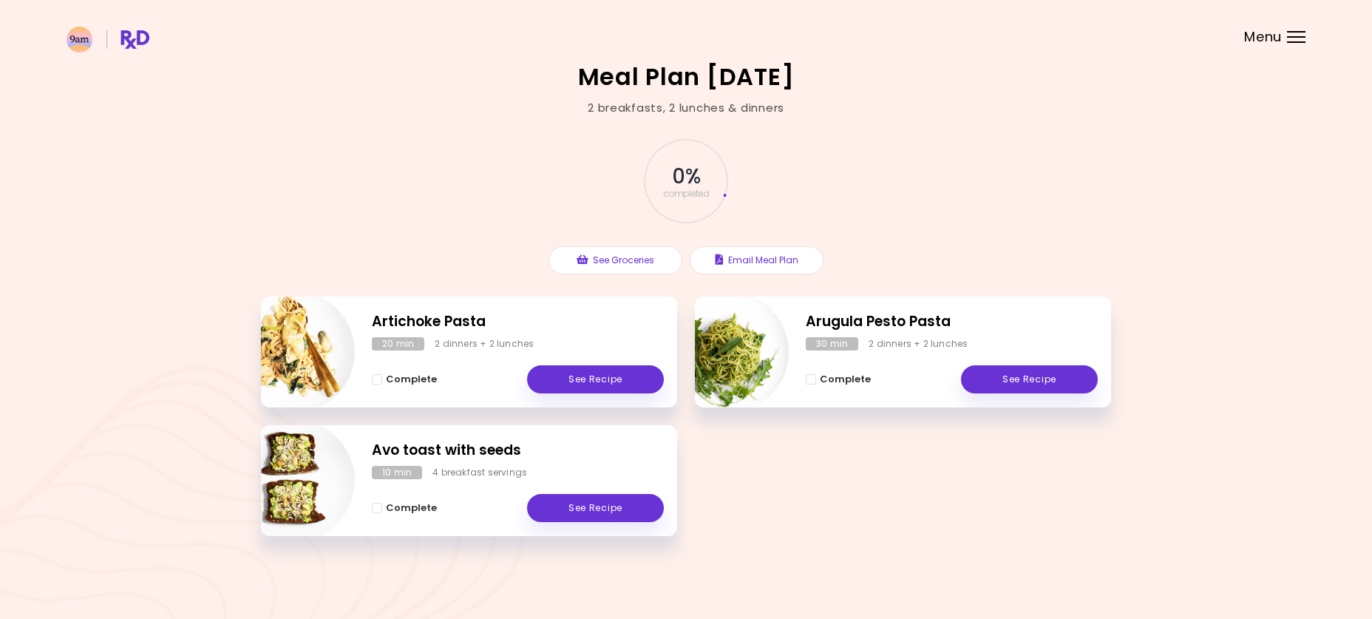
click at [1059, 179] on div "0 % completed See Groceries Email Meal Plan" at bounding box center [686, 206] width 850 height 180
click at [939, 110] on div "Meal Plan [DATE] 2 breakfasts , 2 lunches & dinners 0 % completed See Groceries…" at bounding box center [686, 309] width 1372 height 619
click at [869, 191] on div "0 % completed" at bounding box center [686, 181] width 444 height 101
click at [1175, 13] on header at bounding box center [686, 29] width 1372 height 59
